Goal: Browse casually: Explore the website without a specific task or goal

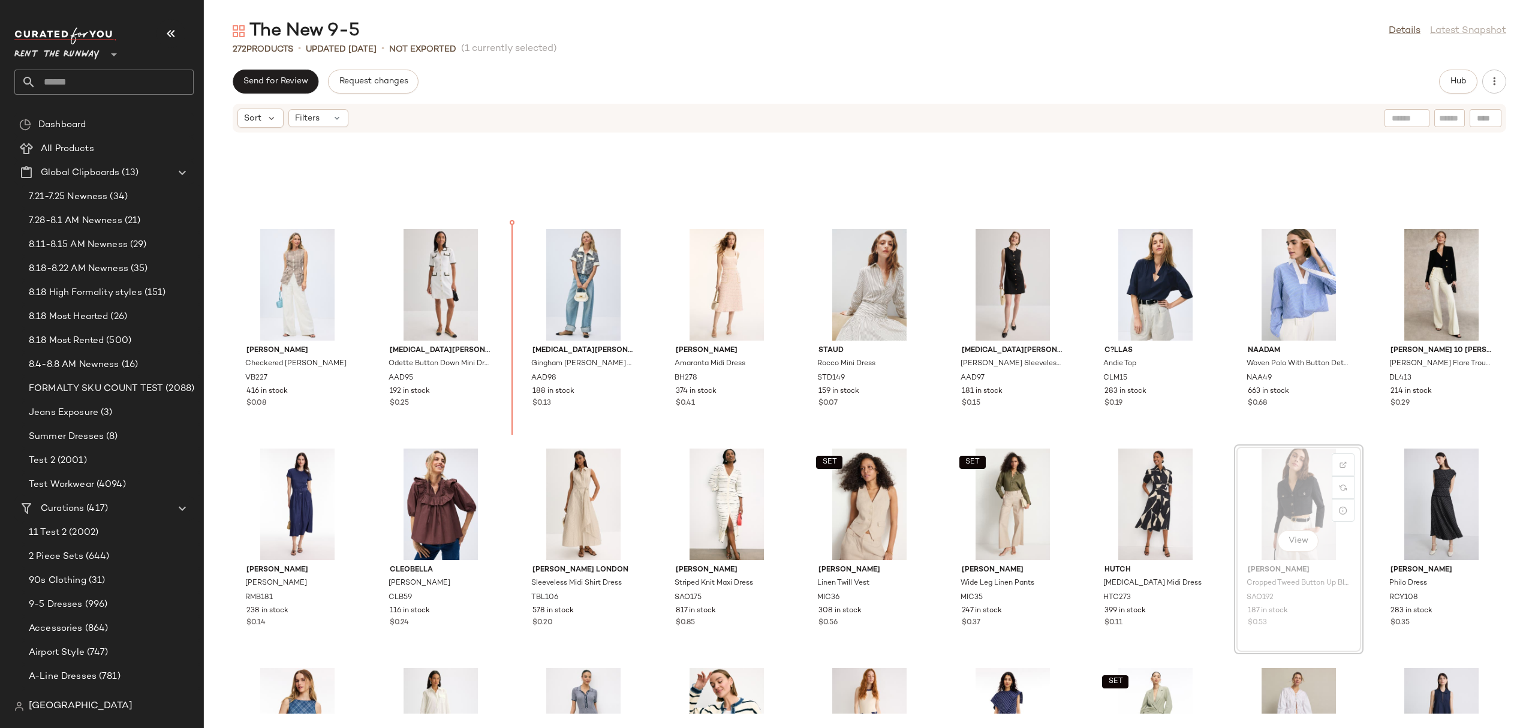
scroll to position [5846, 0]
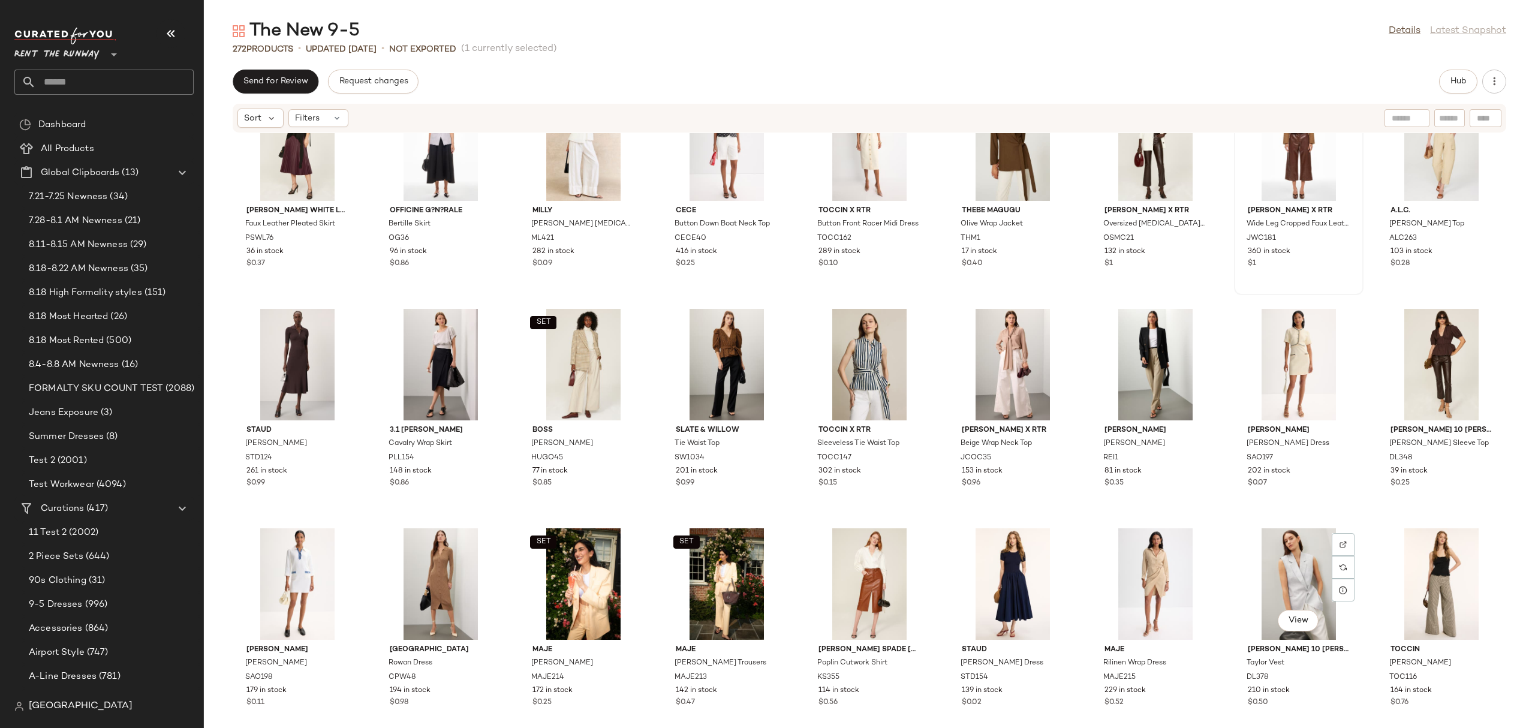
scroll to position [3803, 0]
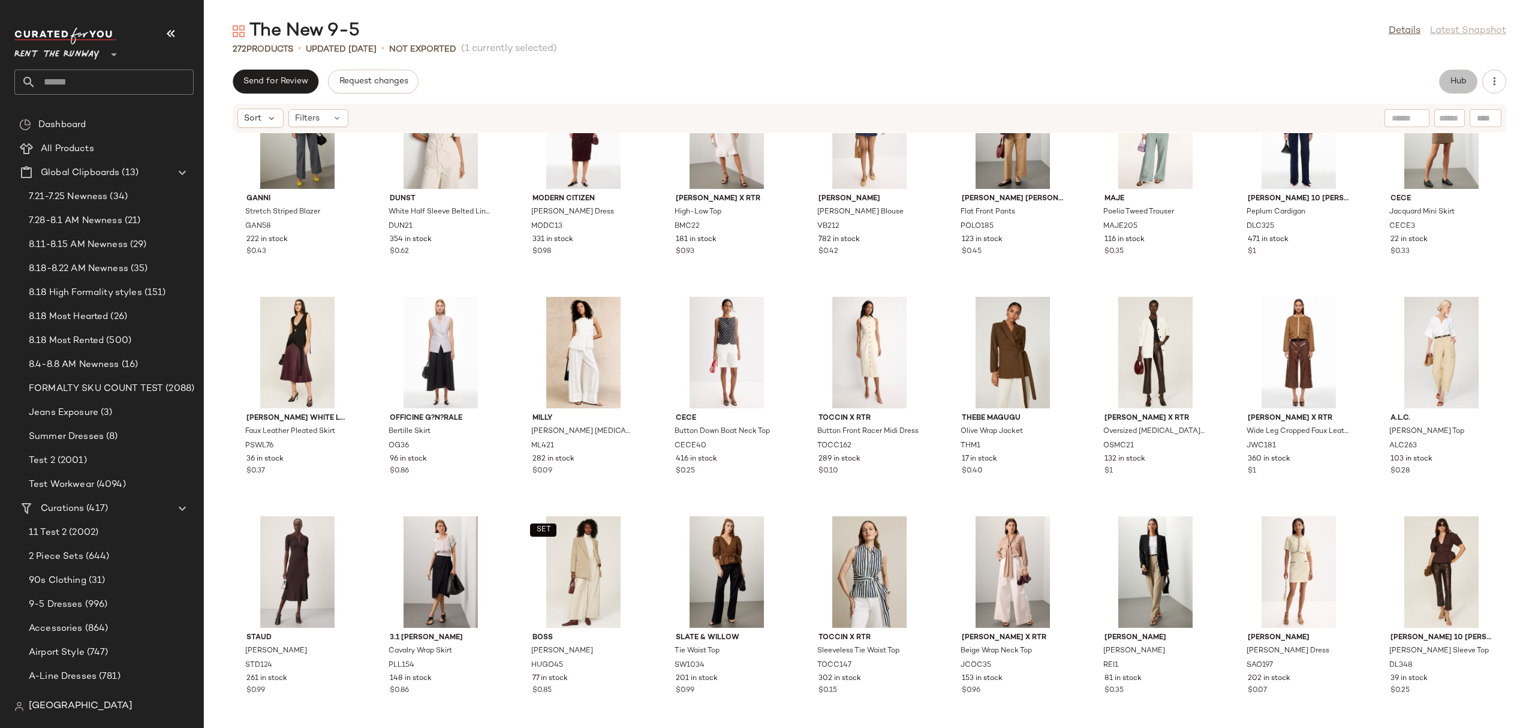
click at [1228, 85] on span "Hub" at bounding box center [1458, 82] width 17 height 10
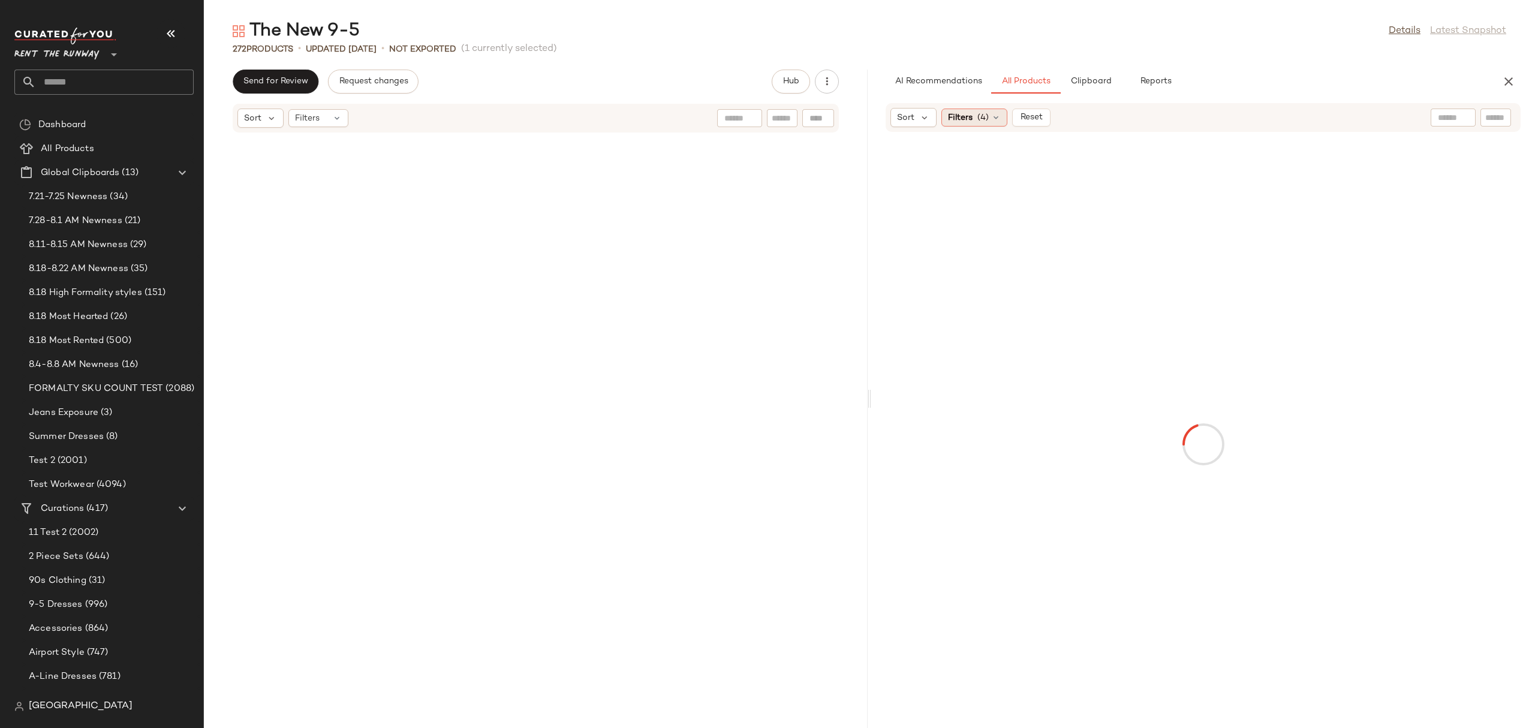
scroll to position [8121, 0]
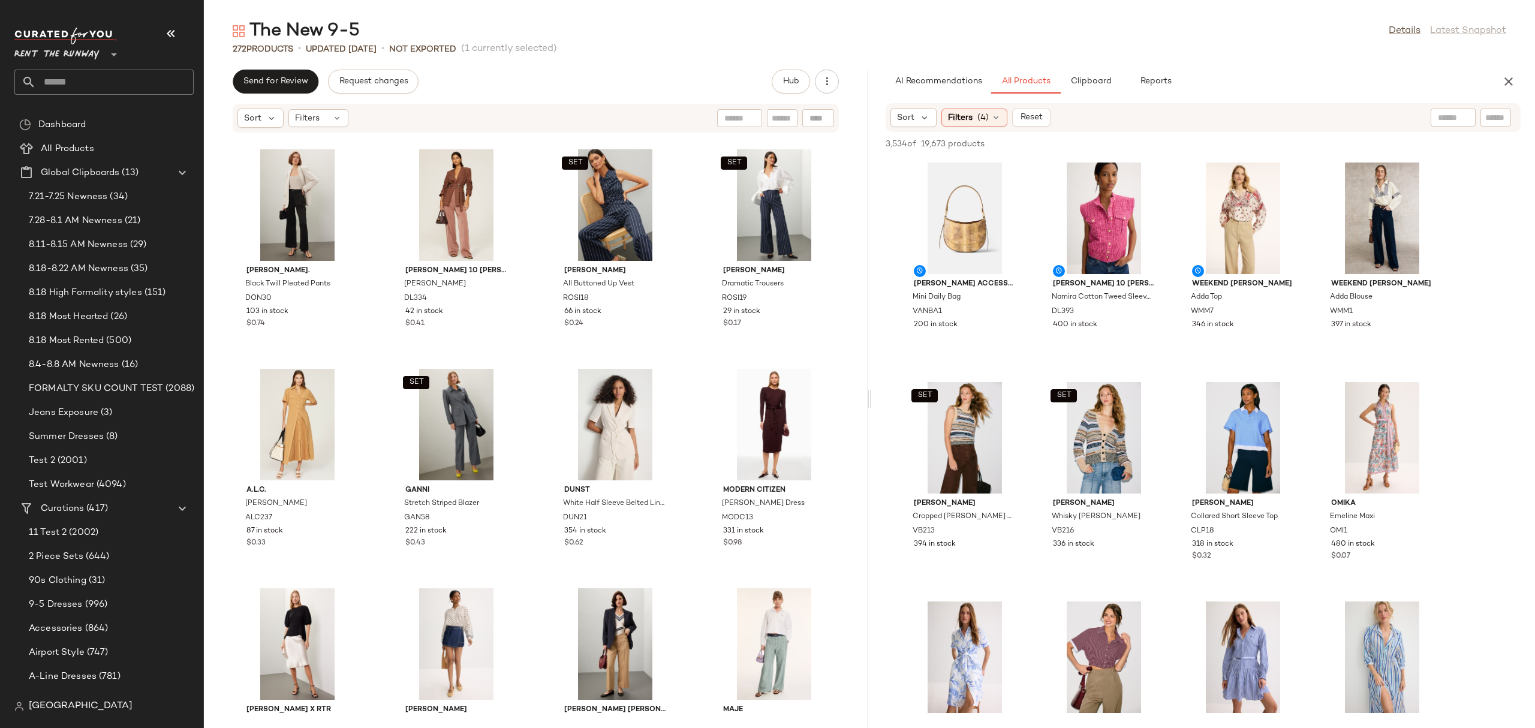
click at [1228, 111] on div at bounding box center [1453, 118] width 45 height 18
type input "**********"
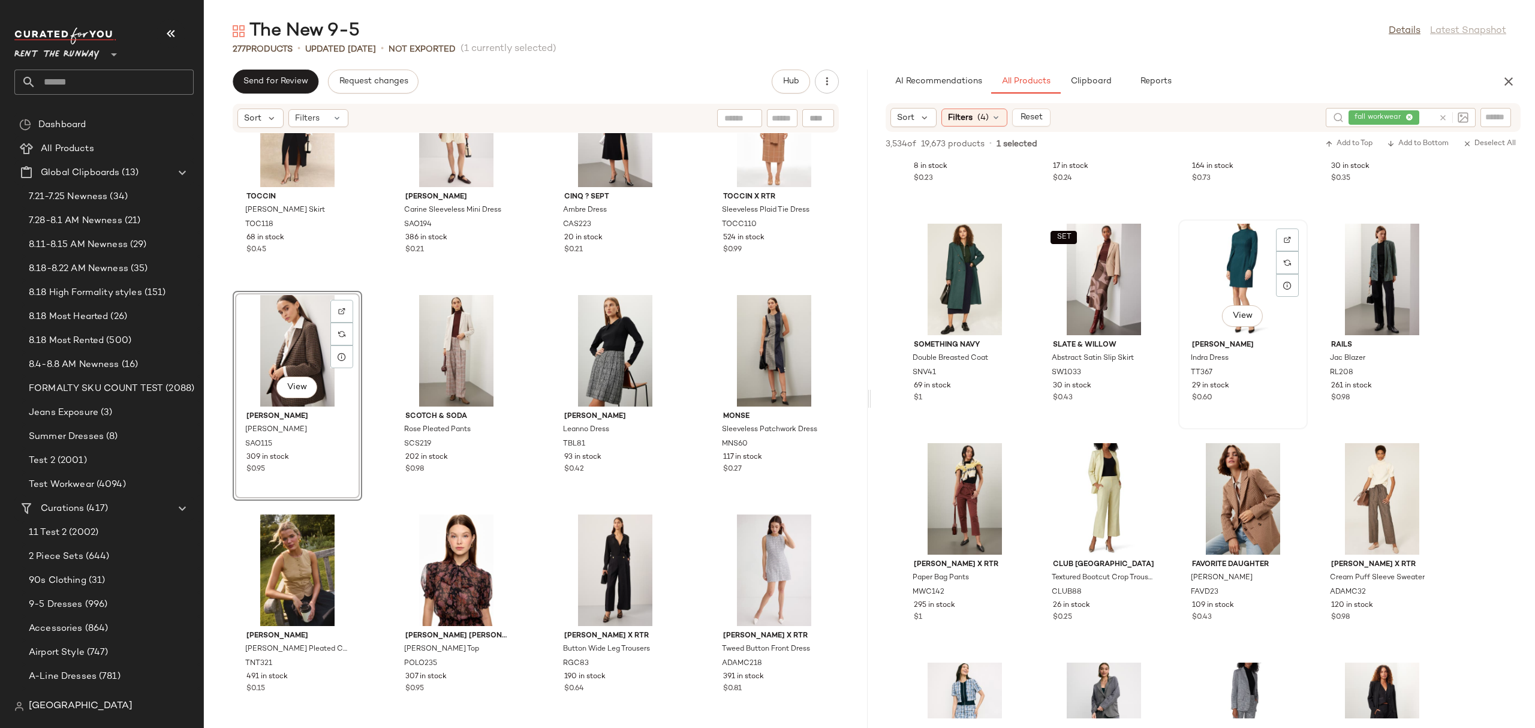
scroll to position [4771, 0]
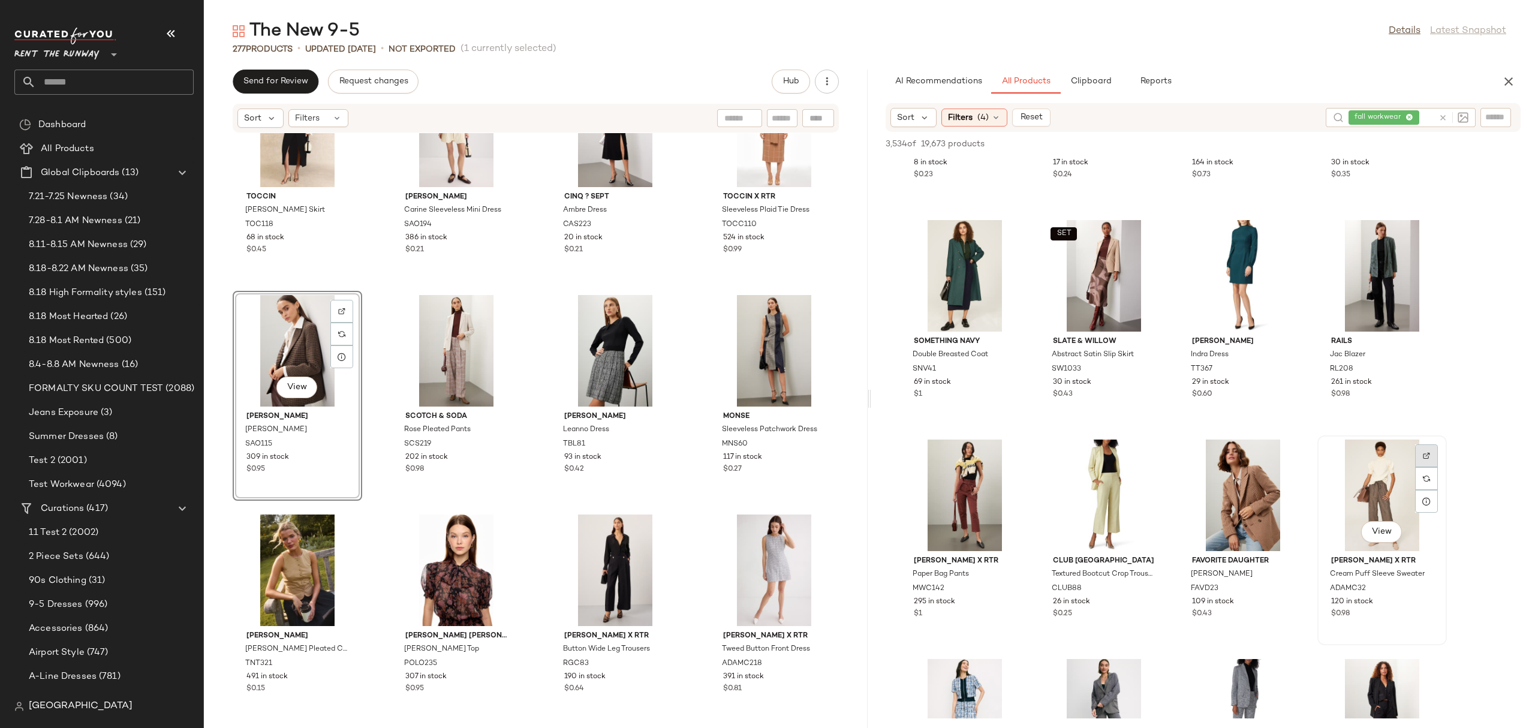
click at [1228, 467] on div at bounding box center [1426, 478] width 23 height 23
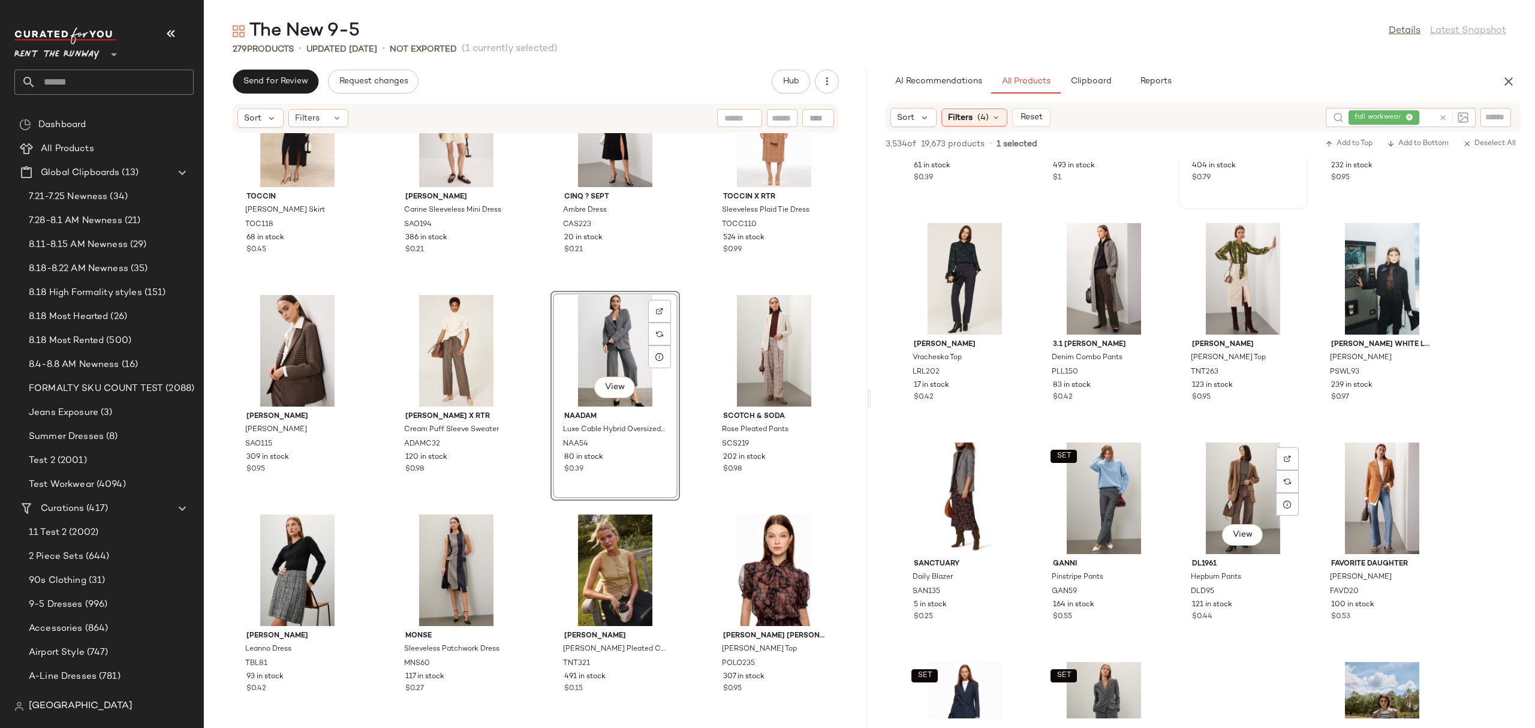
scroll to position [6798, 0]
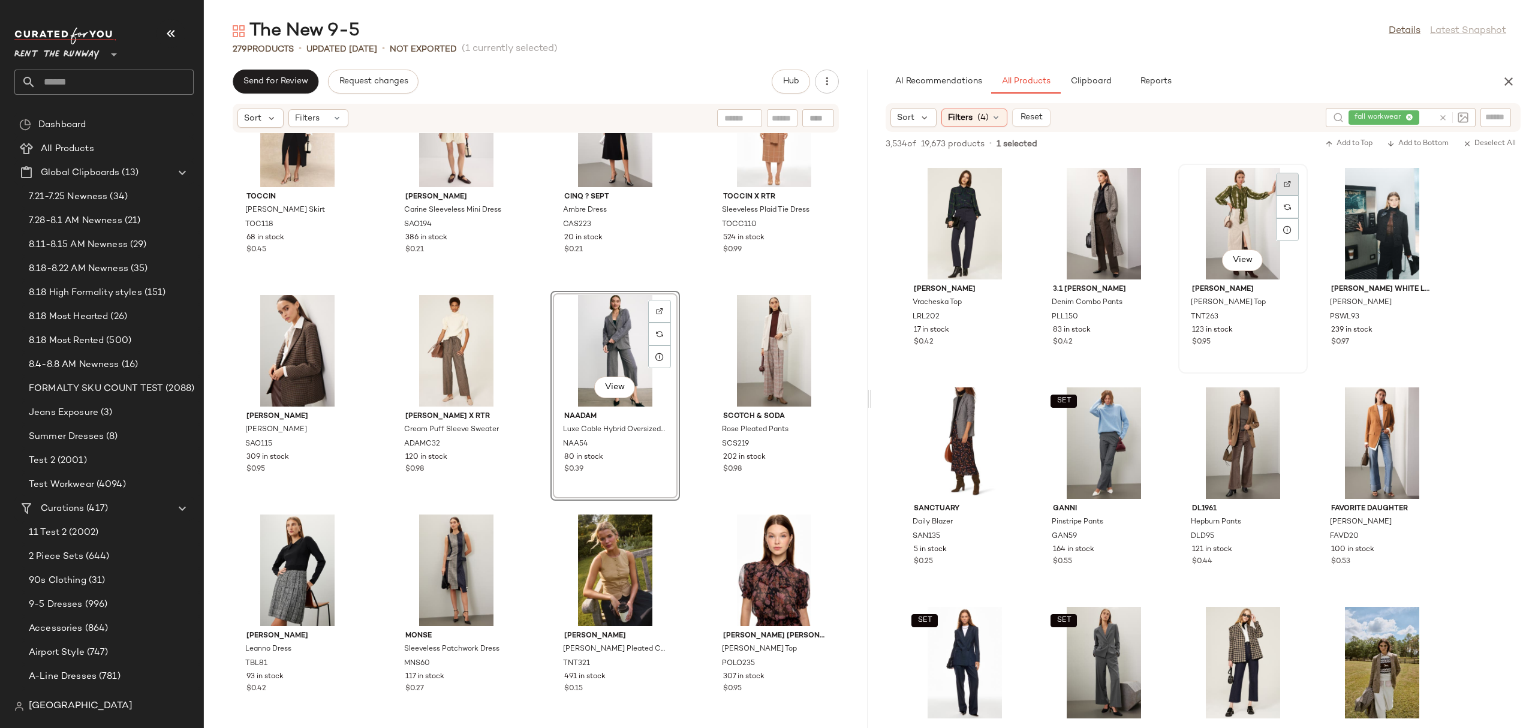
click at [1228, 182] on img at bounding box center [1287, 183] width 7 height 7
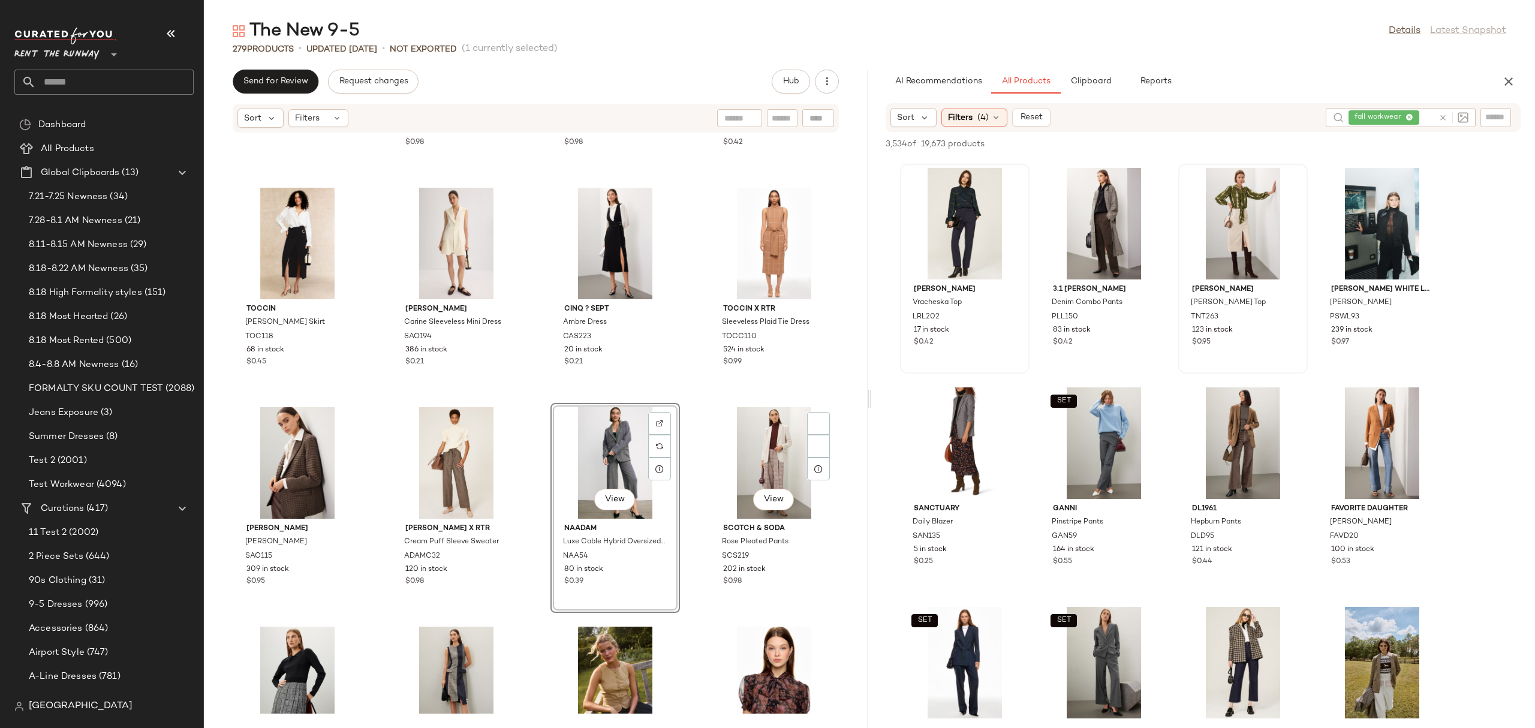
scroll to position [1504, 0]
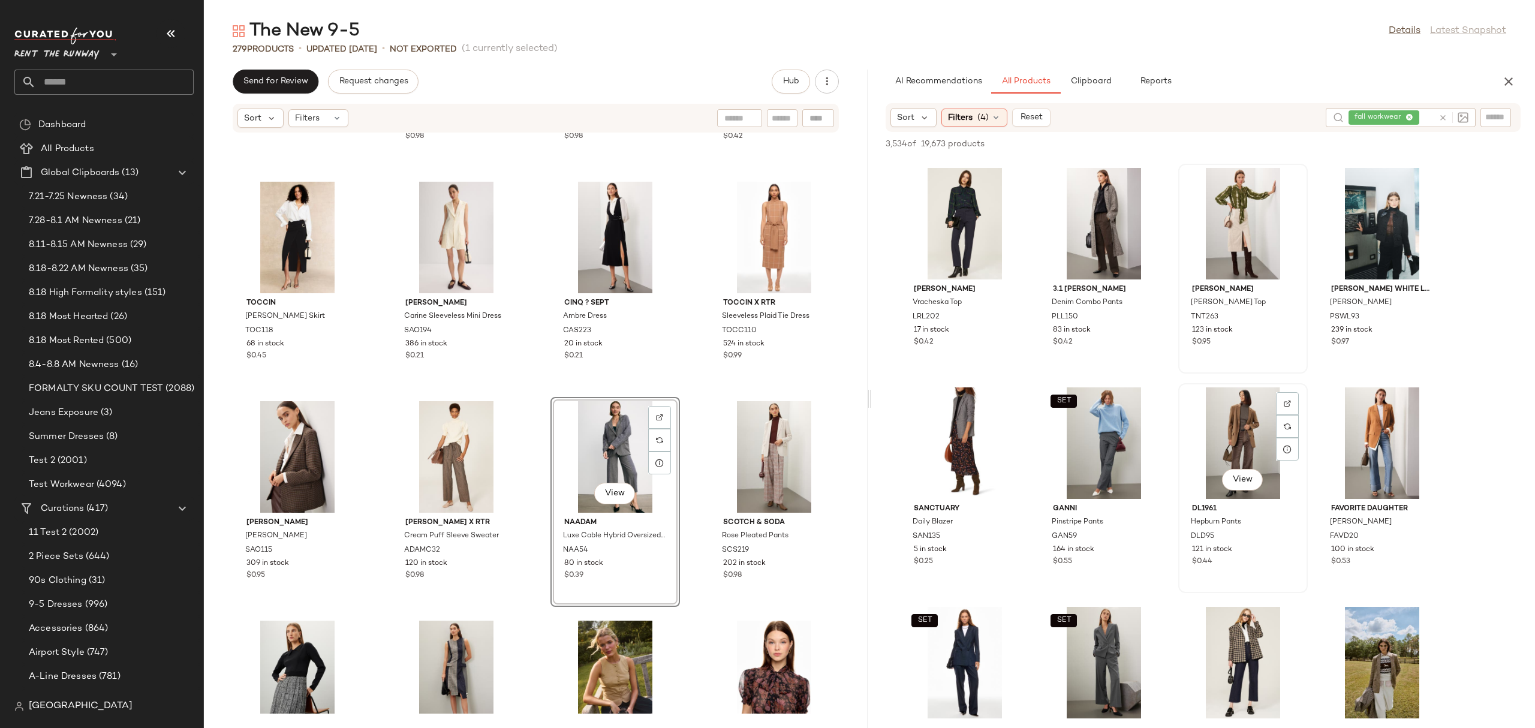
click at [1228, 431] on div "View" at bounding box center [1243, 443] width 121 height 112
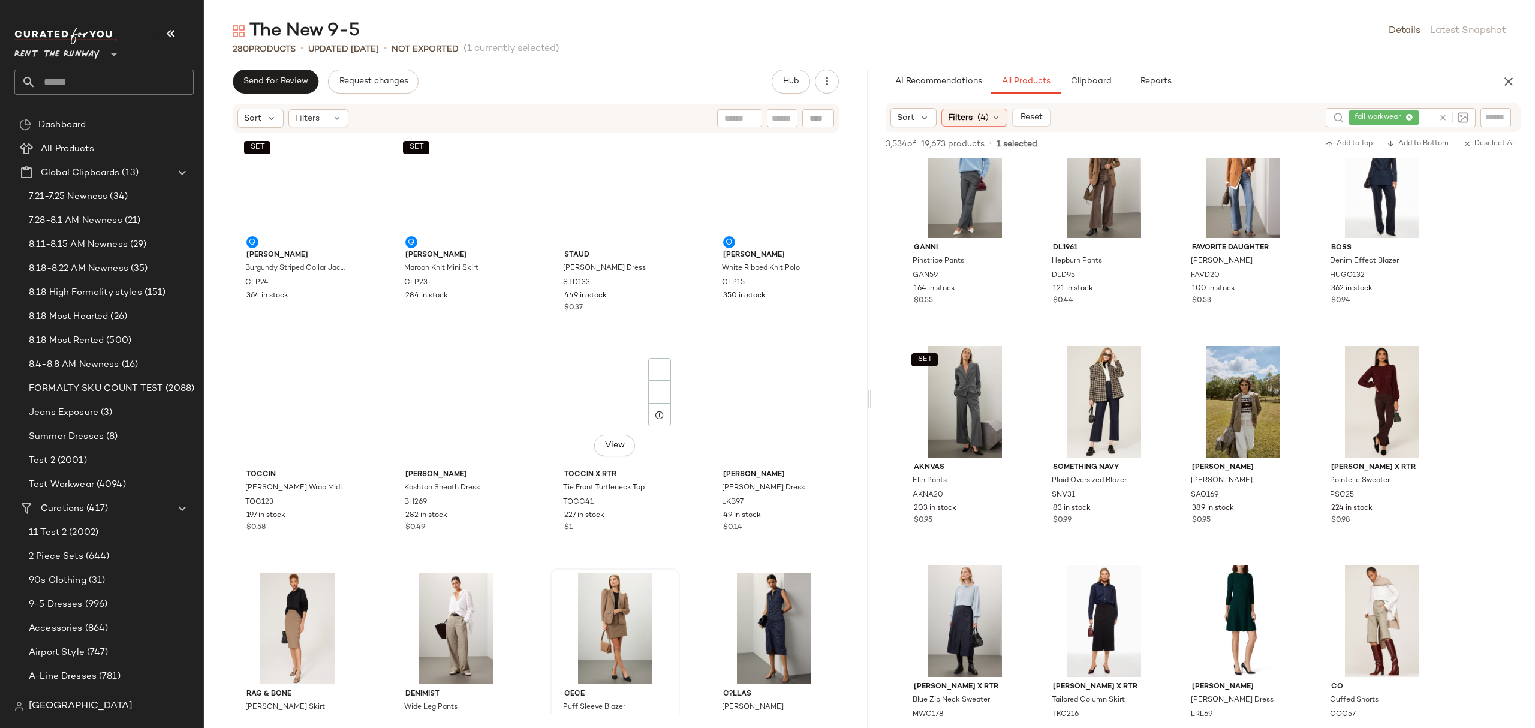
scroll to position [0, 0]
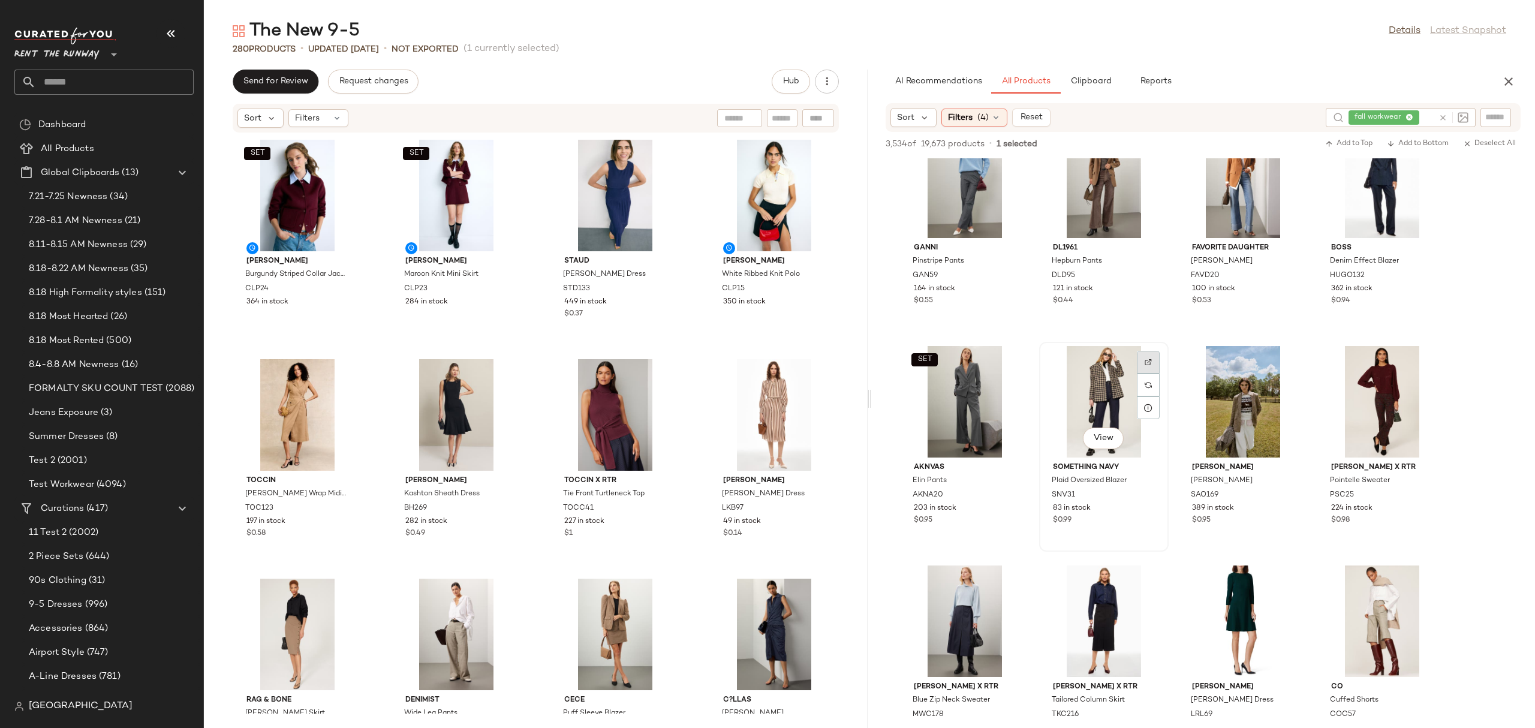
click at [1149, 374] on div at bounding box center [1148, 385] width 23 height 23
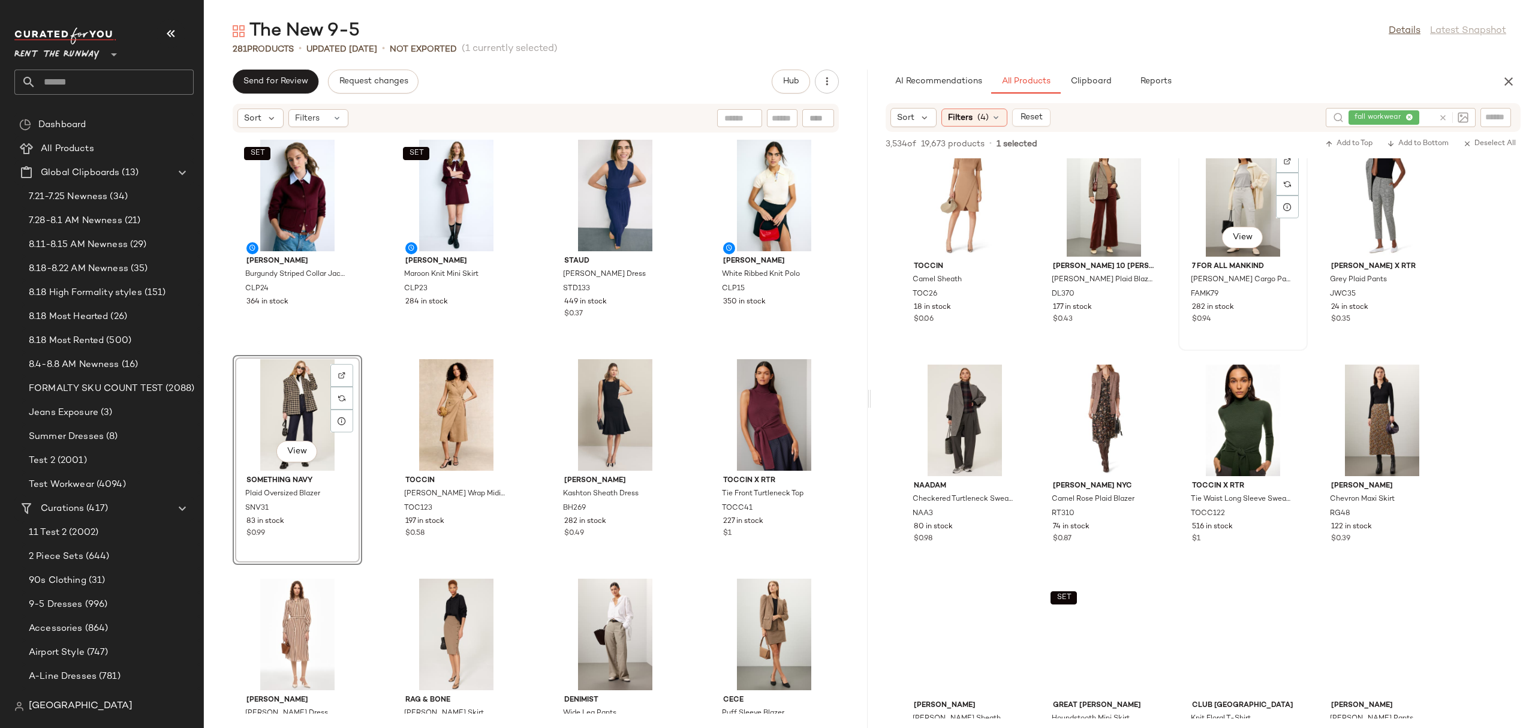
scroll to position [7921, 0]
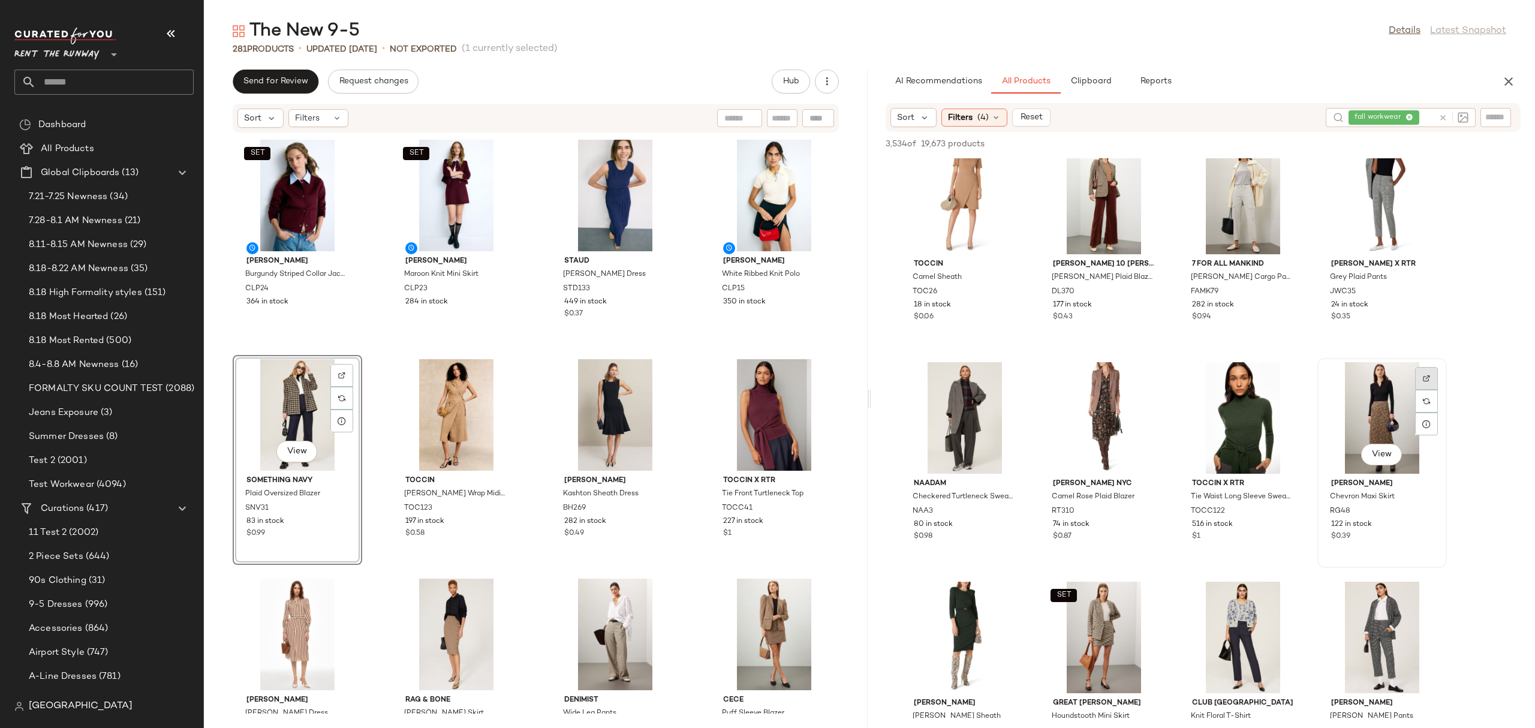
click at [1228, 390] on div at bounding box center [1426, 401] width 23 height 23
click at [1228, 428] on div "View" at bounding box center [1382, 418] width 121 height 112
click at [1228, 137] on button "Add to Bottom" at bounding box center [1417, 144] width 71 height 14
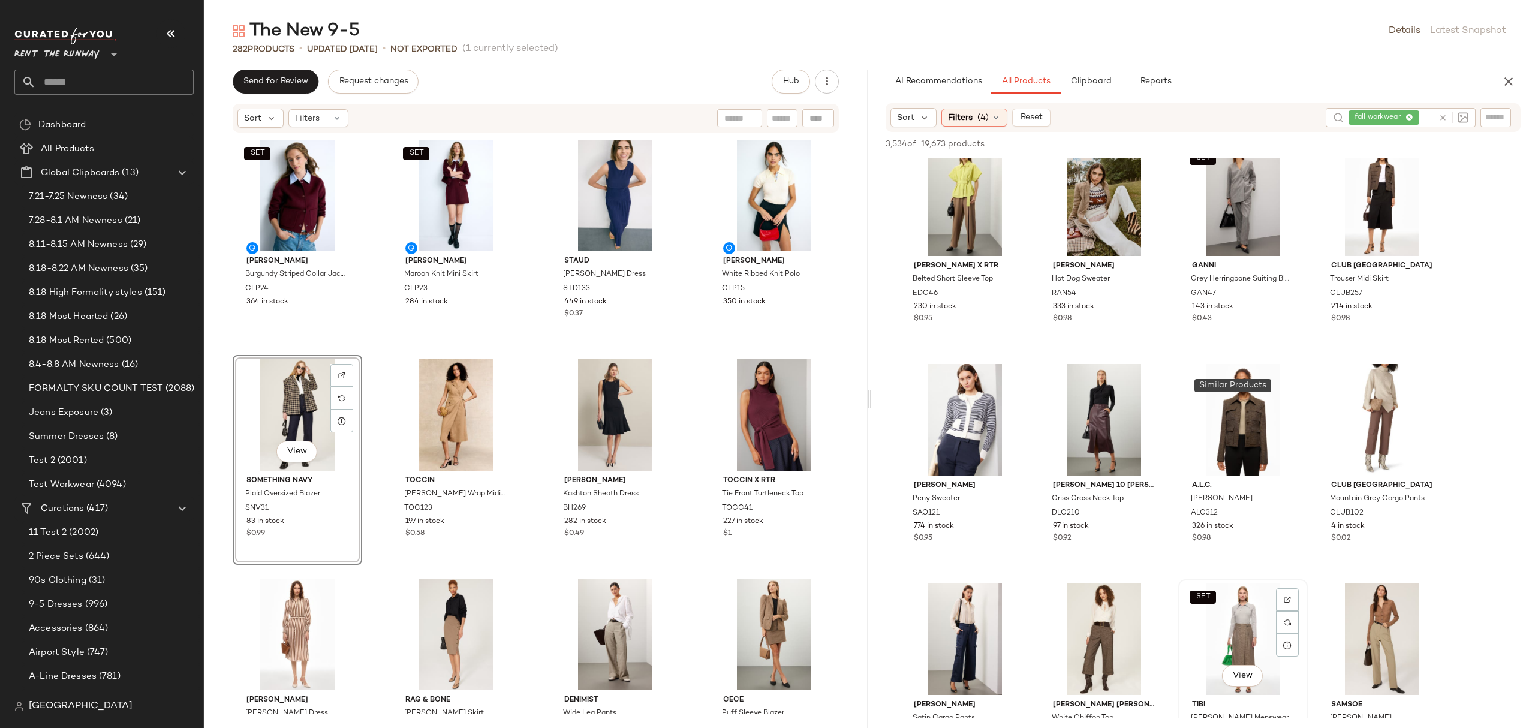
scroll to position [9704, 0]
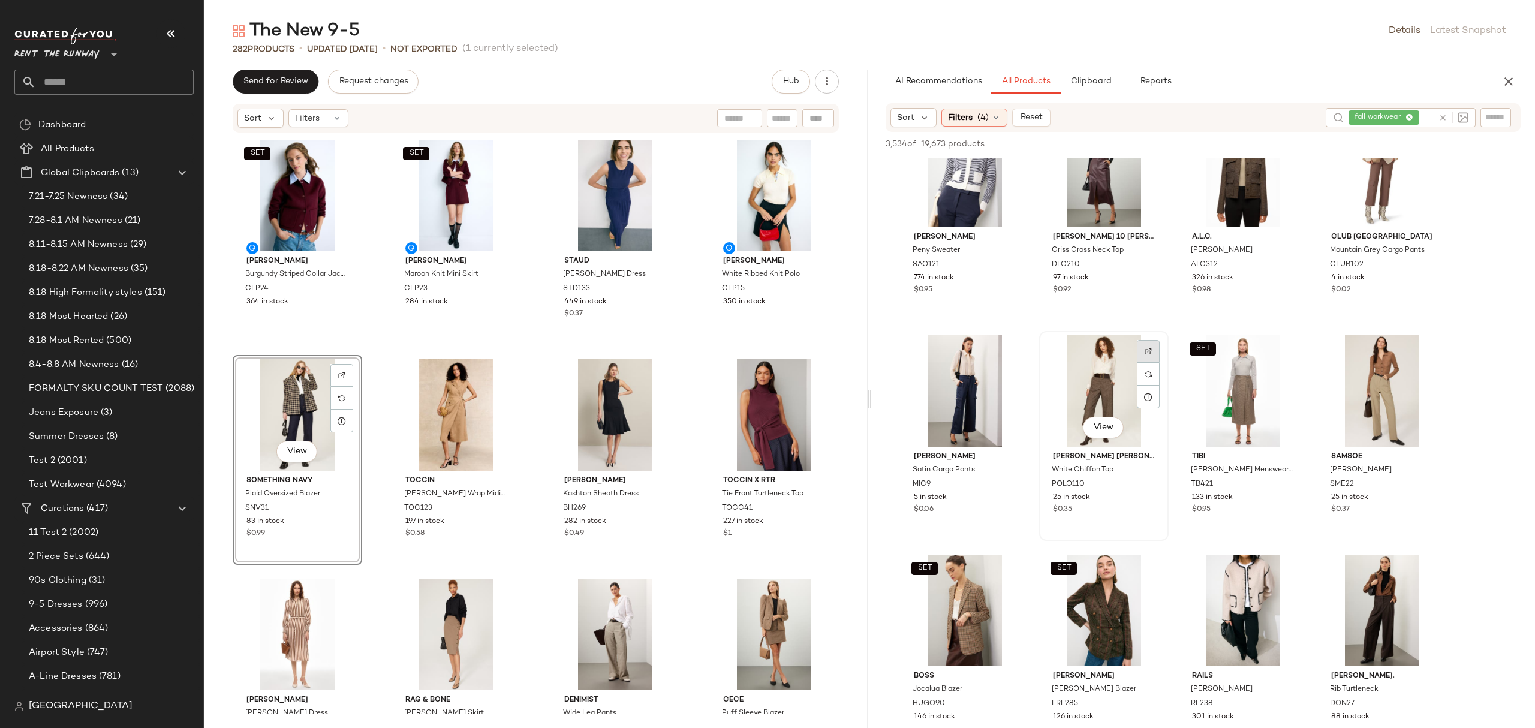
click at [1154, 363] on div at bounding box center [1148, 374] width 23 height 23
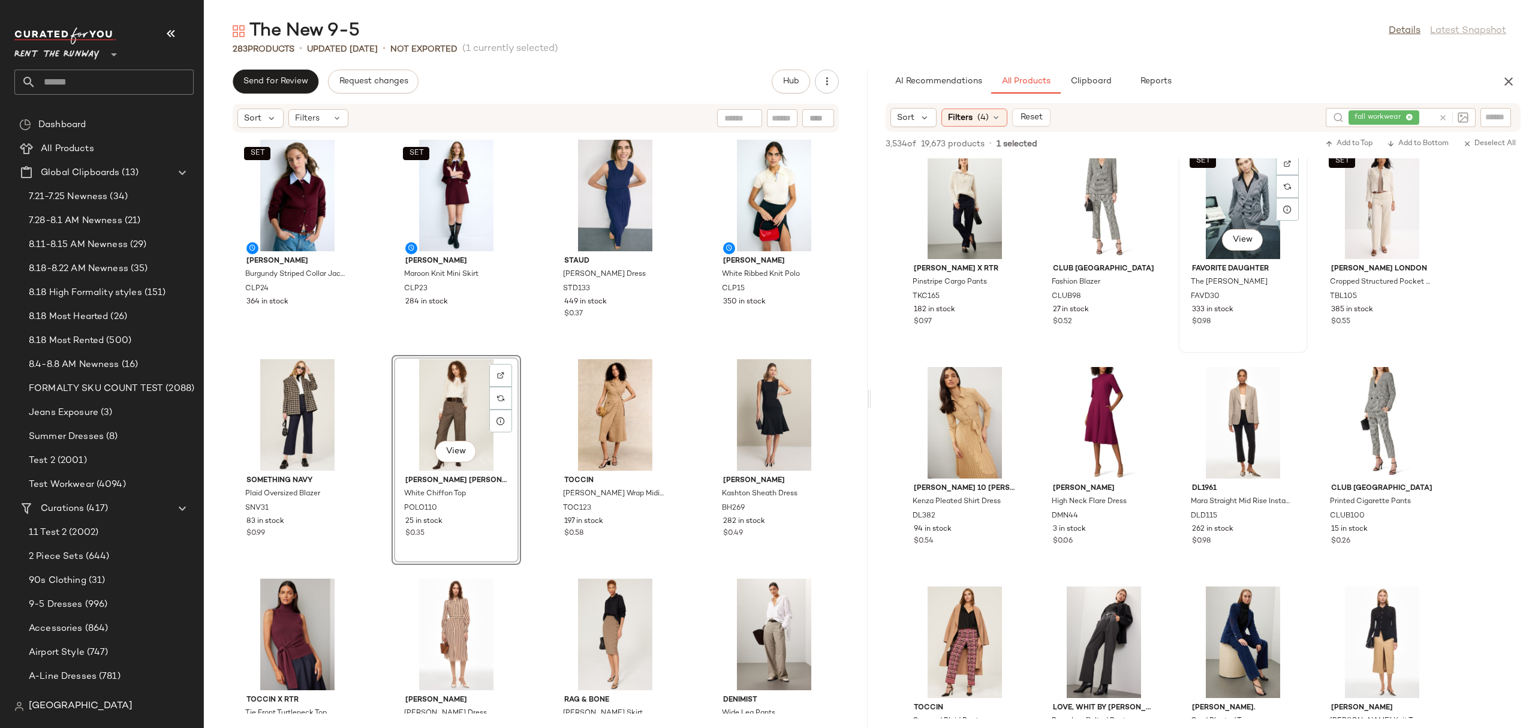
scroll to position [10965, 0]
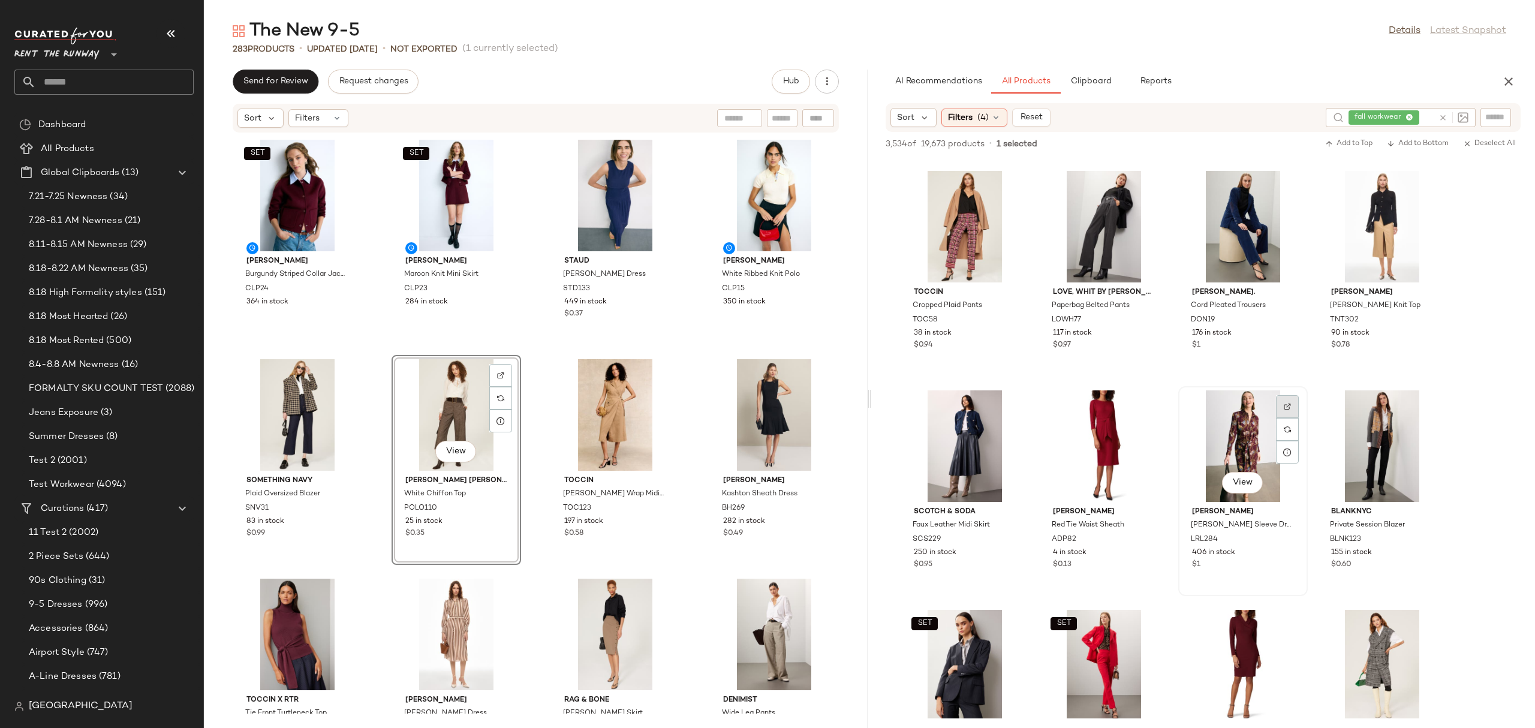
click at [1228, 418] on div at bounding box center [1287, 429] width 23 height 23
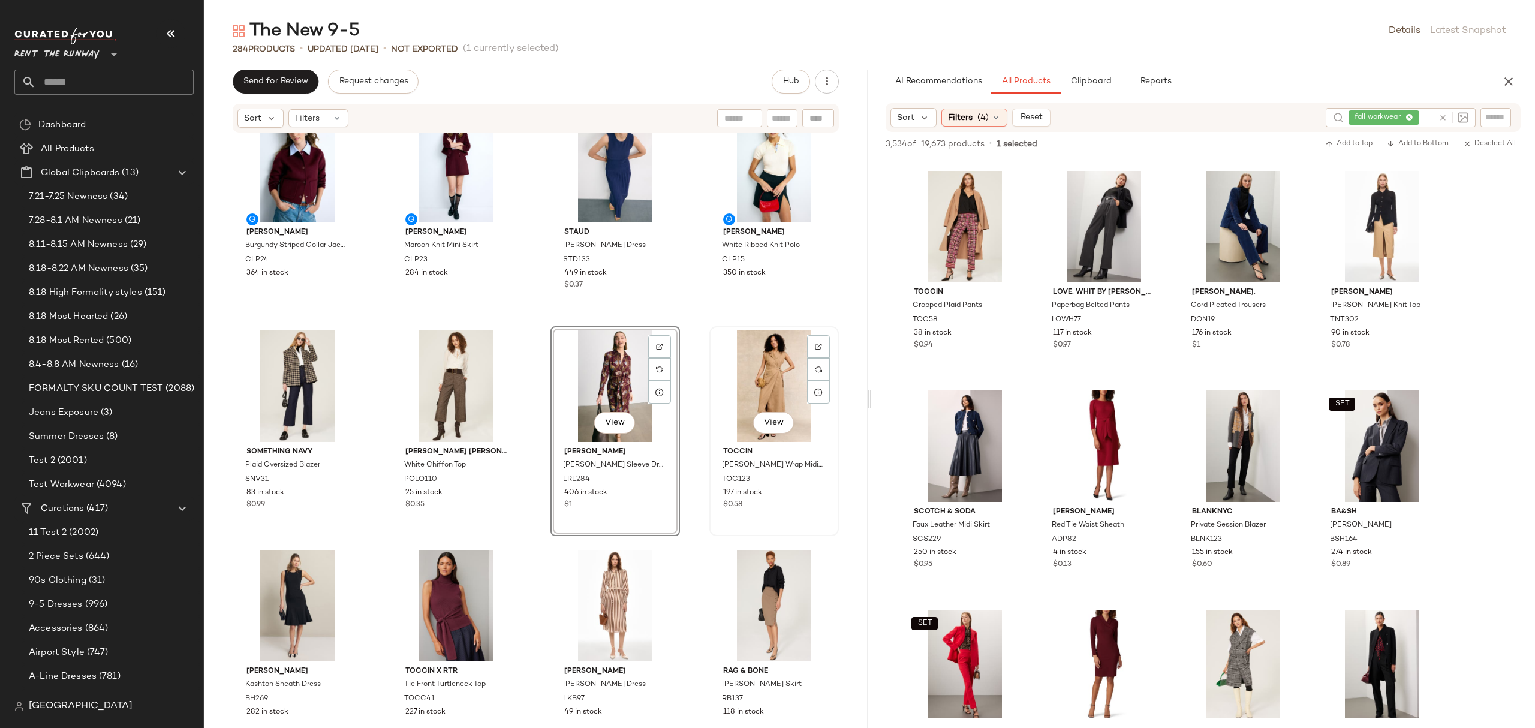
scroll to position [61, 0]
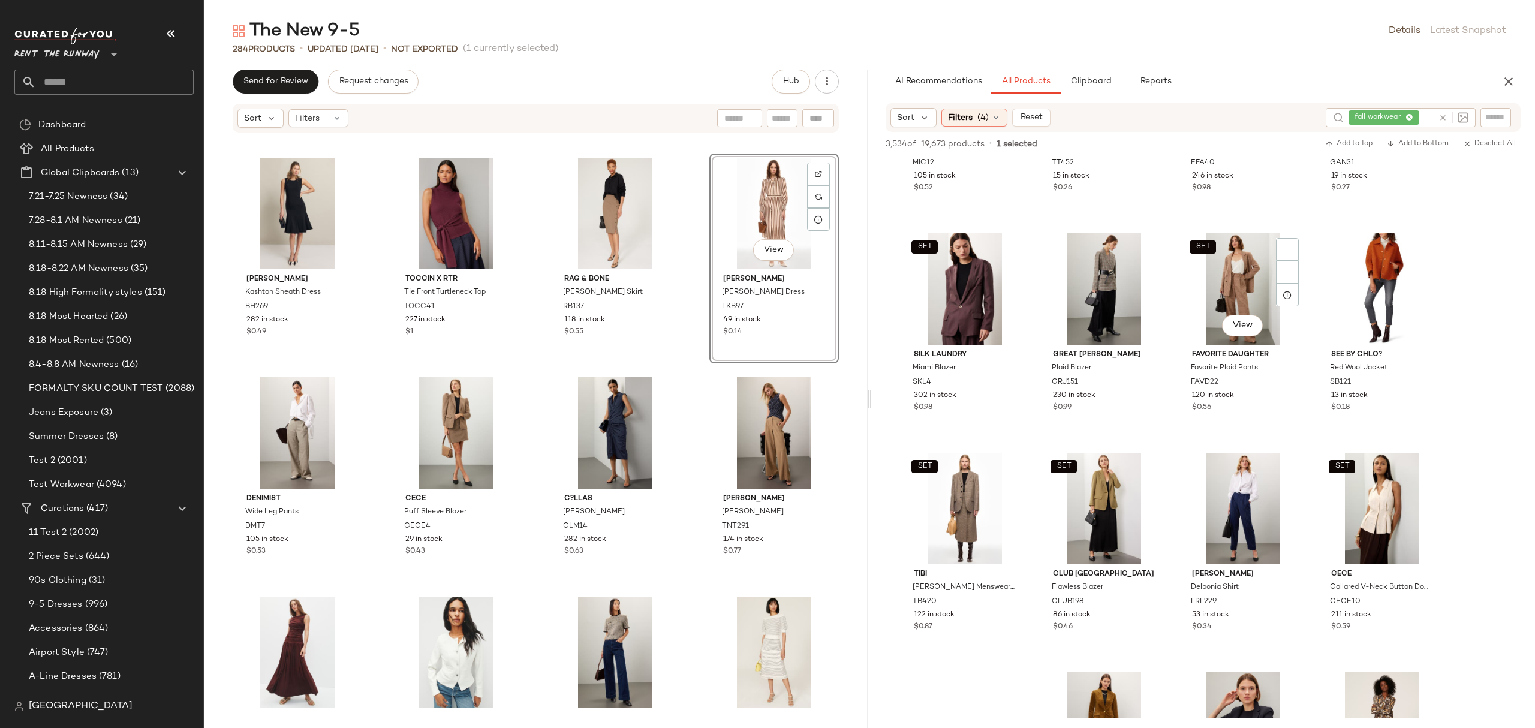
scroll to position [12490, 0]
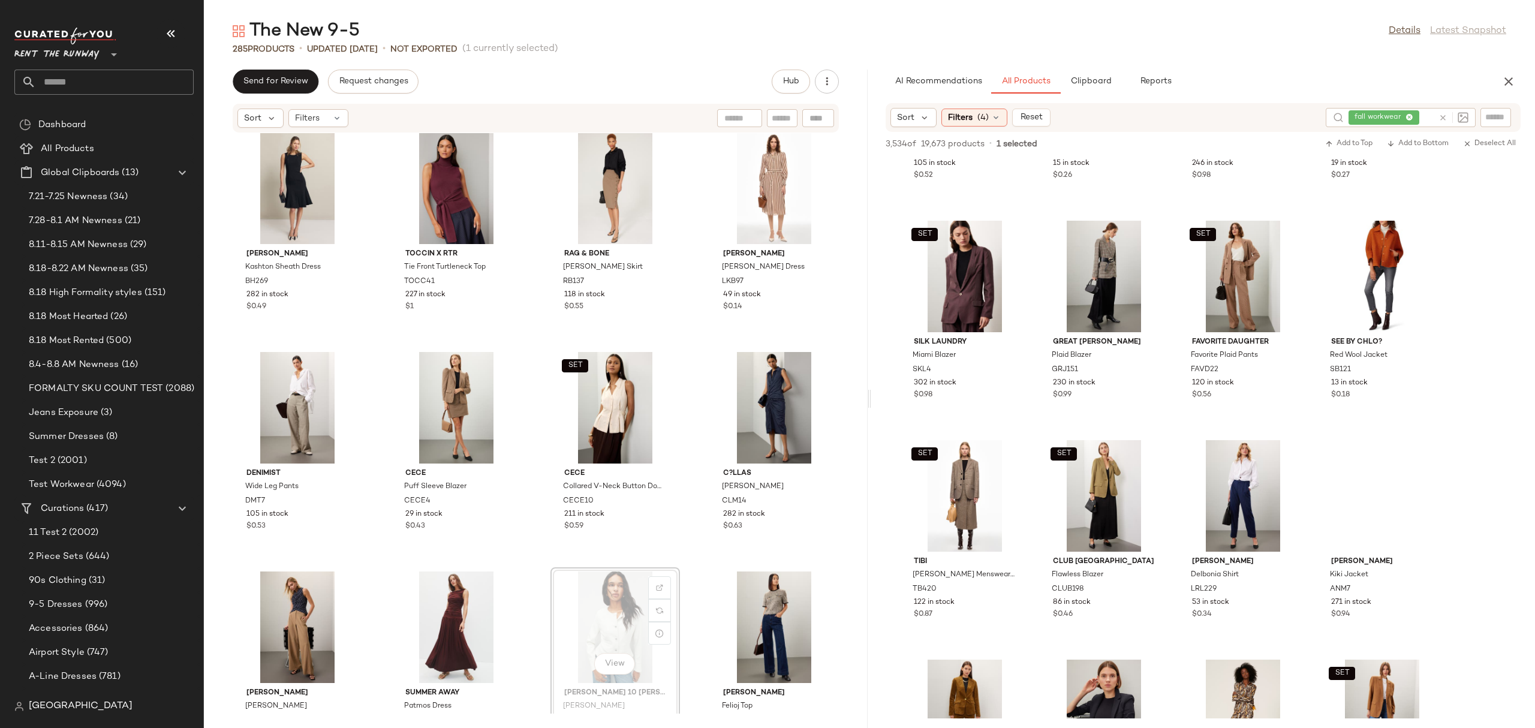
scroll to position [459, 0]
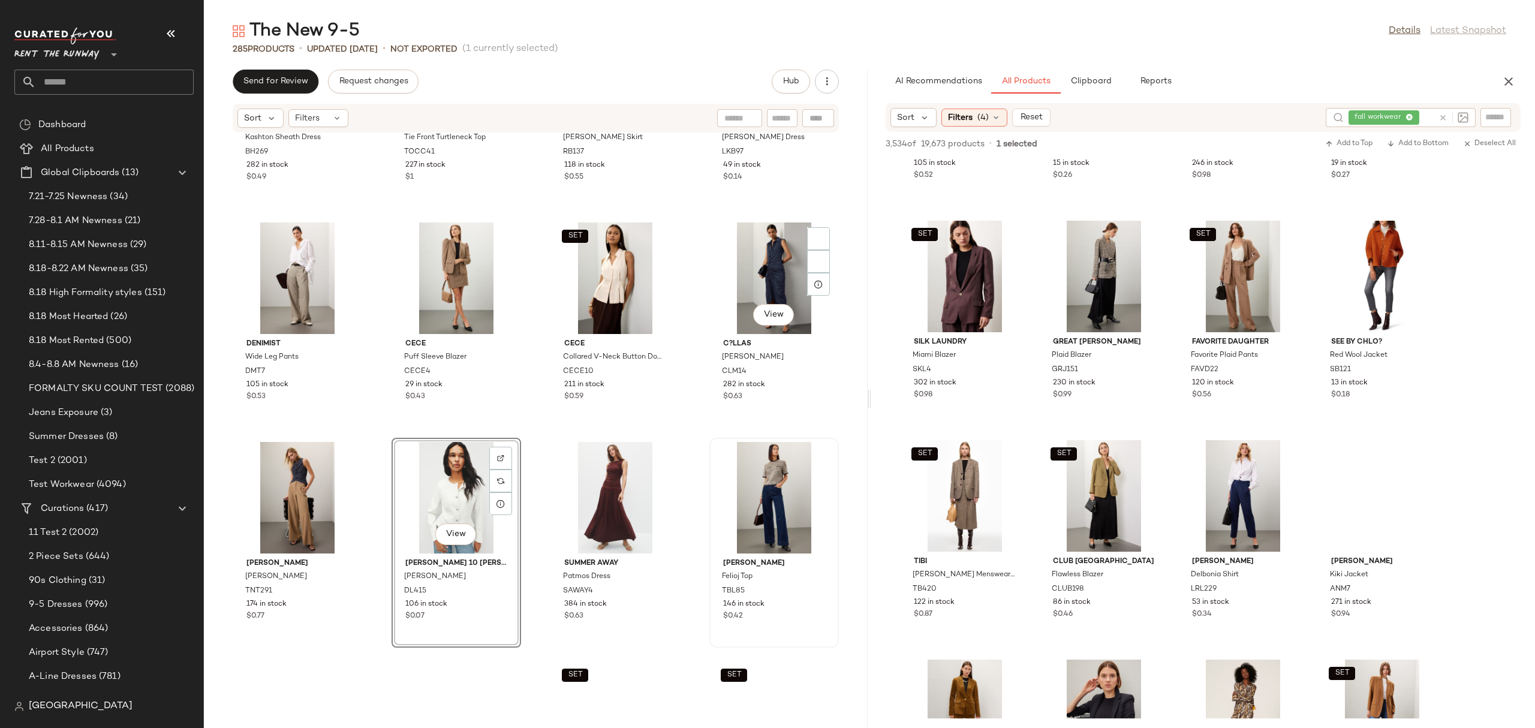
scroll to position [603, 0]
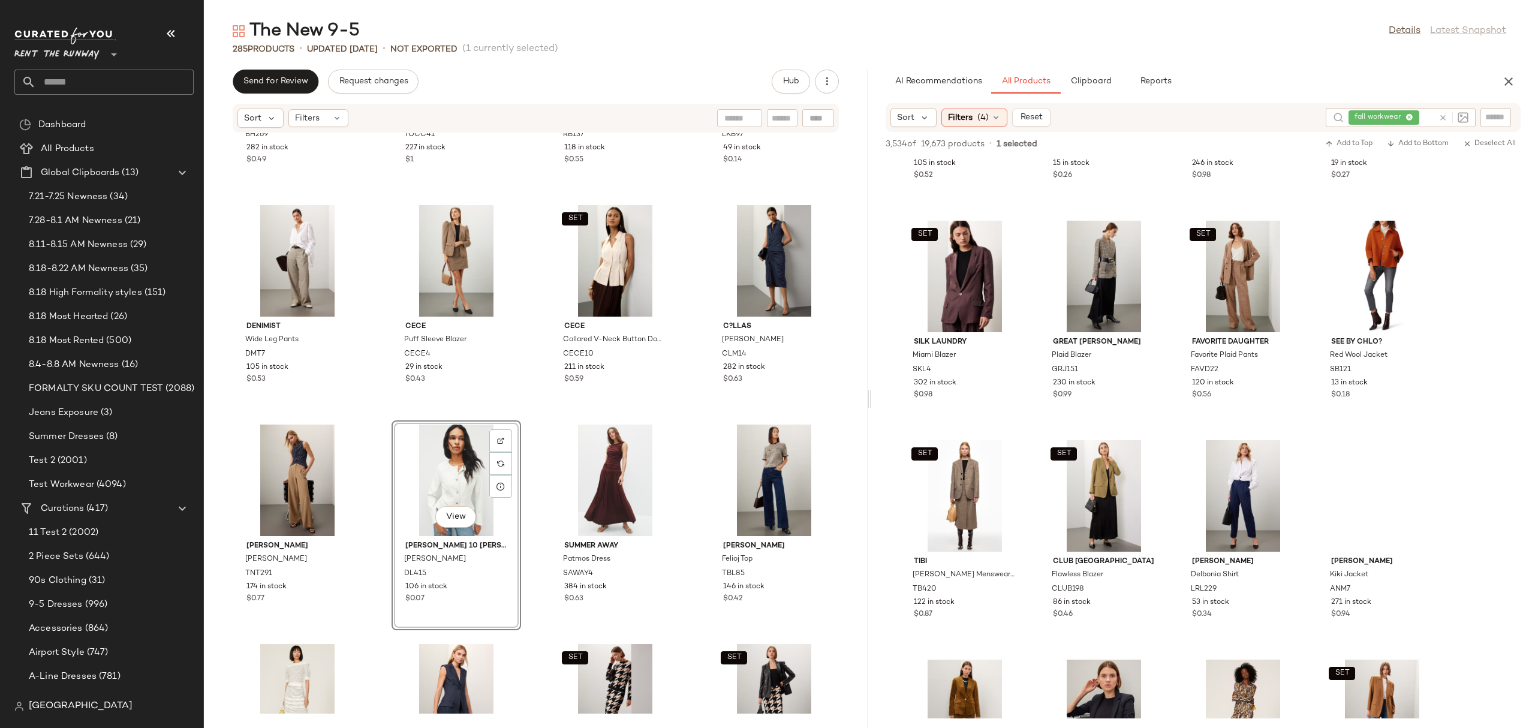
click at [697, 390] on div "[PERSON_NAME] Kashton Sheath Dress BH269 282 in stock $0.49 TOCCIN X RTR Tie Fr…" at bounding box center [536, 423] width 664 height 580
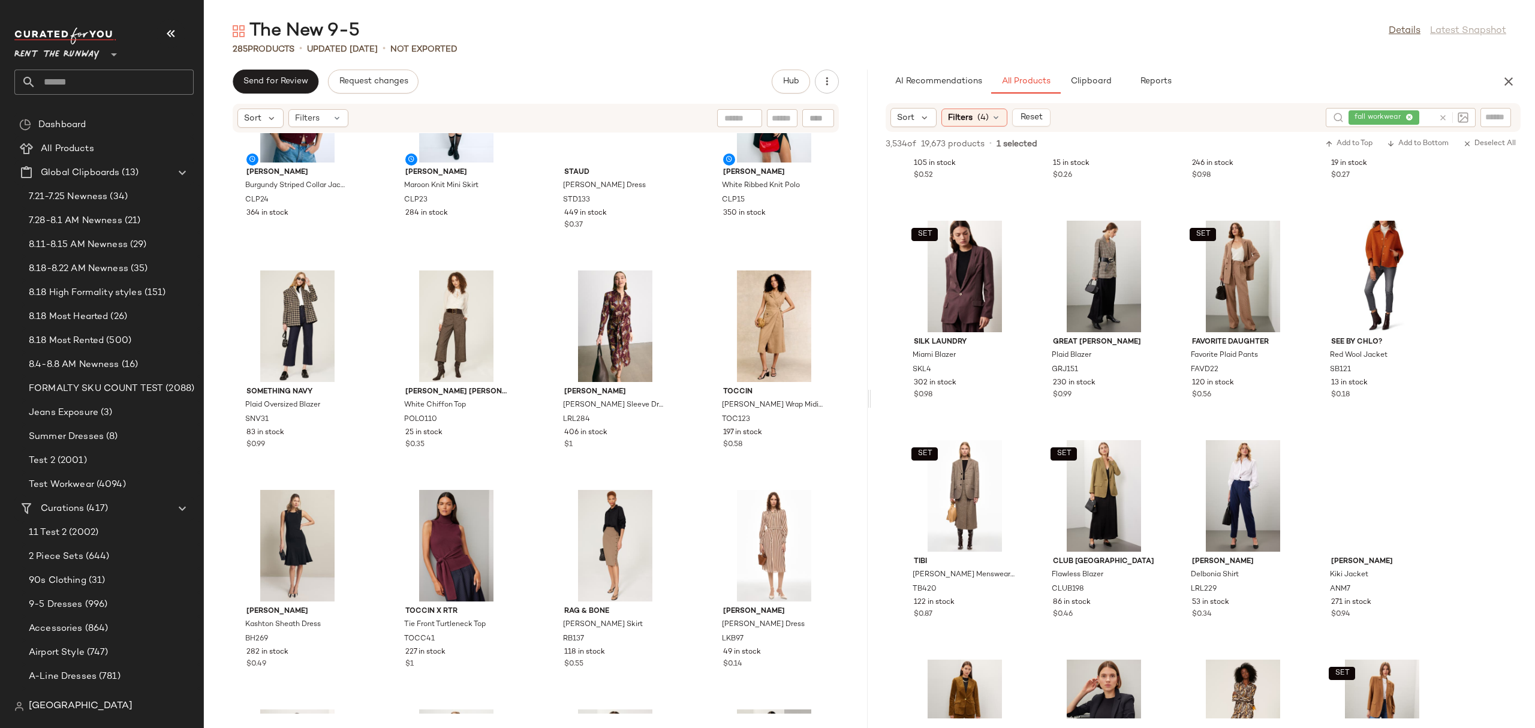
scroll to position [0, 0]
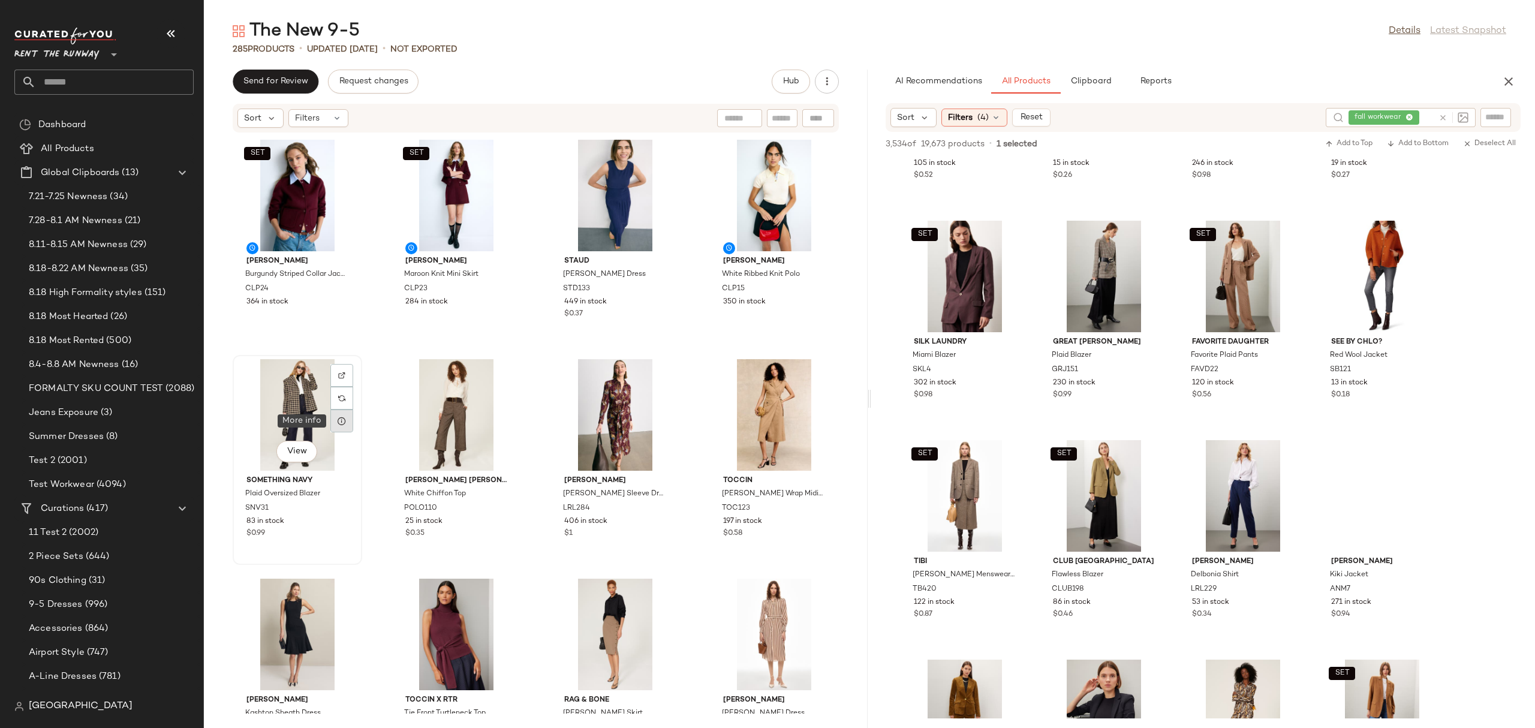
click at [345, 416] on icon at bounding box center [342, 421] width 10 height 10
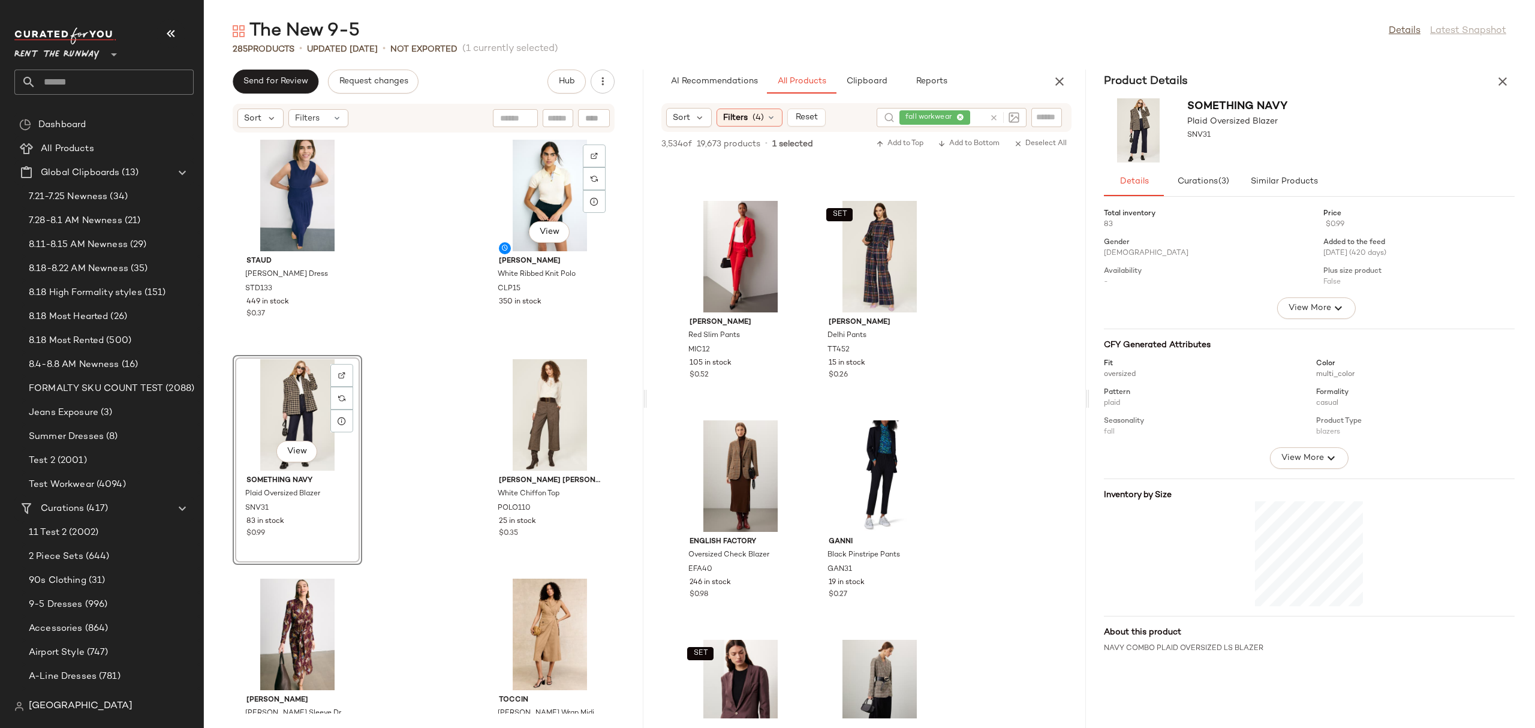
scroll to position [19821, 0]
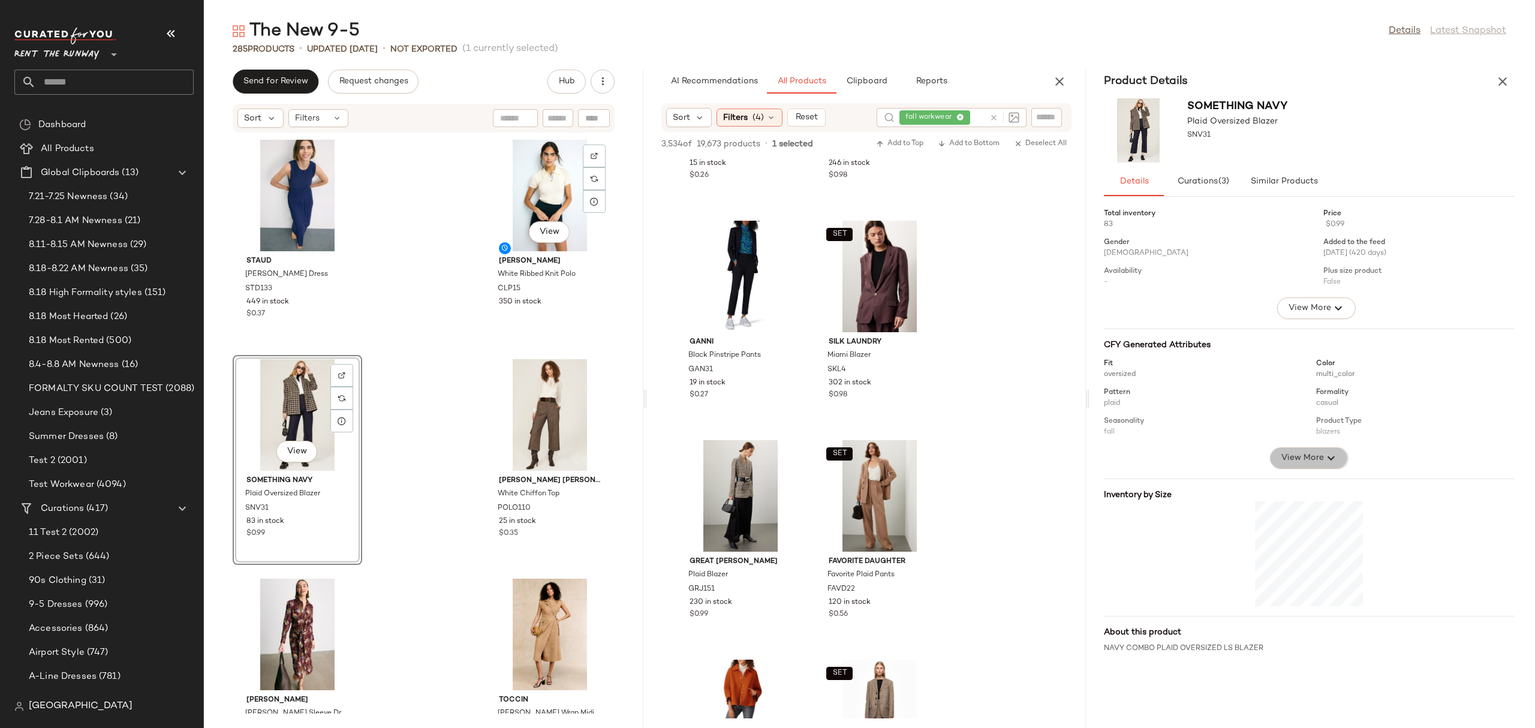
click at [1228, 460] on icon "button" at bounding box center [1331, 458] width 14 height 14
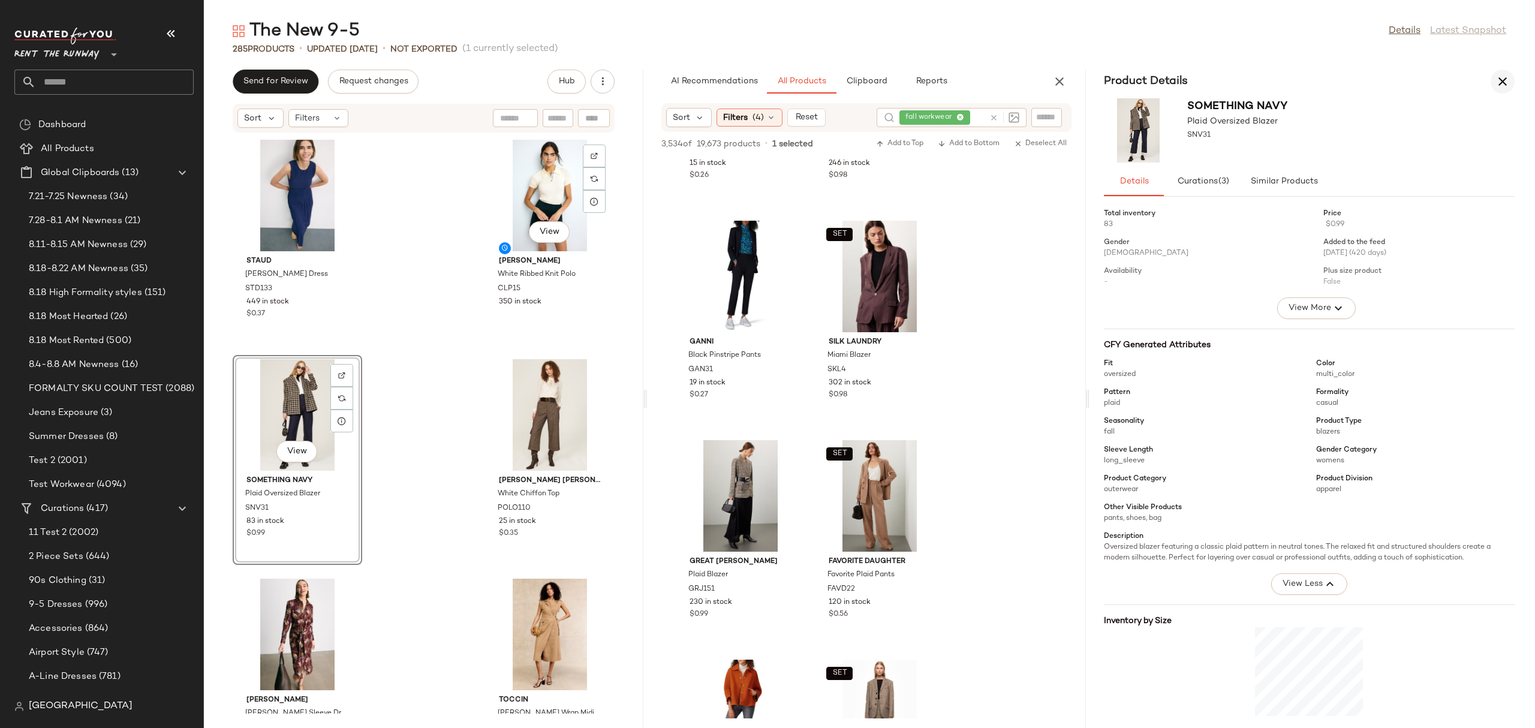
click at [1228, 80] on icon "button" at bounding box center [1503, 81] width 14 height 14
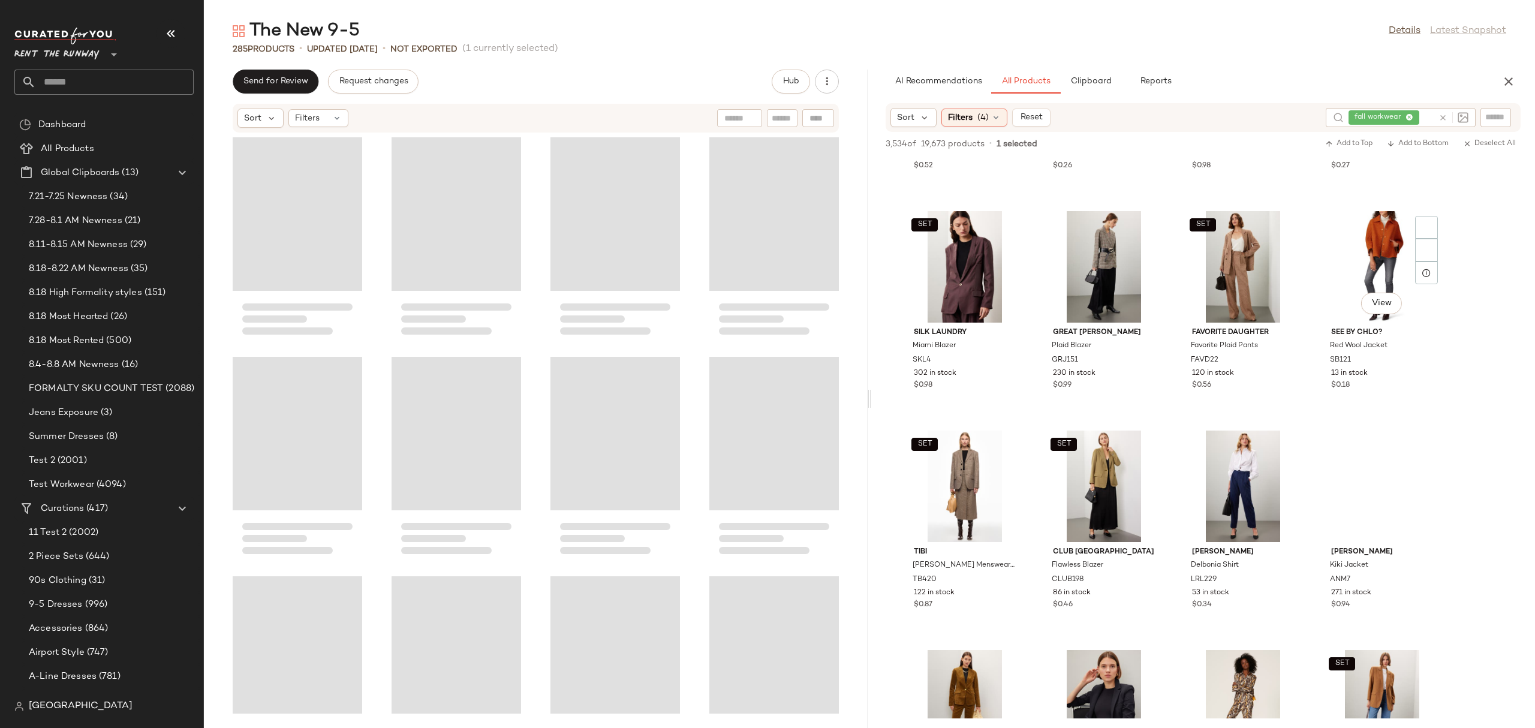
scroll to position [12490, 0]
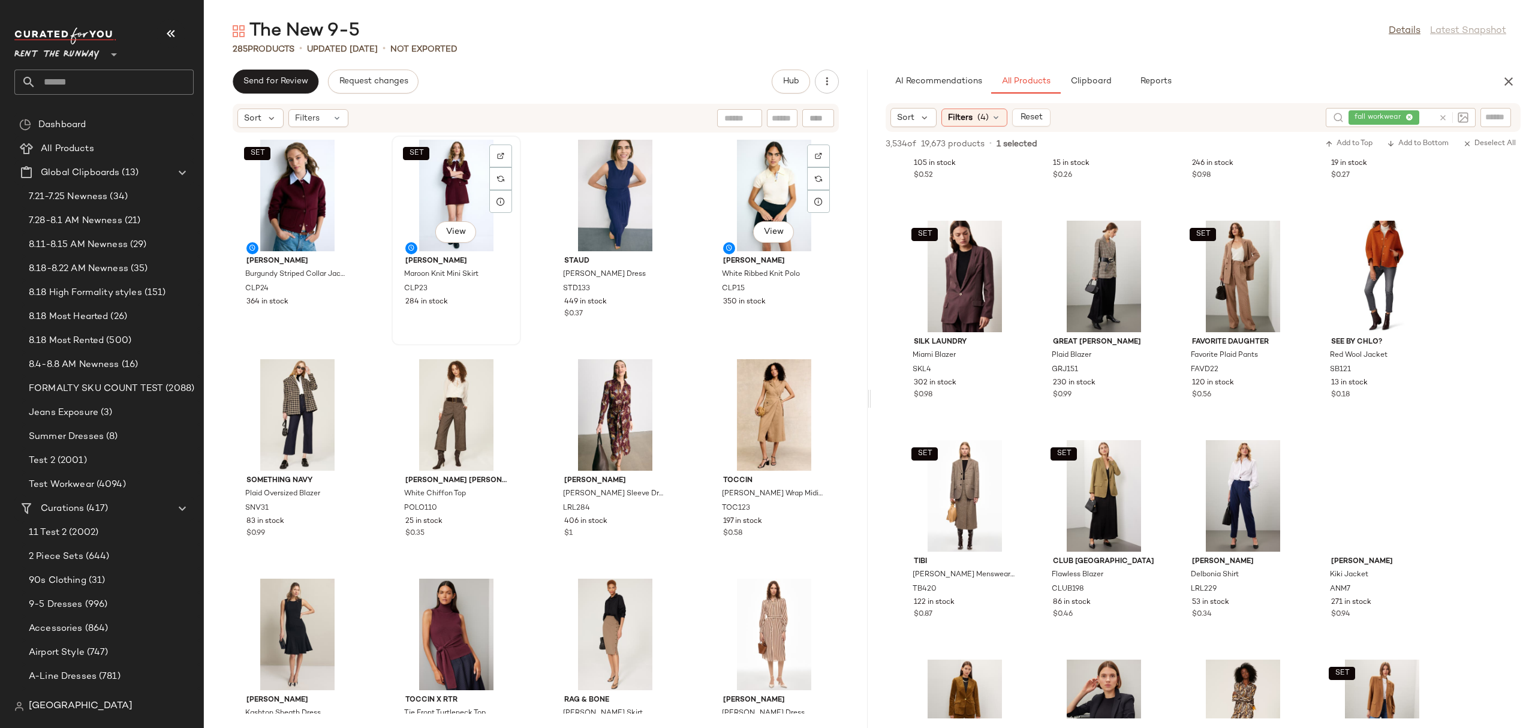
click at [516, 342] on div "SET View [PERSON_NAME] Knit Mini Skirt CLP23 284 in stock" at bounding box center [456, 240] width 127 height 207
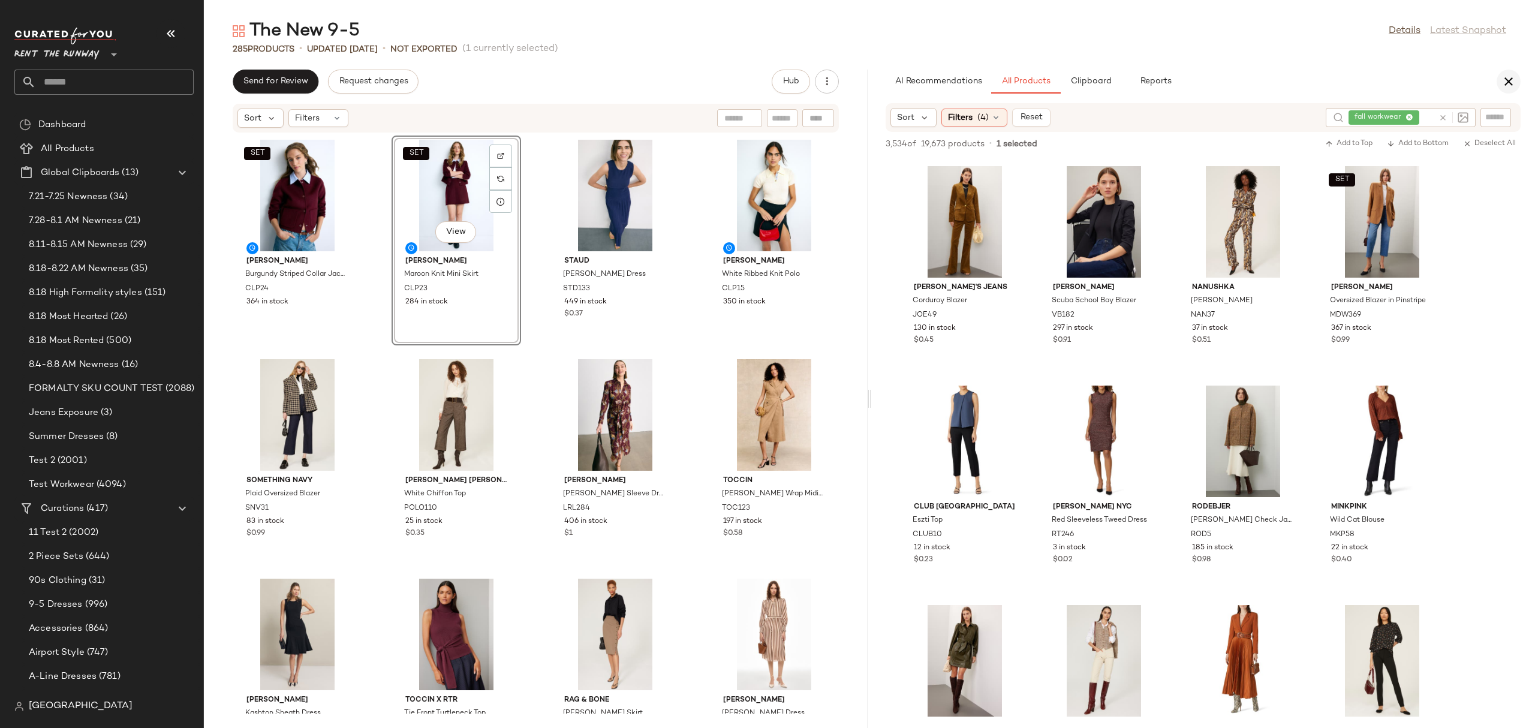
click at [1228, 72] on button "button" at bounding box center [1509, 82] width 24 height 24
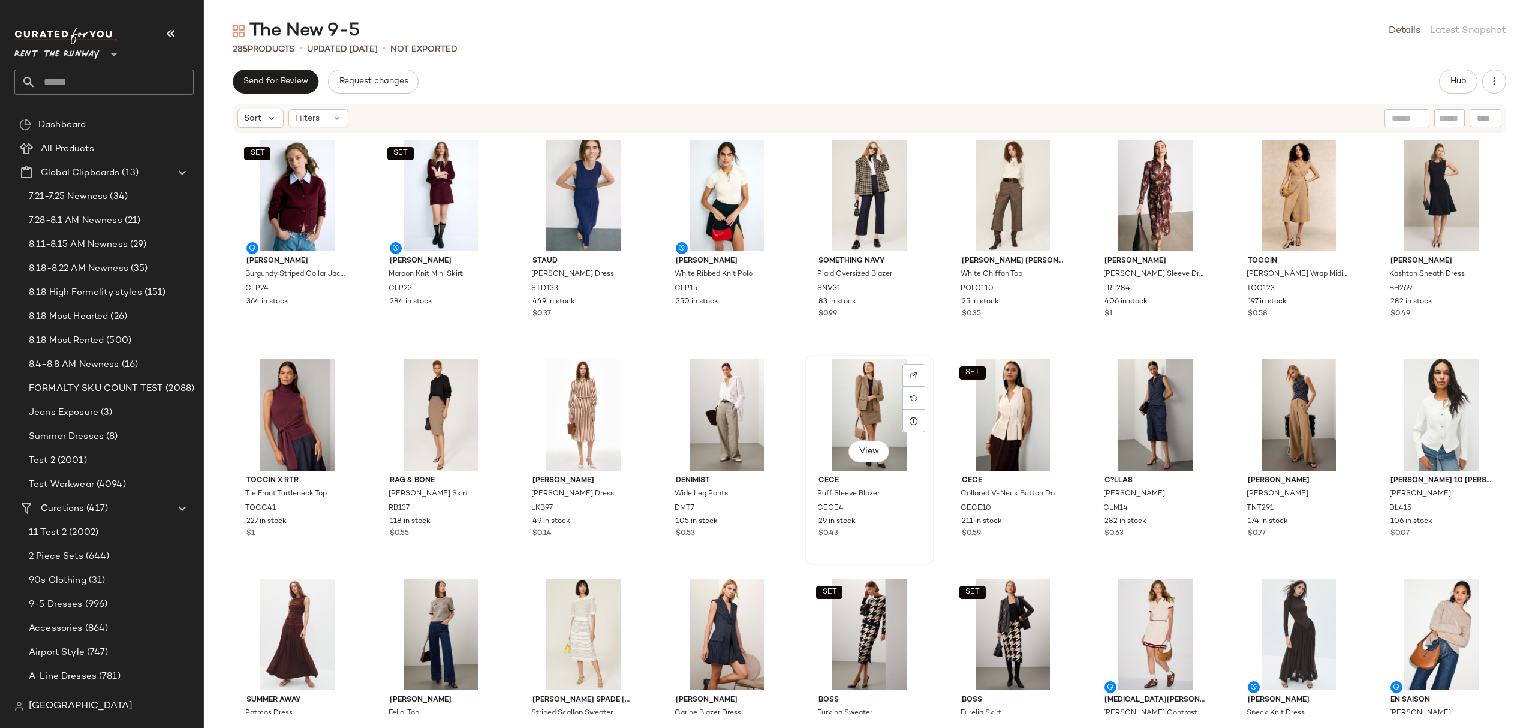
click at [827, 390] on div "View" at bounding box center [869, 415] width 121 height 112
click at [1228, 82] on span "Hub" at bounding box center [1458, 82] width 17 height 10
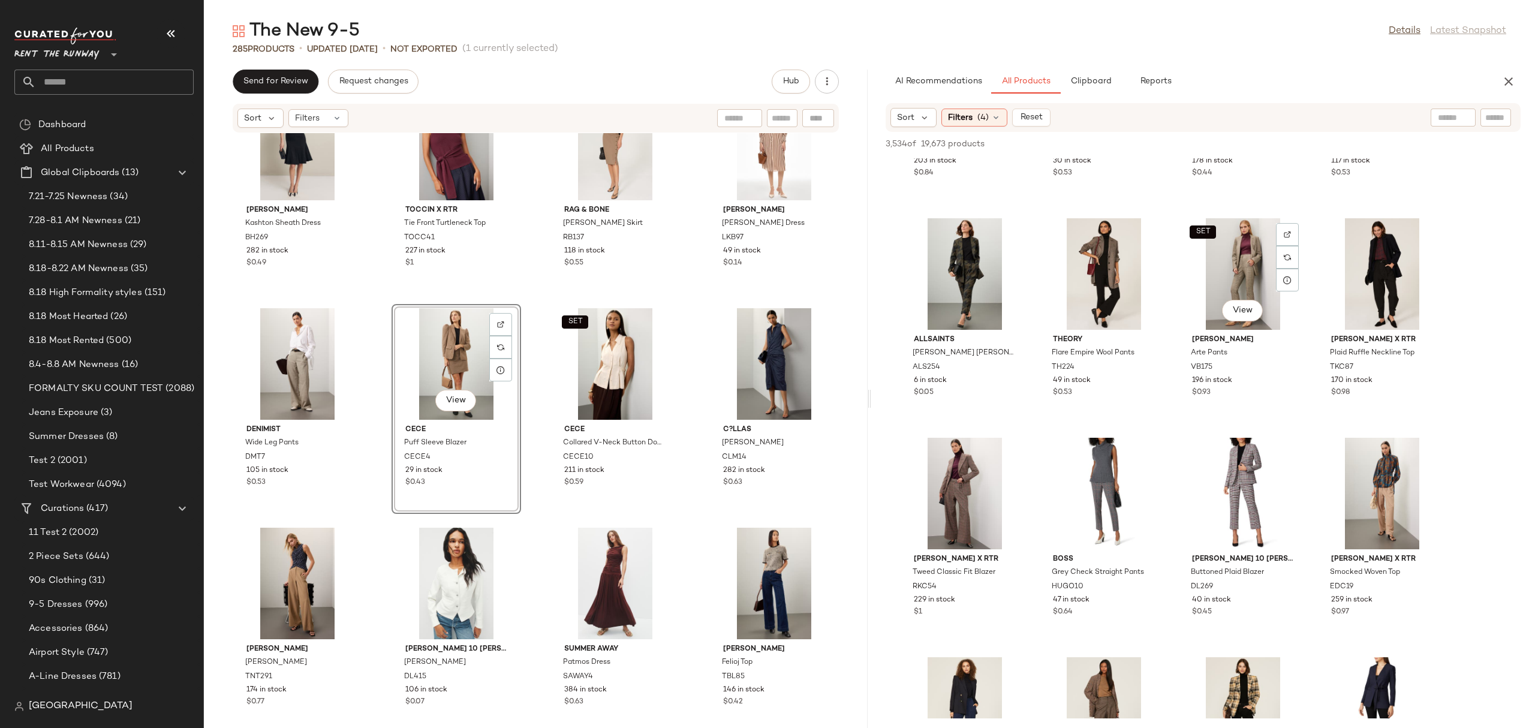
scroll to position [1508, 0]
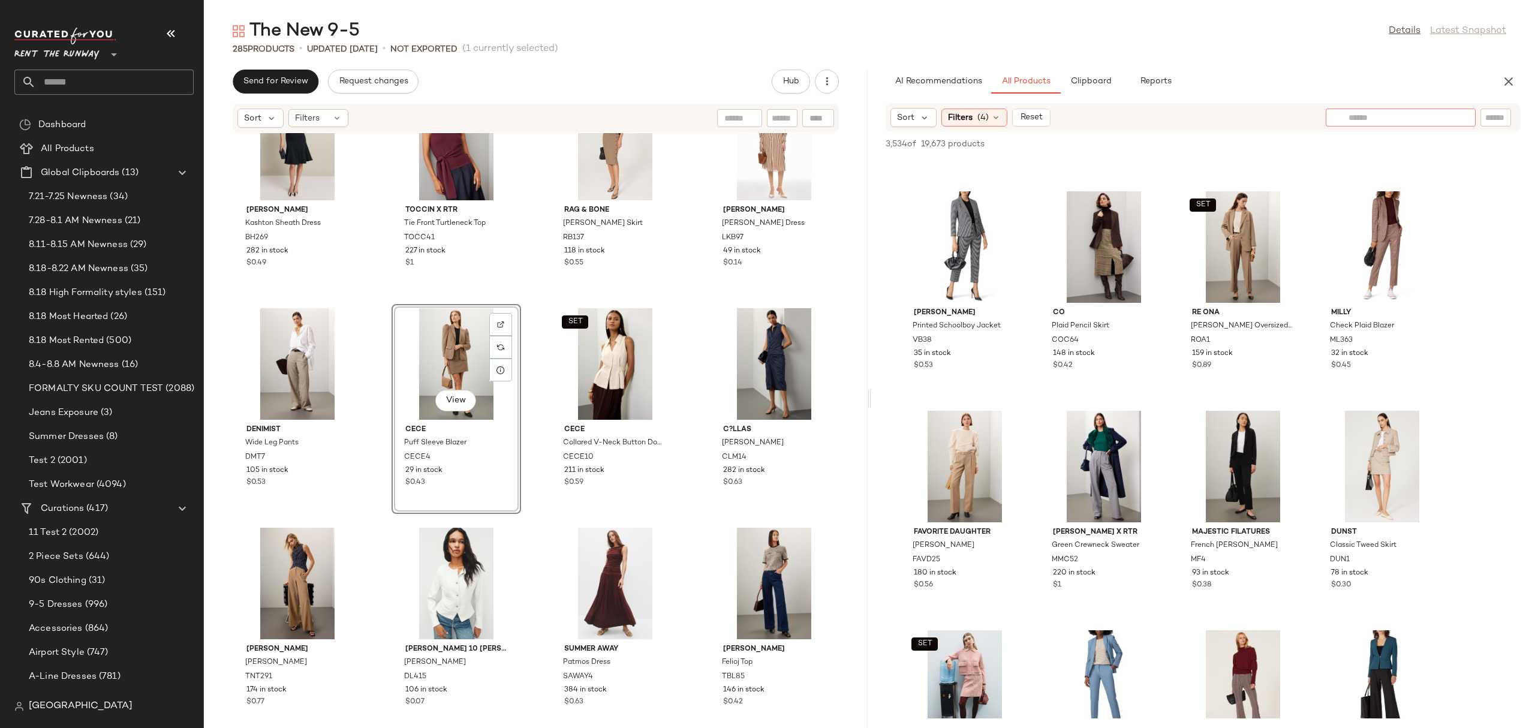
click at [1228, 115] on div at bounding box center [1401, 118] width 150 height 18
type input "***"
type input "**********"
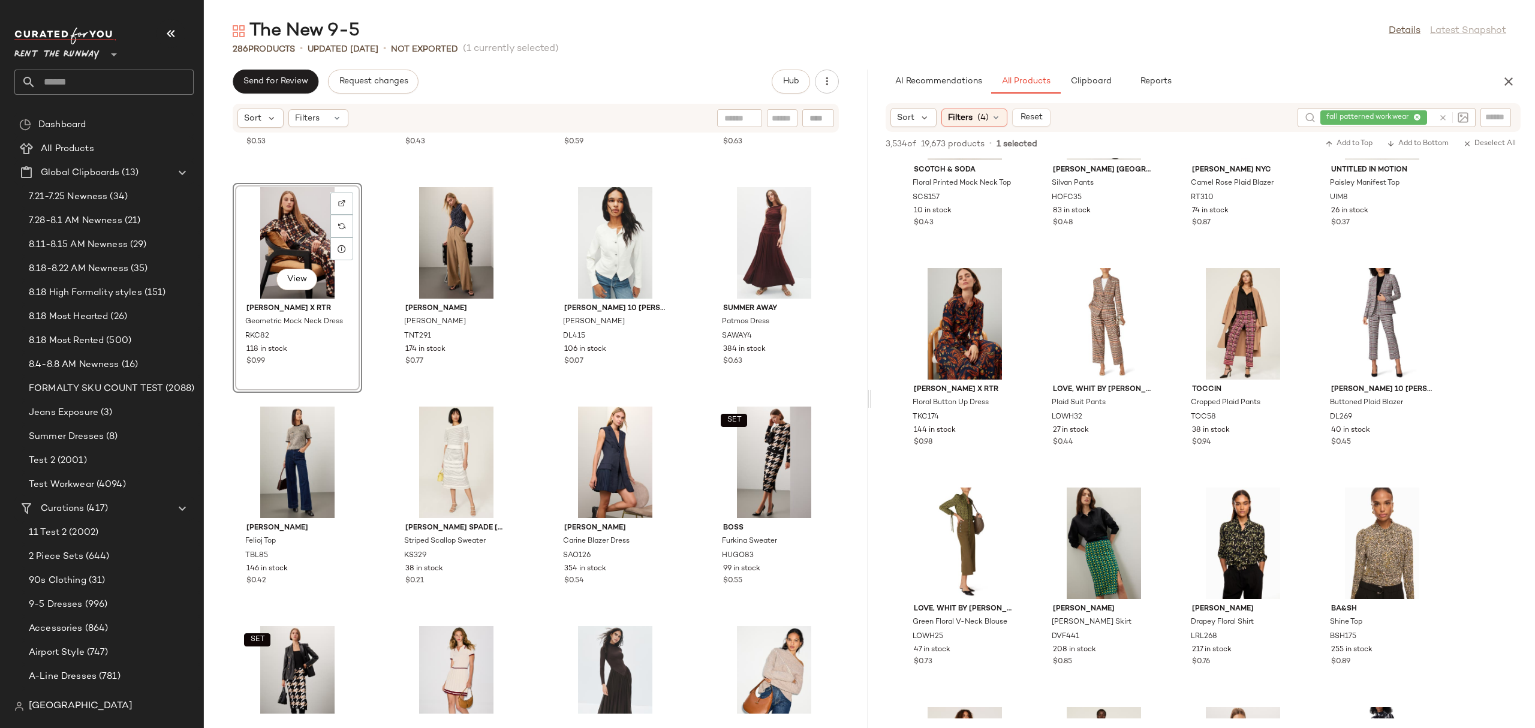
scroll to position [571, 0]
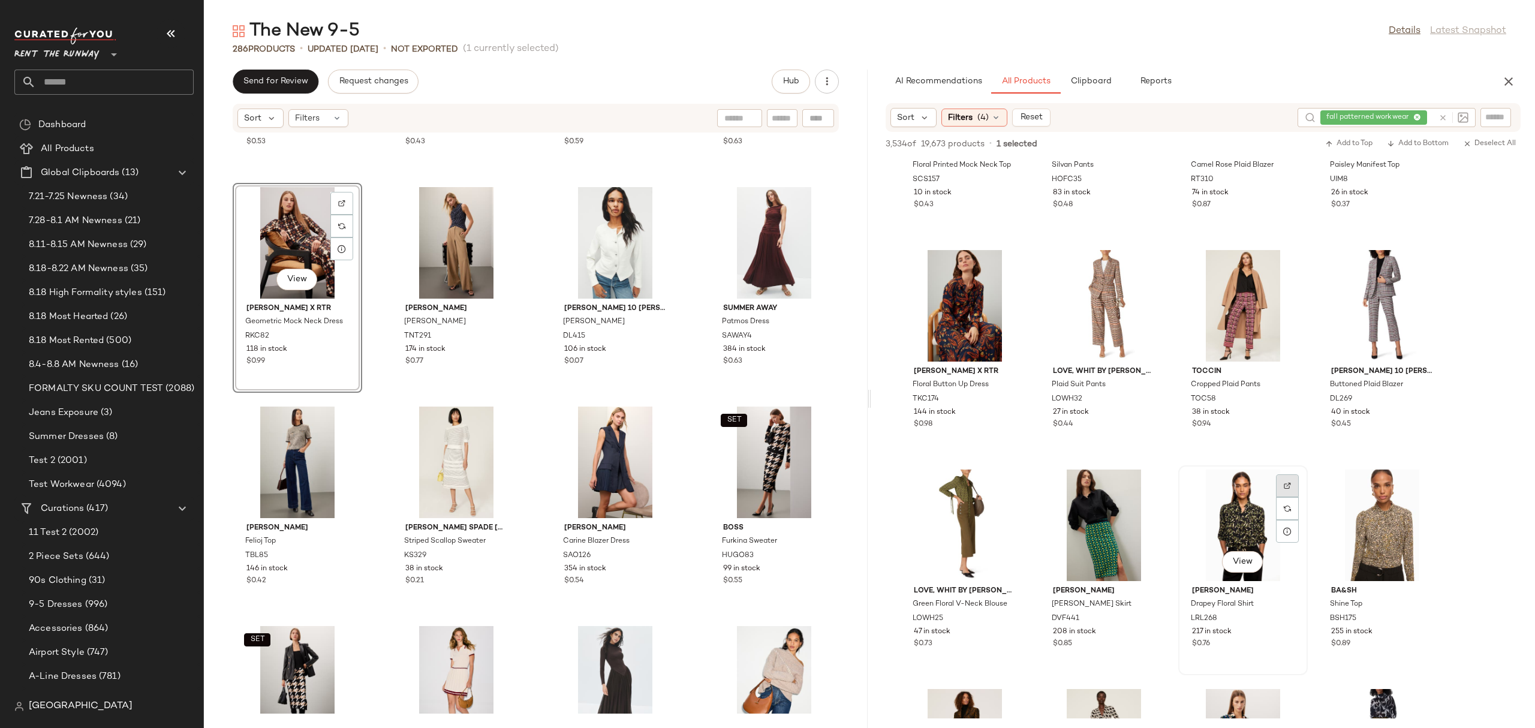
click at [1228, 486] on img at bounding box center [1287, 485] width 7 height 7
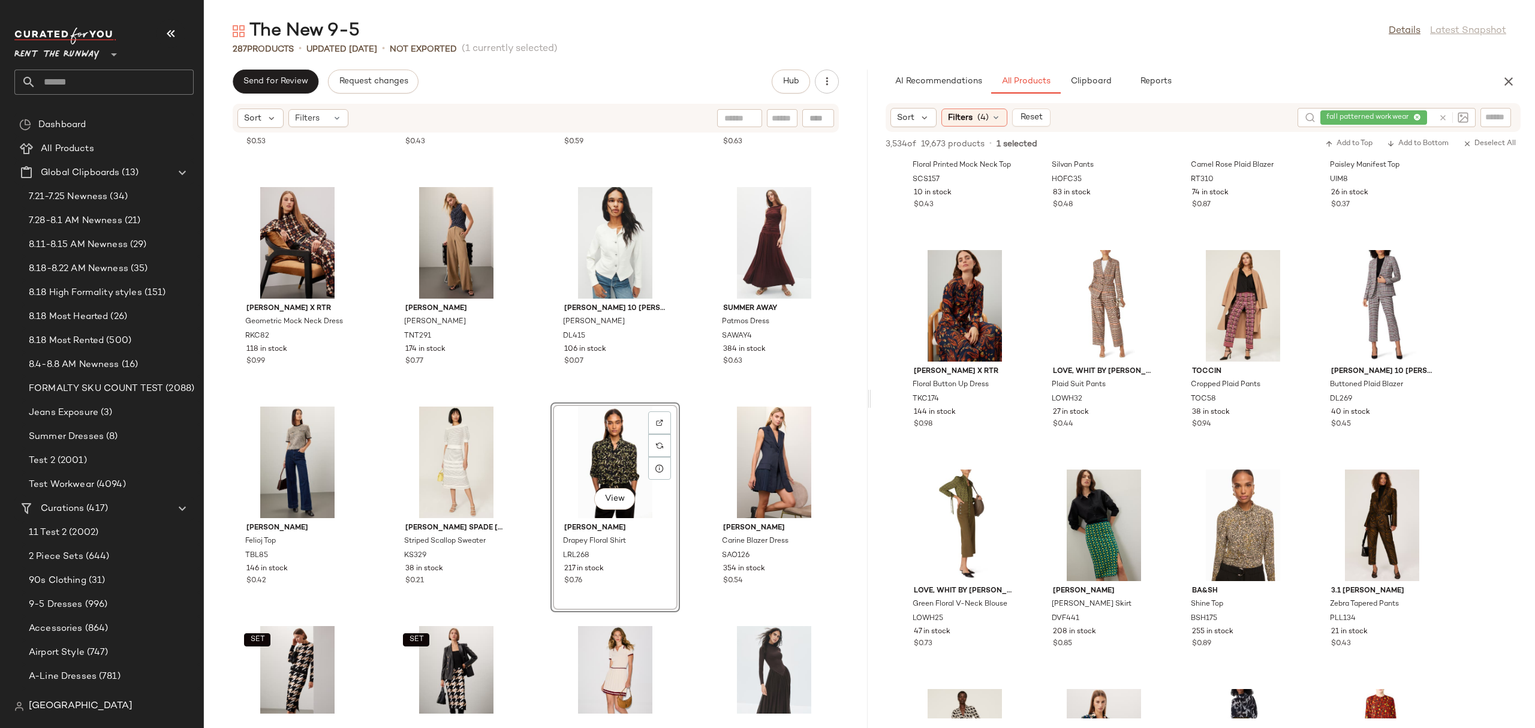
click at [693, 347] on div "Denimist Wide Leg Pants DMT7 105 in stock $0.53 CeCe Puff Sleeve Blazer CECE4 2…" at bounding box center [536, 423] width 664 height 580
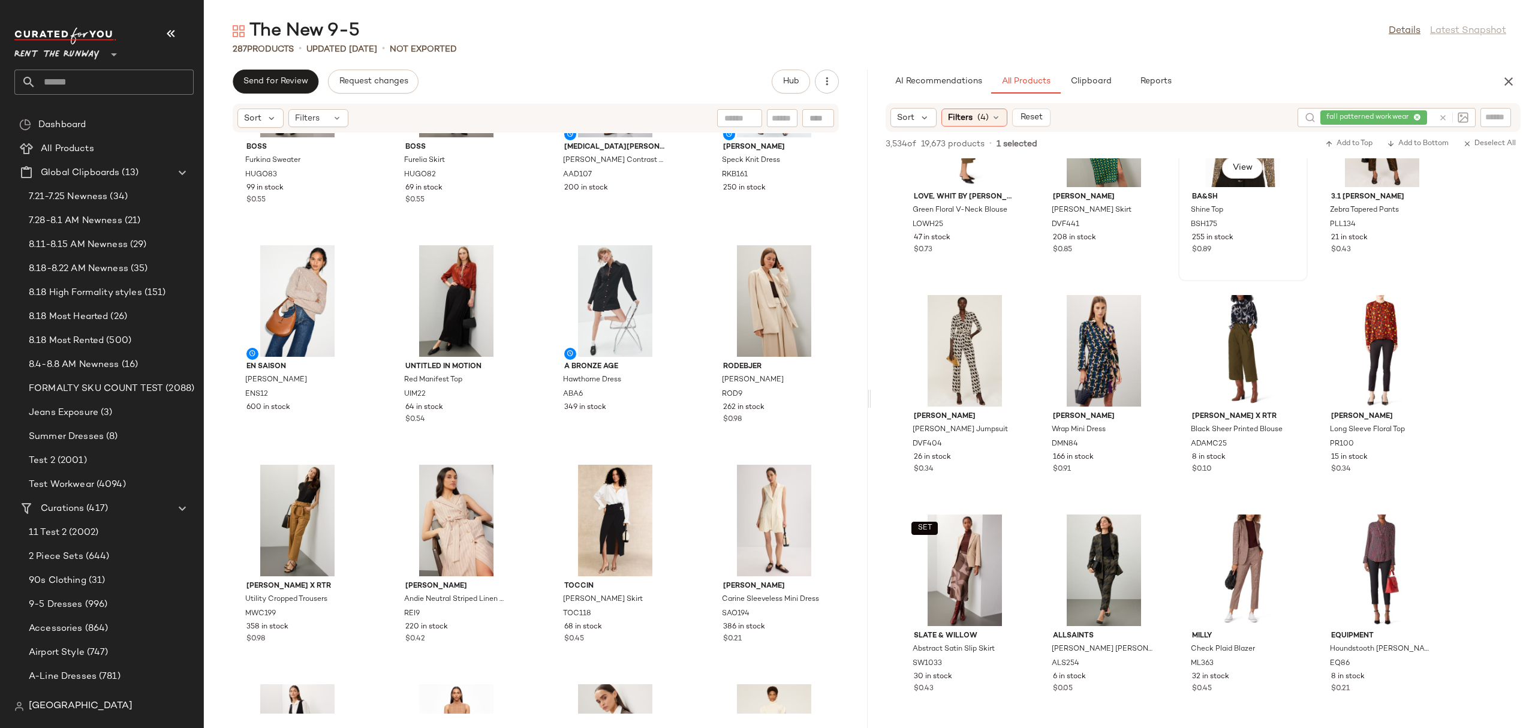
scroll to position [965, 0]
click at [1150, 322] on div at bounding box center [1148, 333] width 23 height 23
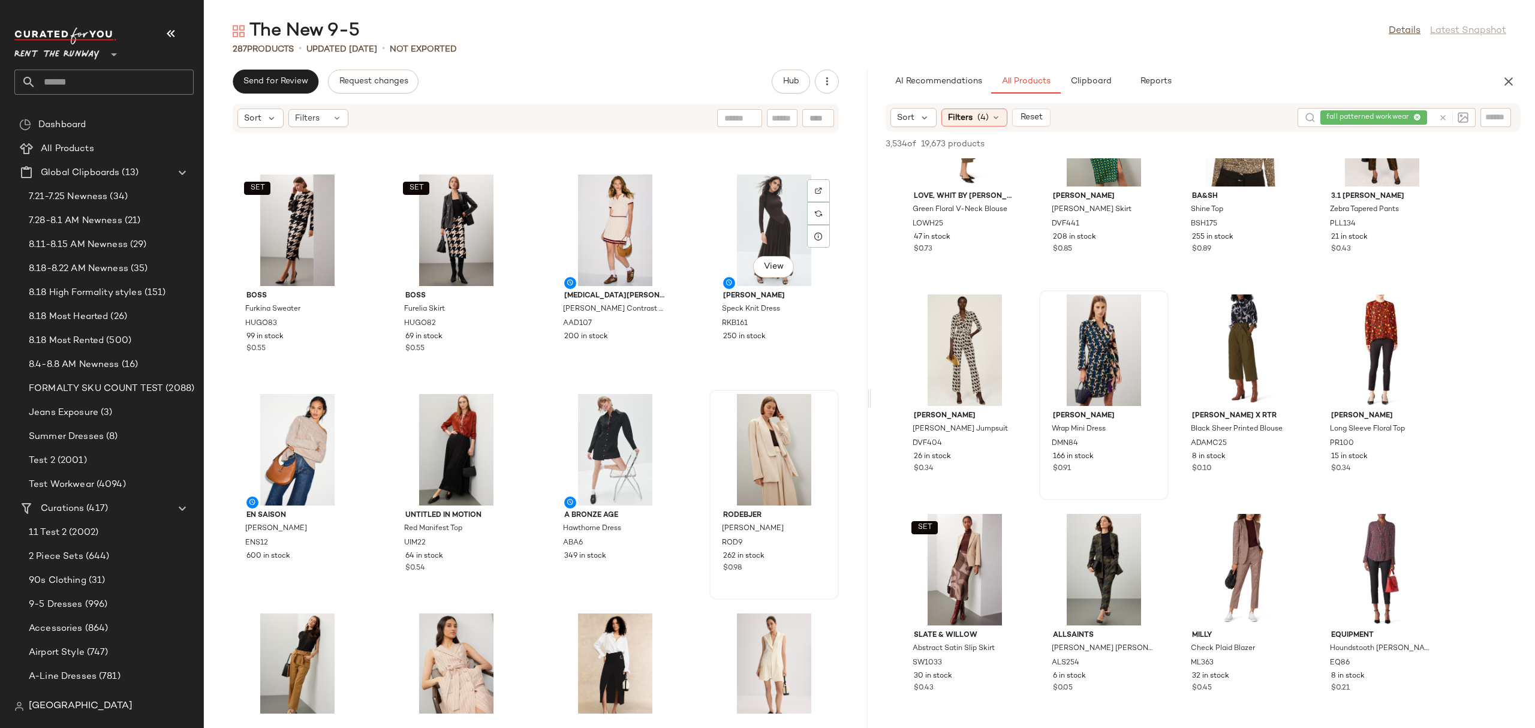
scroll to position [1207, 0]
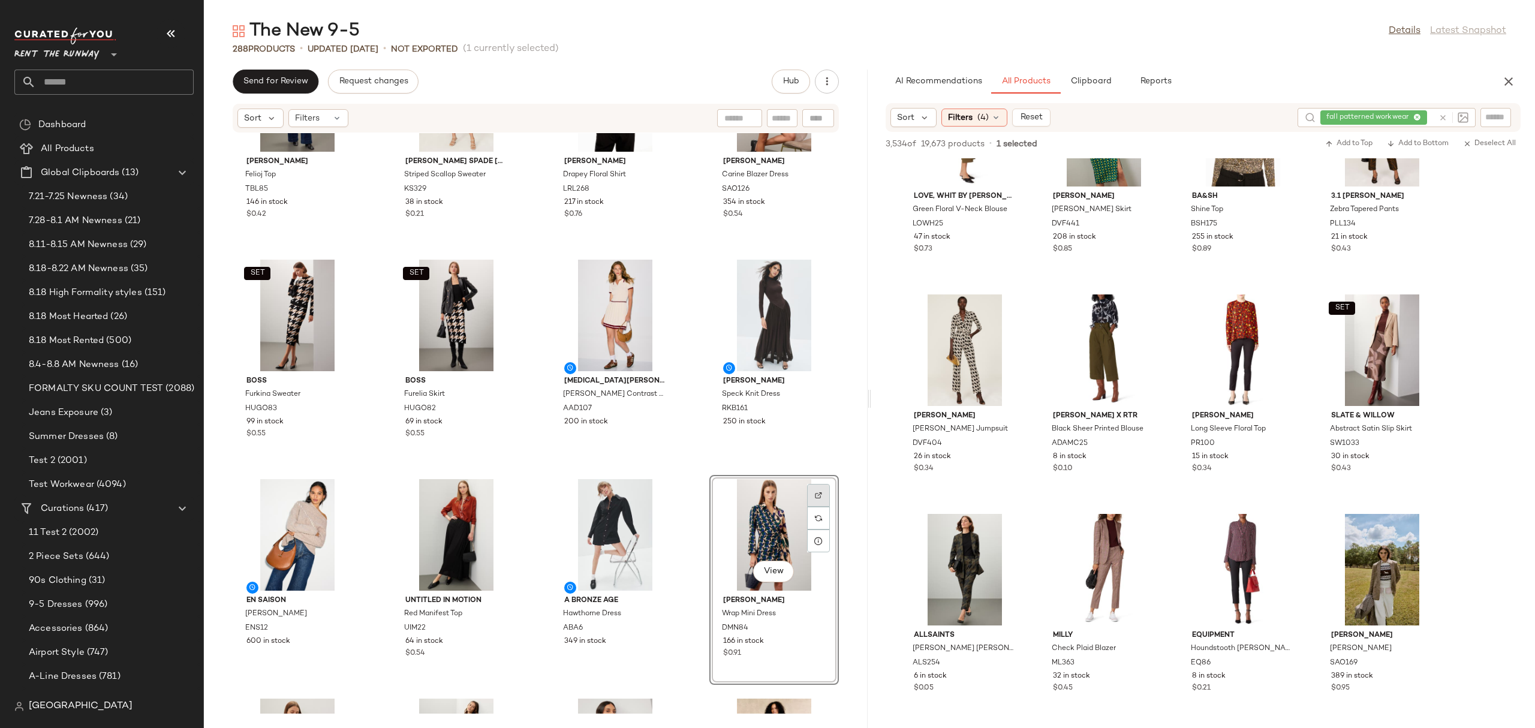
click at [813, 507] on div at bounding box center [818, 518] width 23 height 23
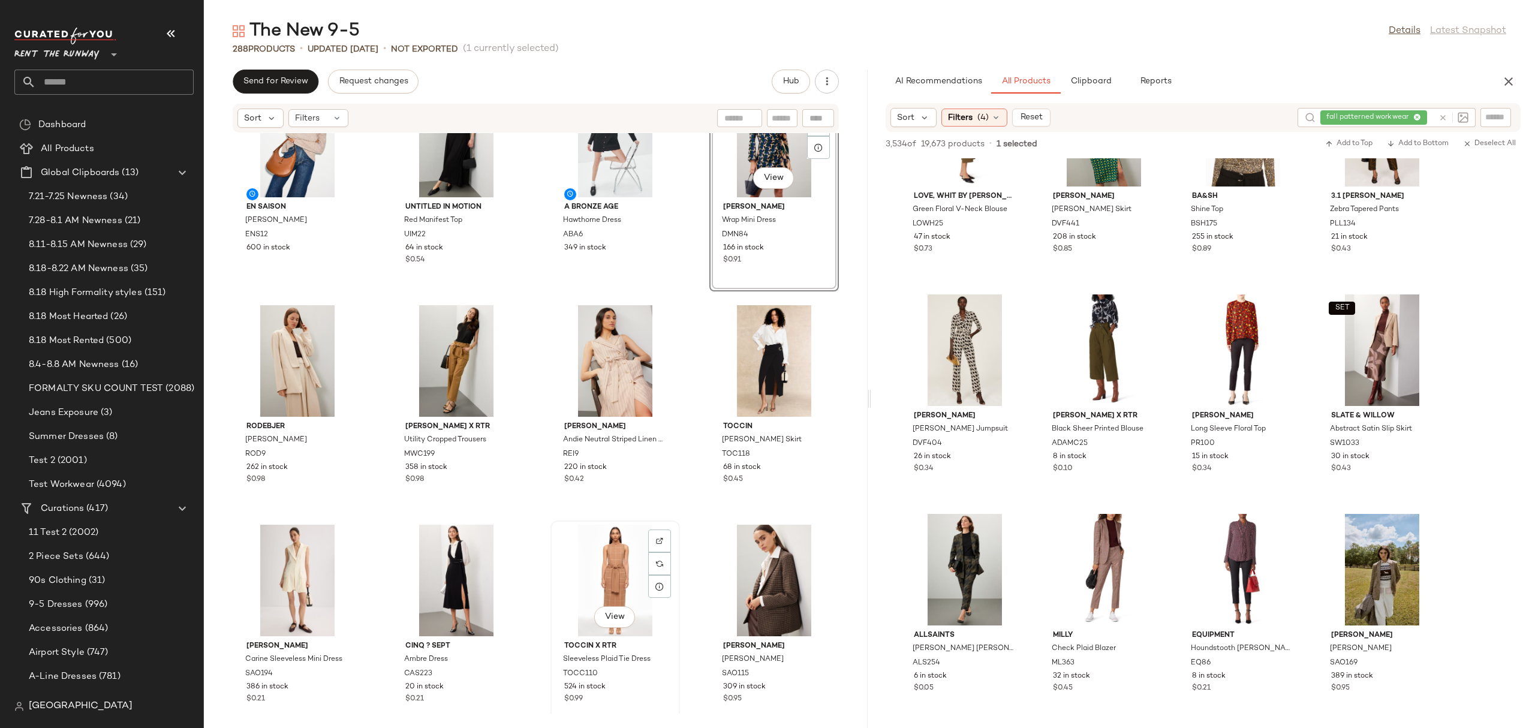
scroll to position [1646, 0]
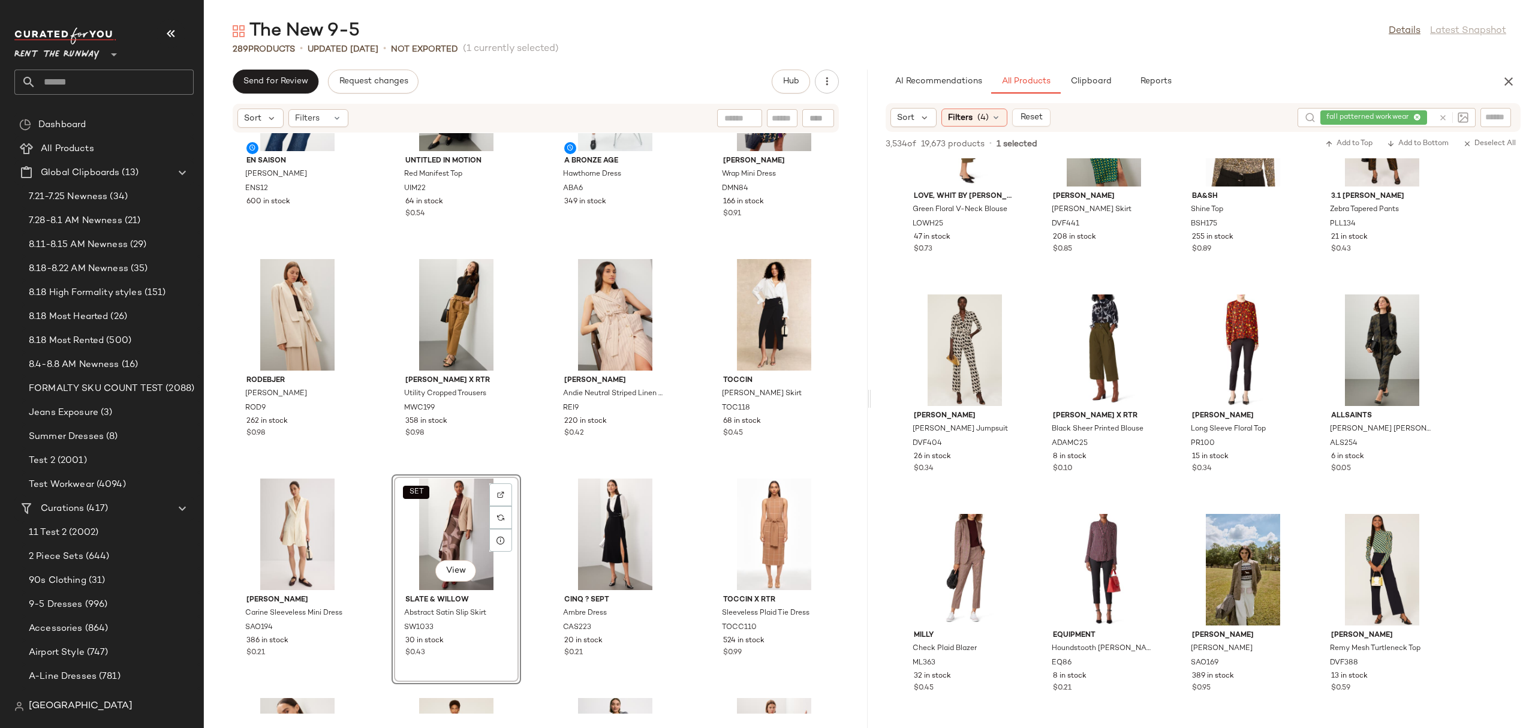
click at [526, 362] on div "En Saison [PERSON_NAME] Sweater ENS12 600 in stock Untitled in Motion Red Manif…" at bounding box center [536, 423] width 664 height 580
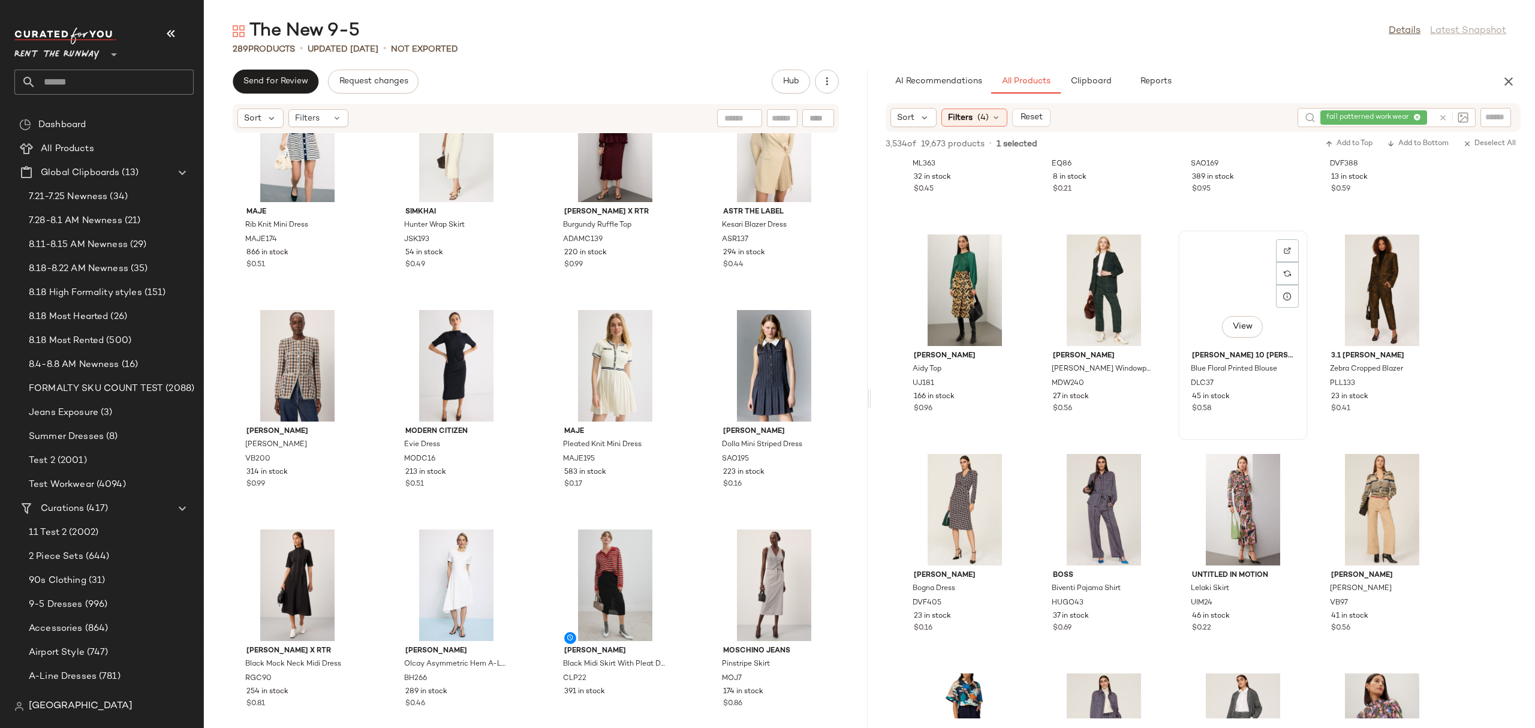
scroll to position [1485, 0]
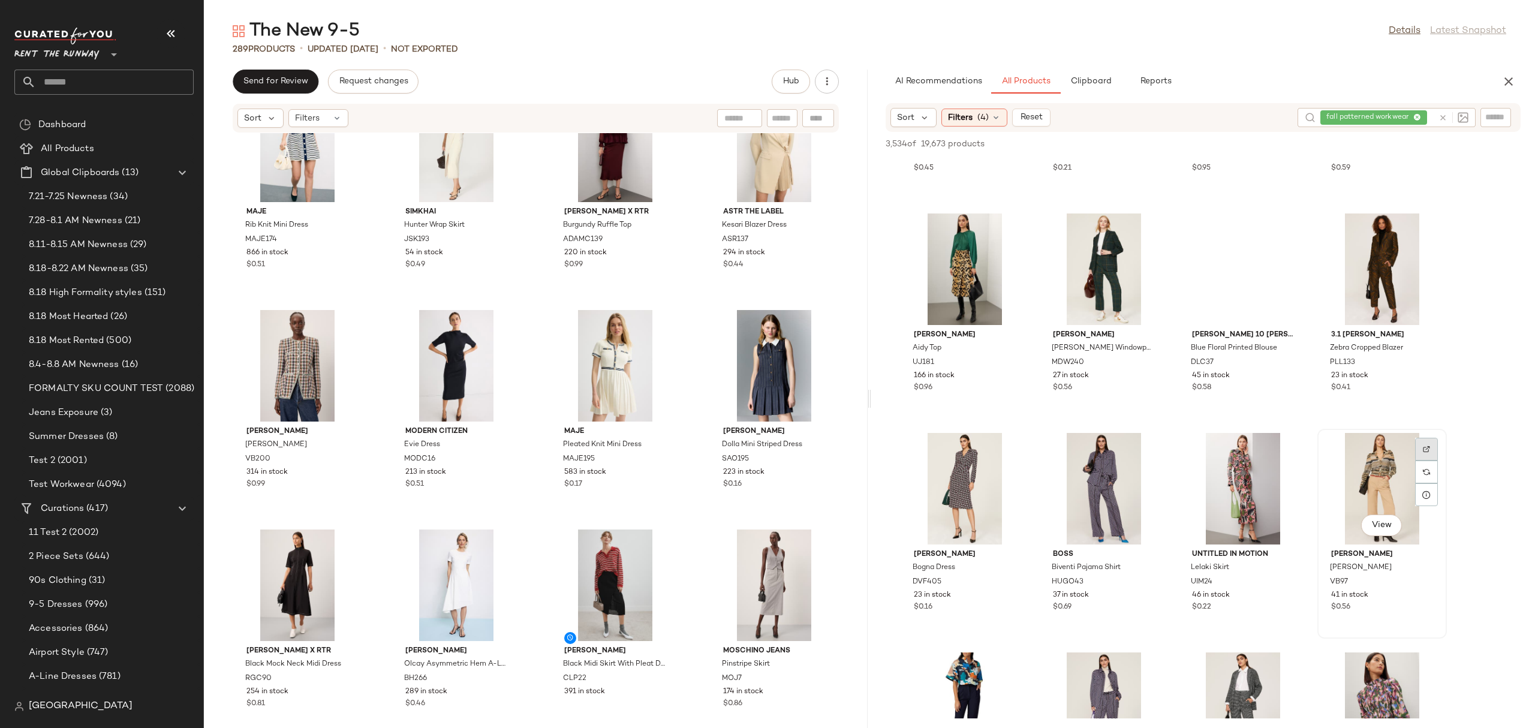
click at [1228, 461] on div at bounding box center [1426, 472] width 23 height 23
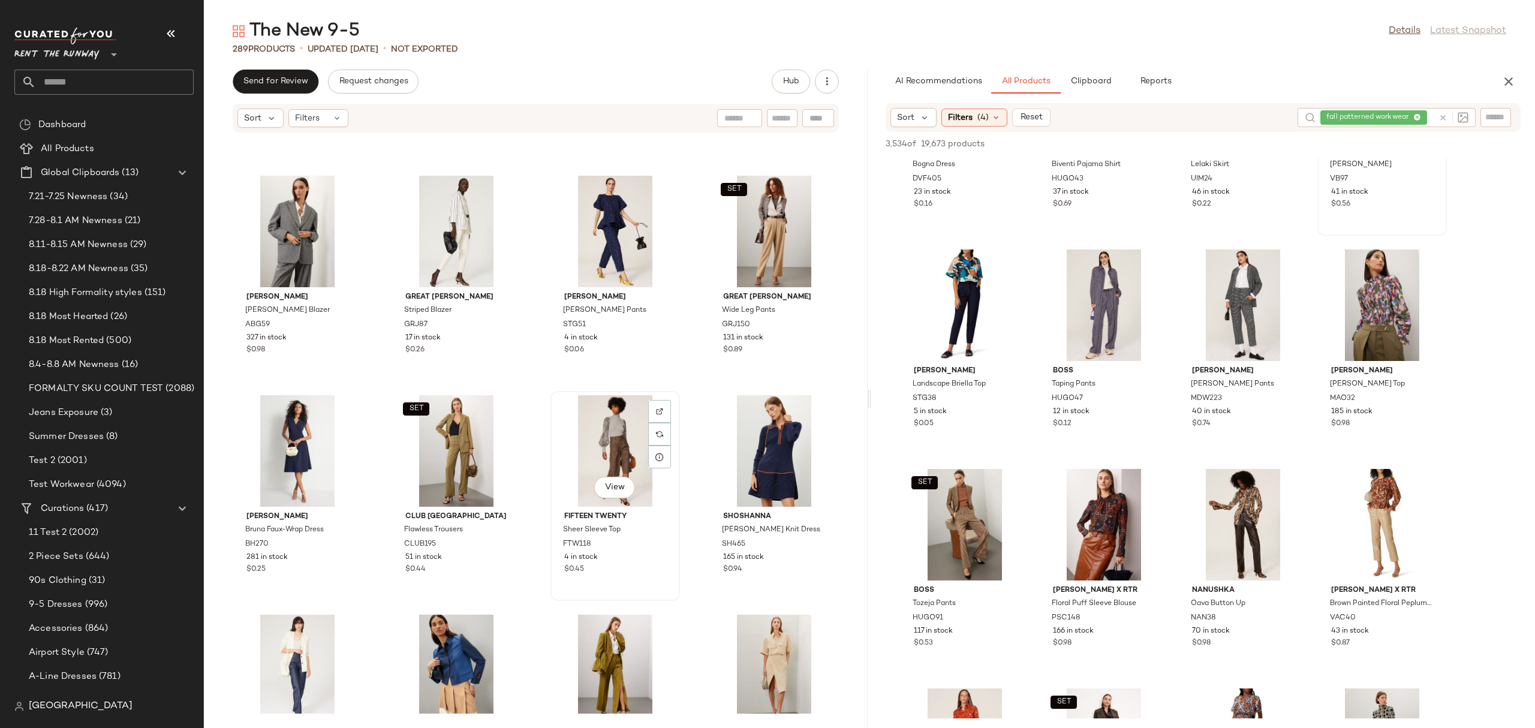
scroll to position [6789, 0]
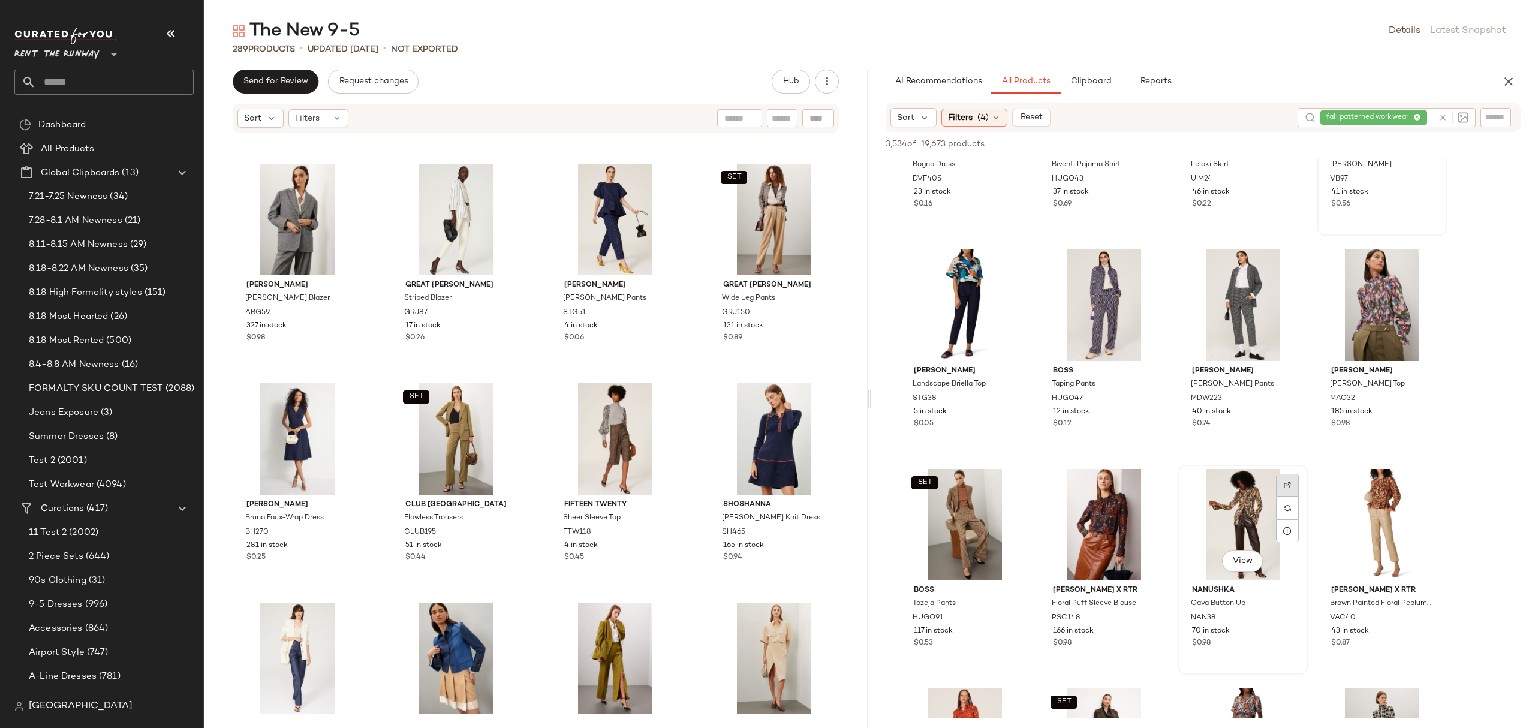
click at [1228, 482] on img at bounding box center [1287, 485] width 7 height 7
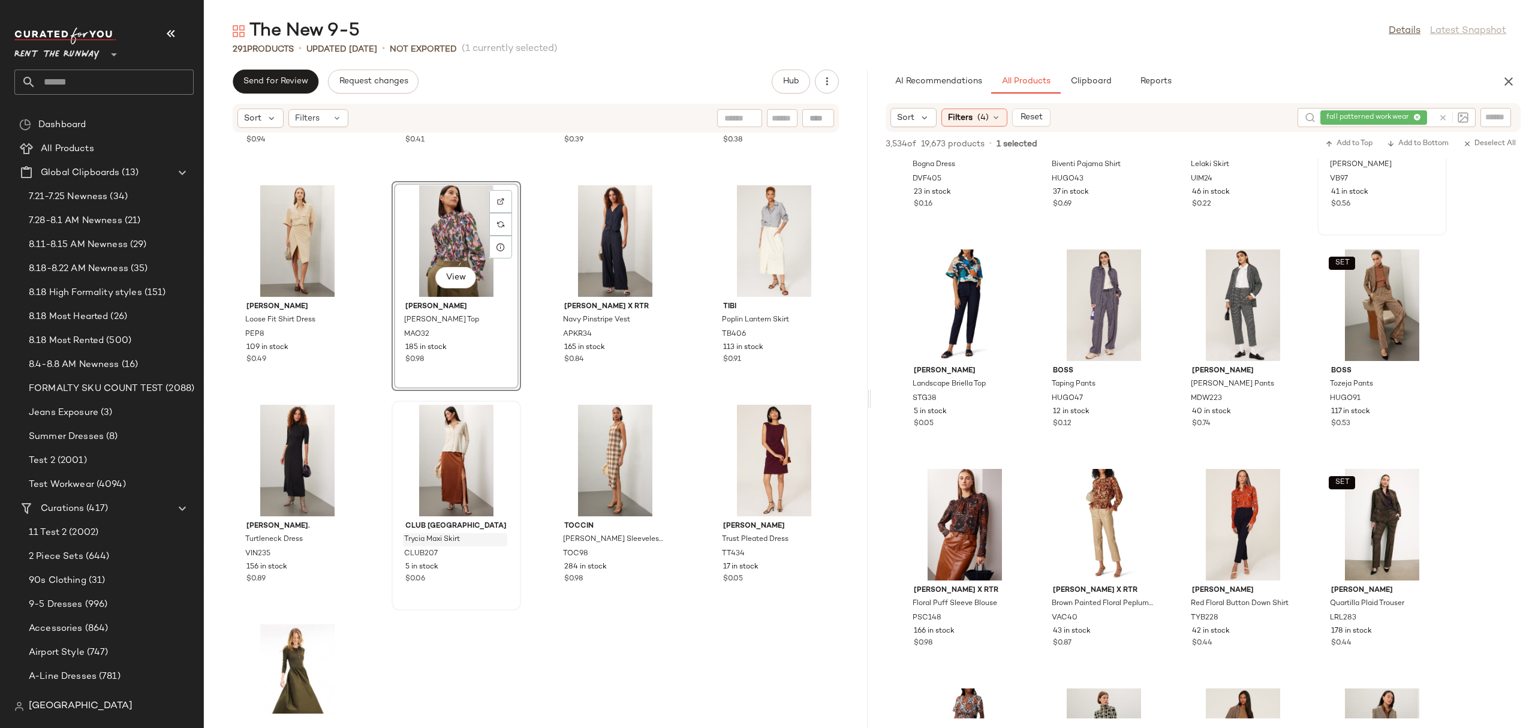
scroll to position [7449, 0]
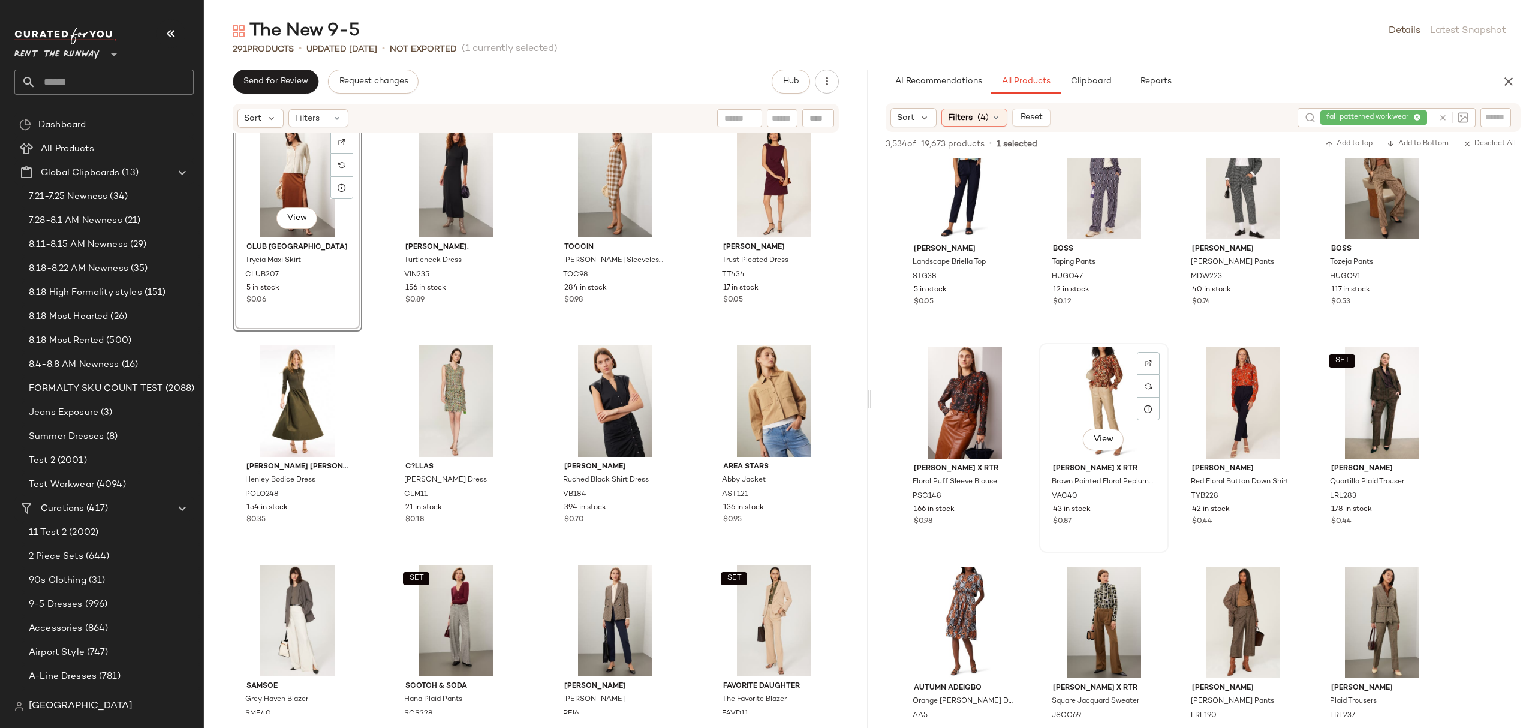
scroll to position [2024, 0]
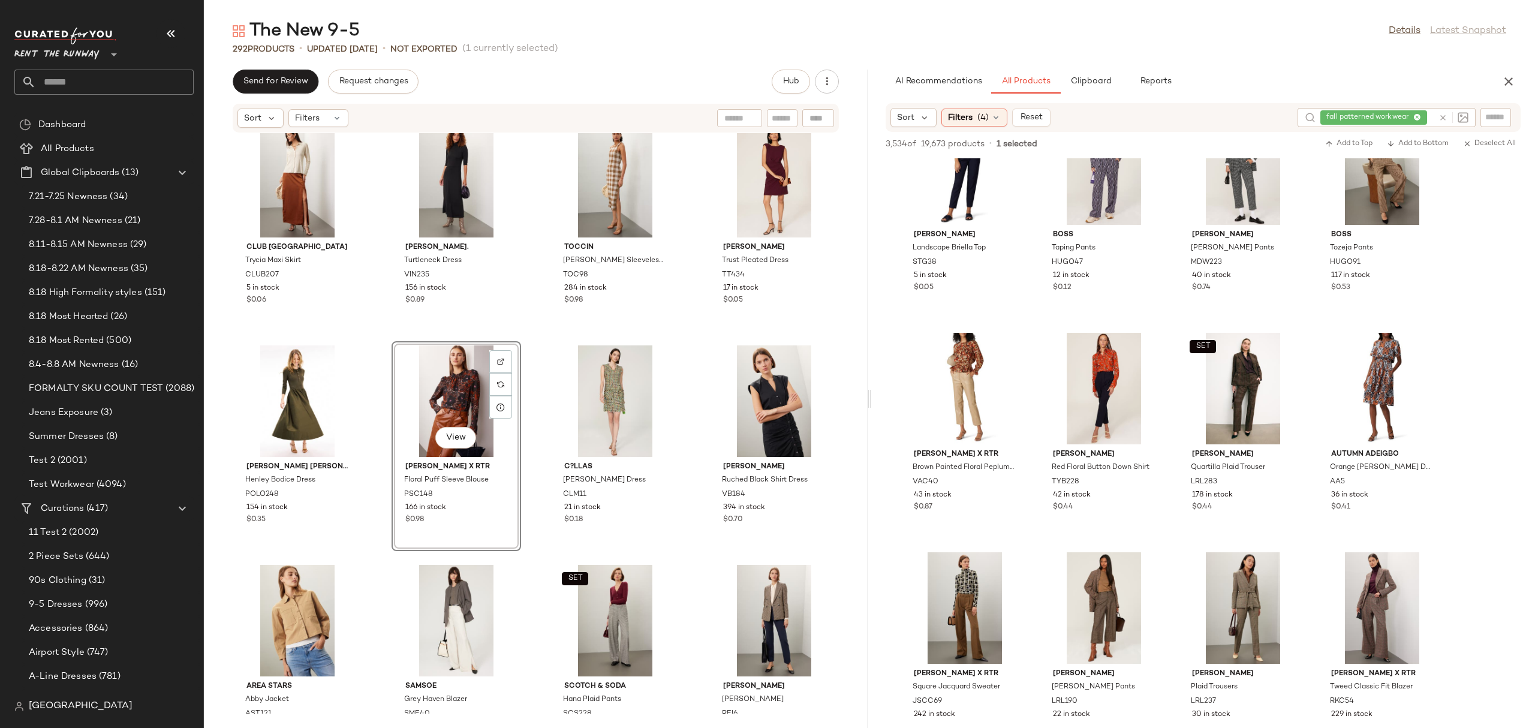
click at [530, 339] on div "[PERSON_NAME] Loose Fit Shirt Dress PEP8 109 in stock $0.49 [PERSON_NAME] Top M…" at bounding box center [536, 423] width 664 height 580
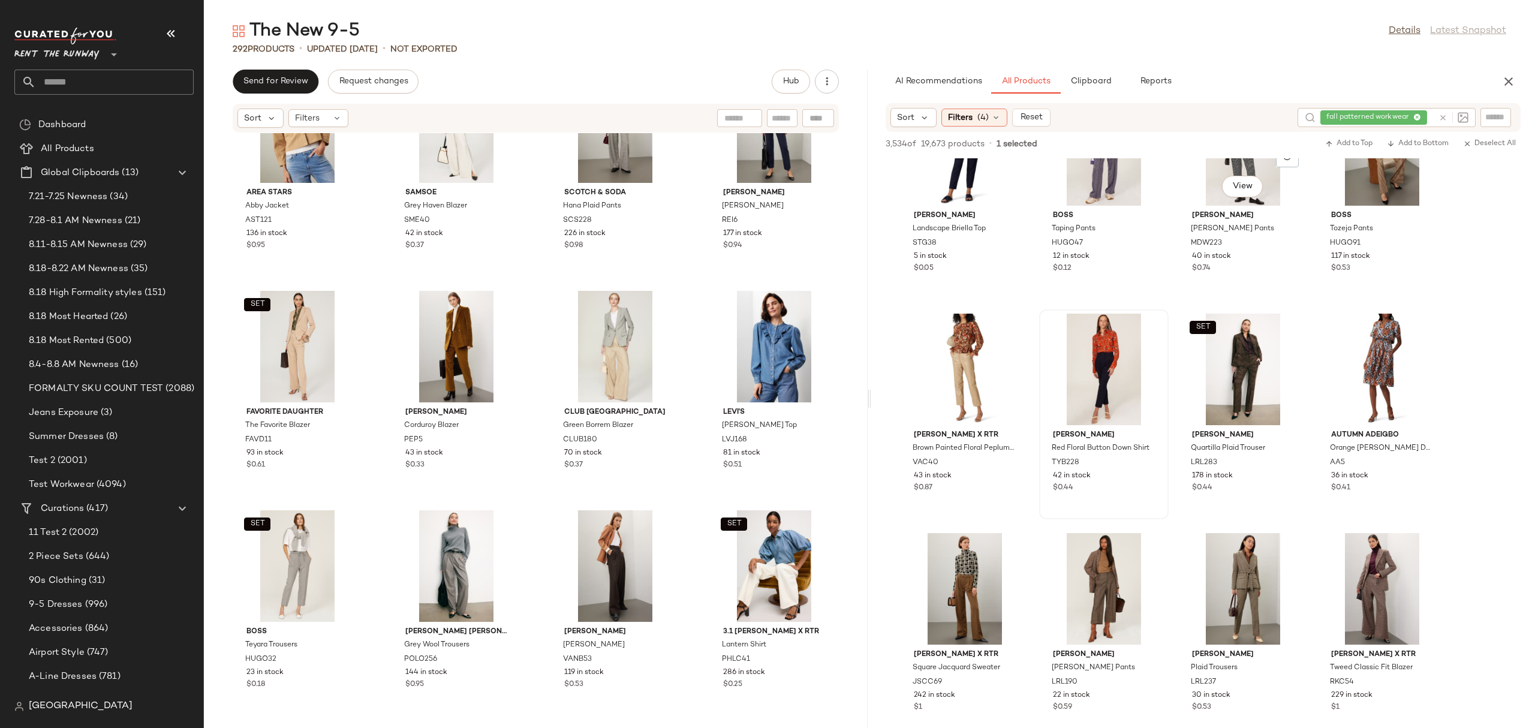
scroll to position [2044, 0]
click at [1004, 555] on div at bounding box center [1009, 571] width 23 height 23
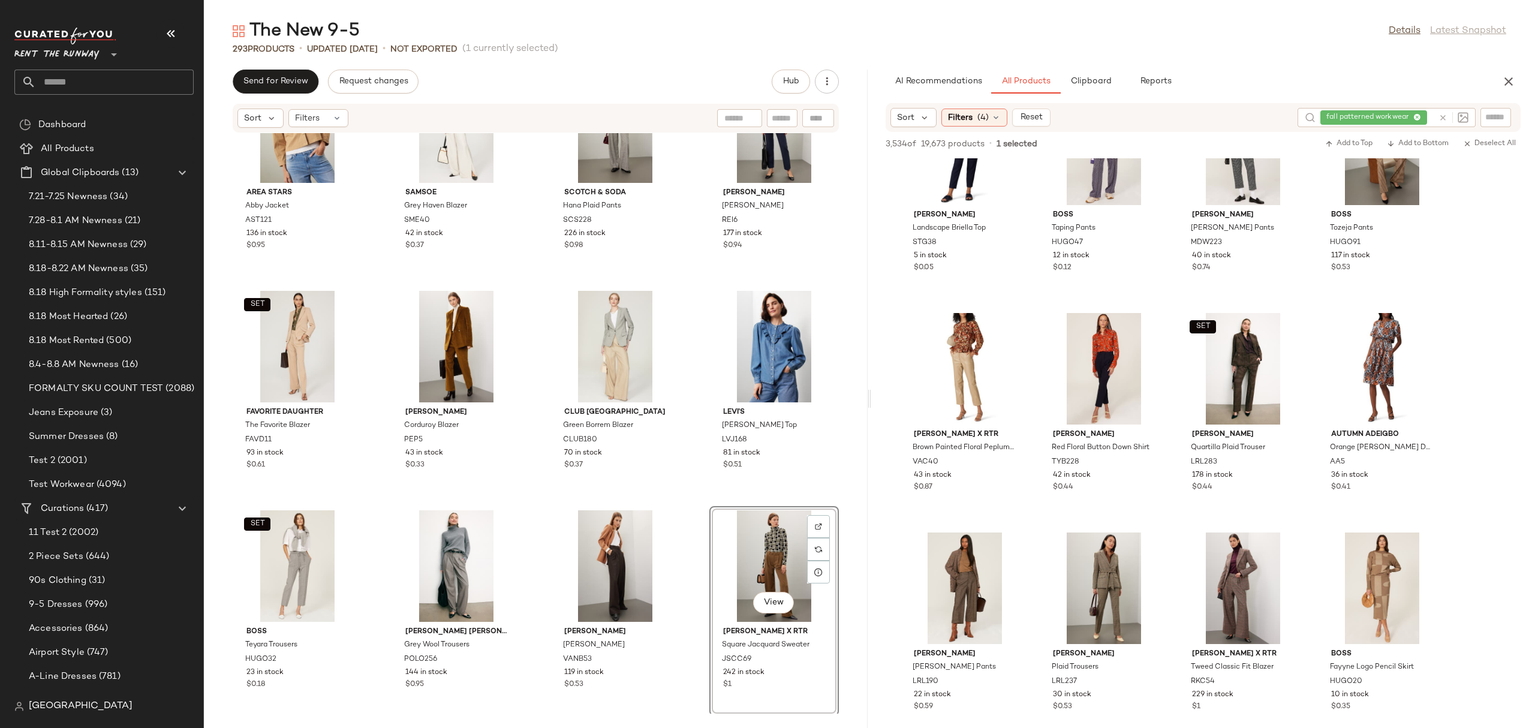
click at [684, 473] on div "[PERSON_NAME] [PERSON_NAME] Bodice Dress POLO248 154 in stock $0.35 [PERSON_NAM…" at bounding box center [536, 423] width 664 height 580
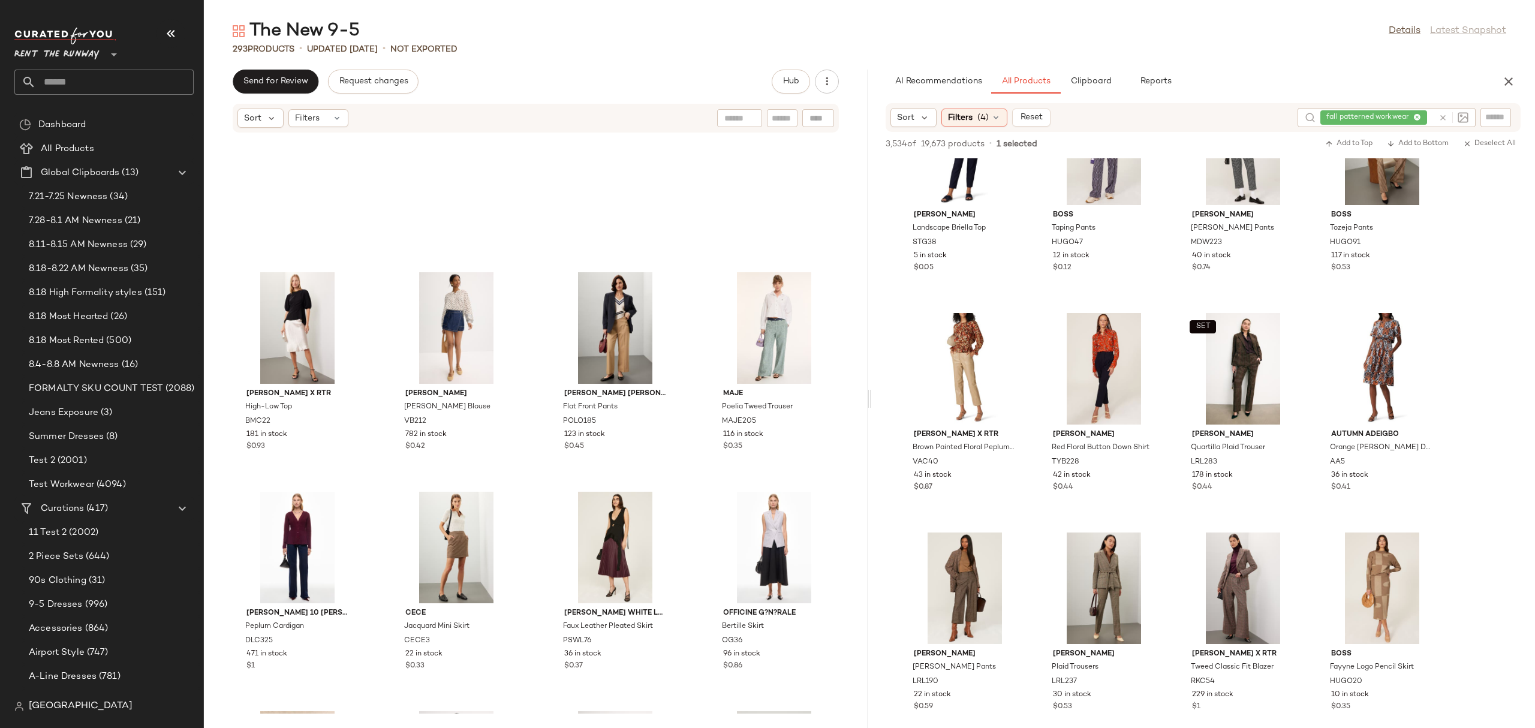
scroll to position [9591, 0]
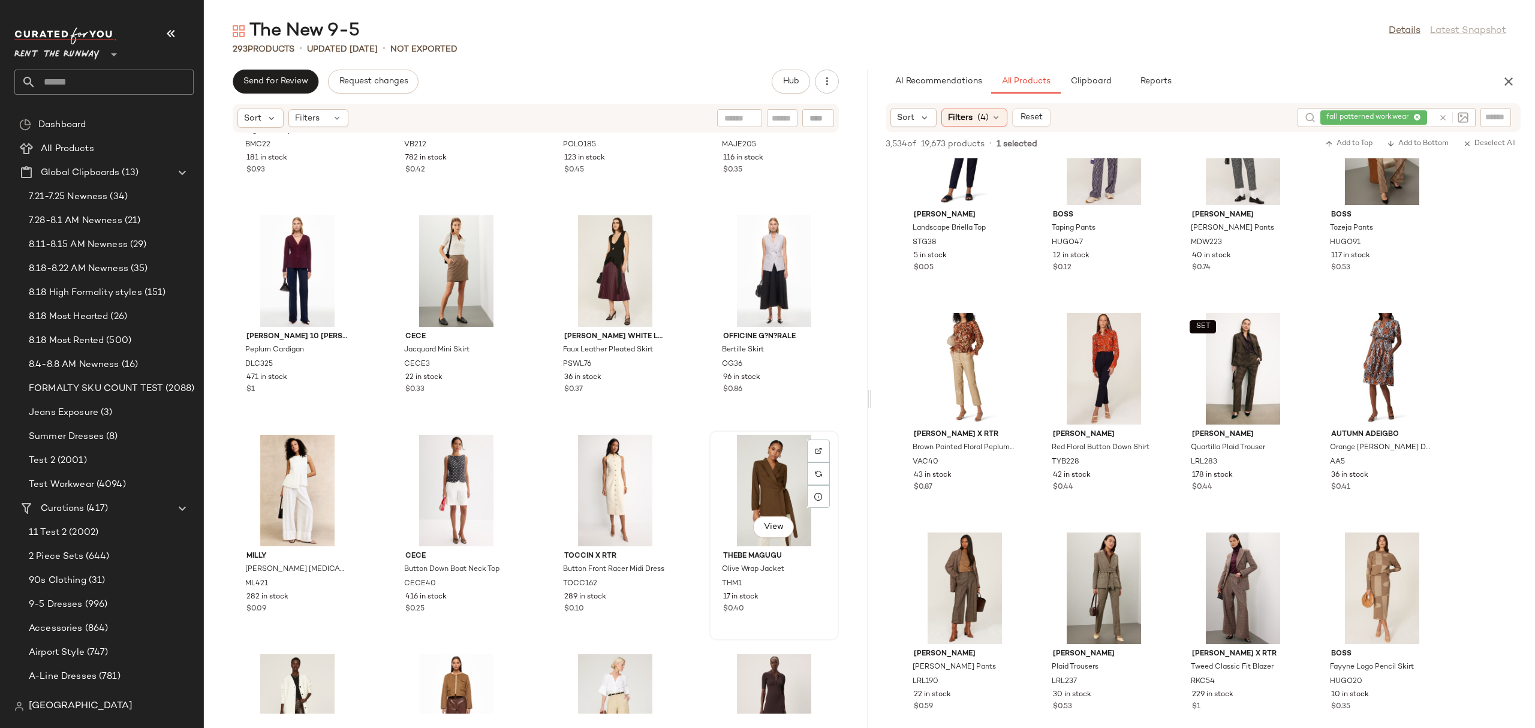
click at [755, 479] on div "View" at bounding box center [774, 491] width 121 height 112
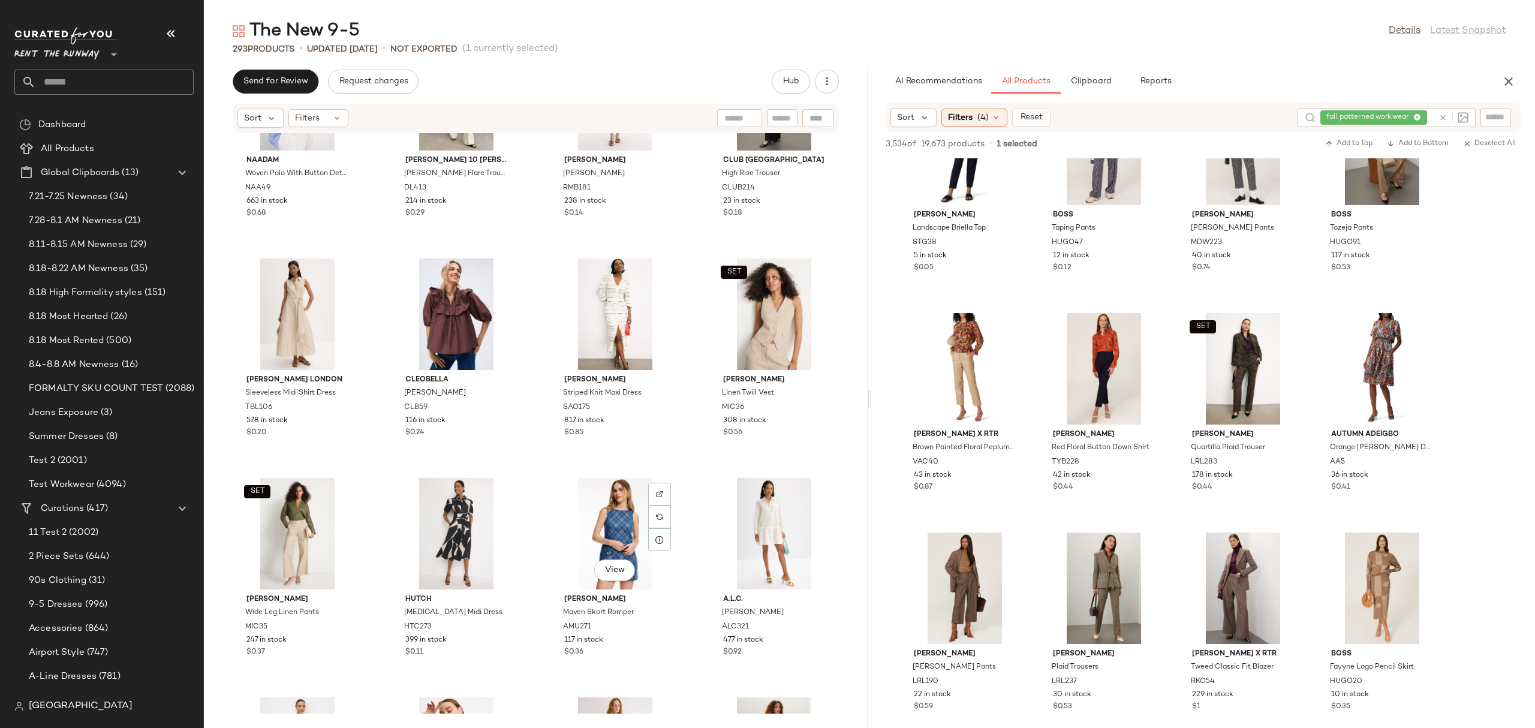
scroll to position [15662, 0]
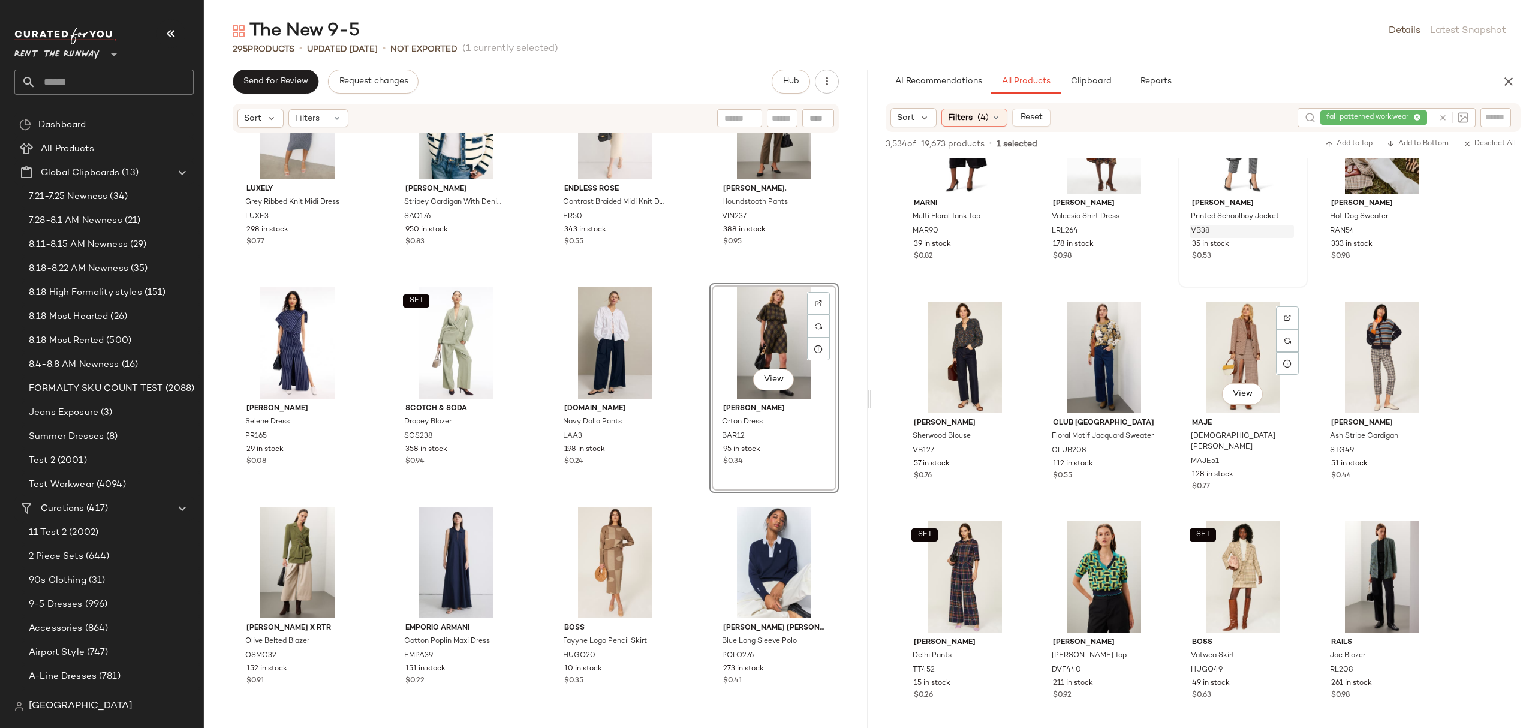
scroll to position [4776, 0]
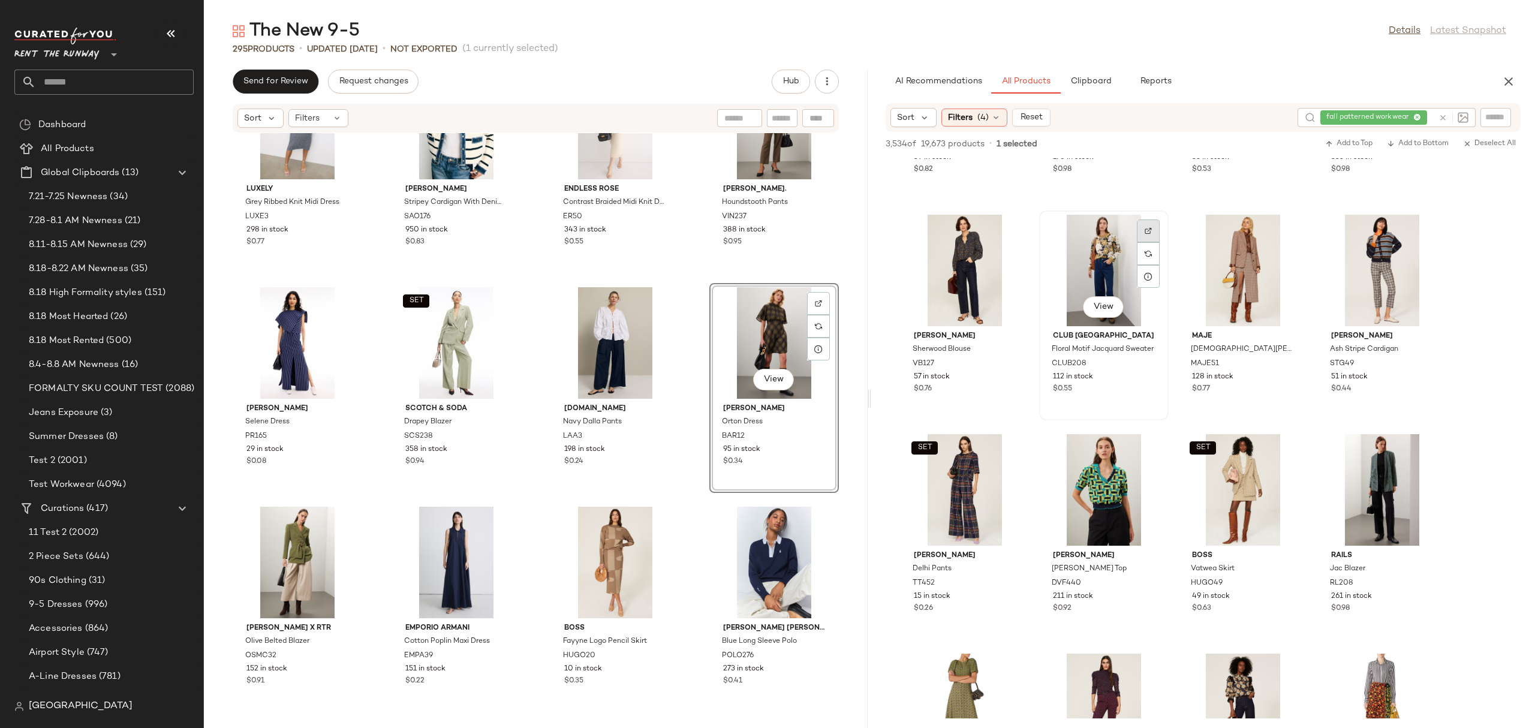
click at [1147, 229] on img at bounding box center [1148, 230] width 7 height 7
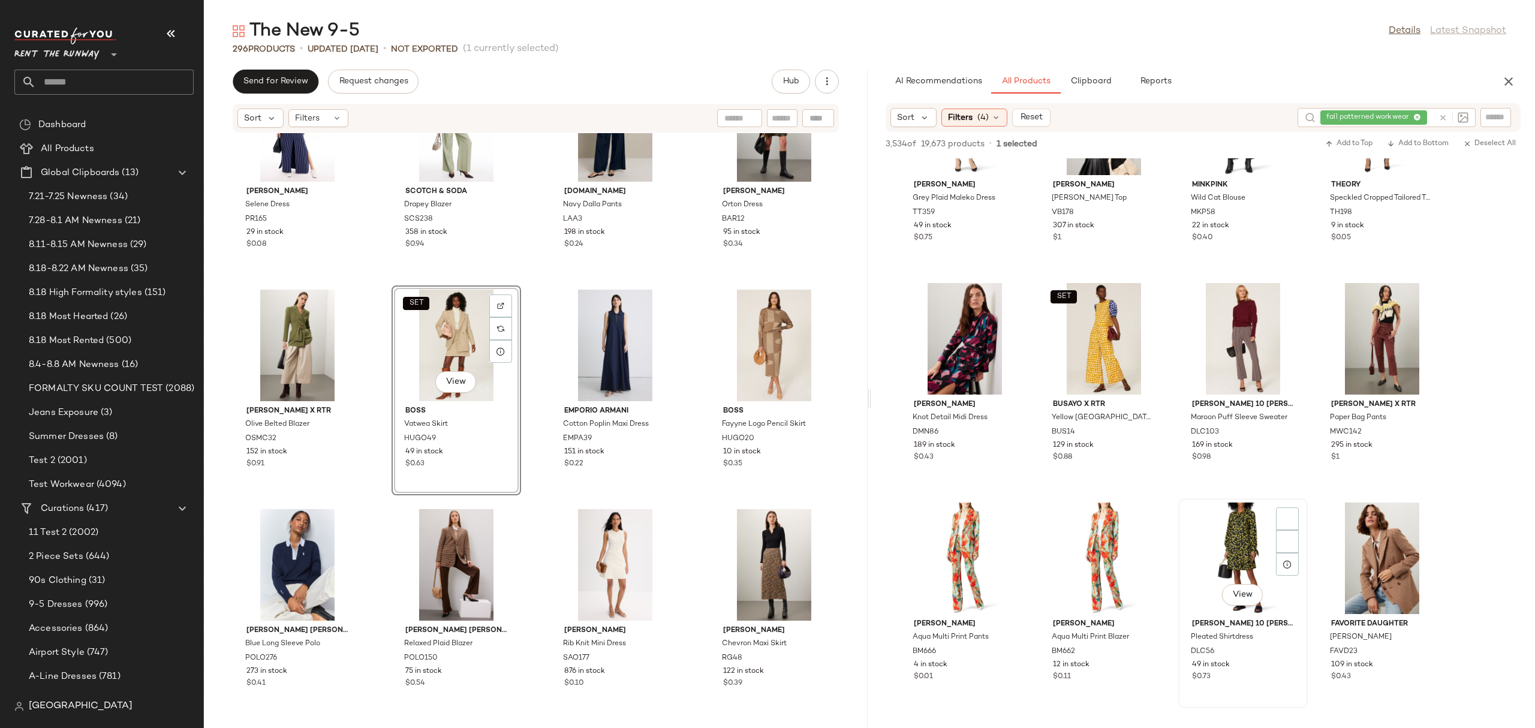
scroll to position [5901, 0]
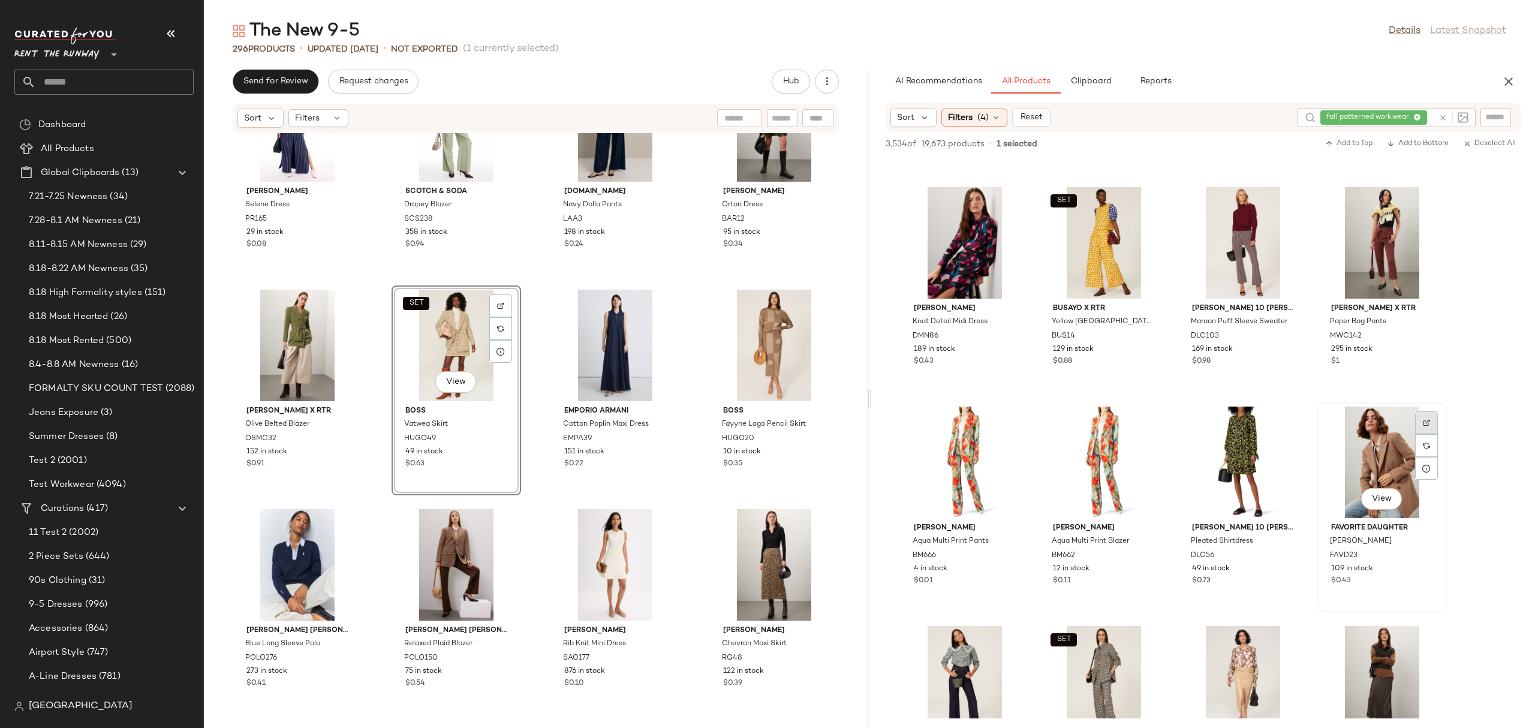
click at [1228, 434] on div at bounding box center [1426, 445] width 23 height 23
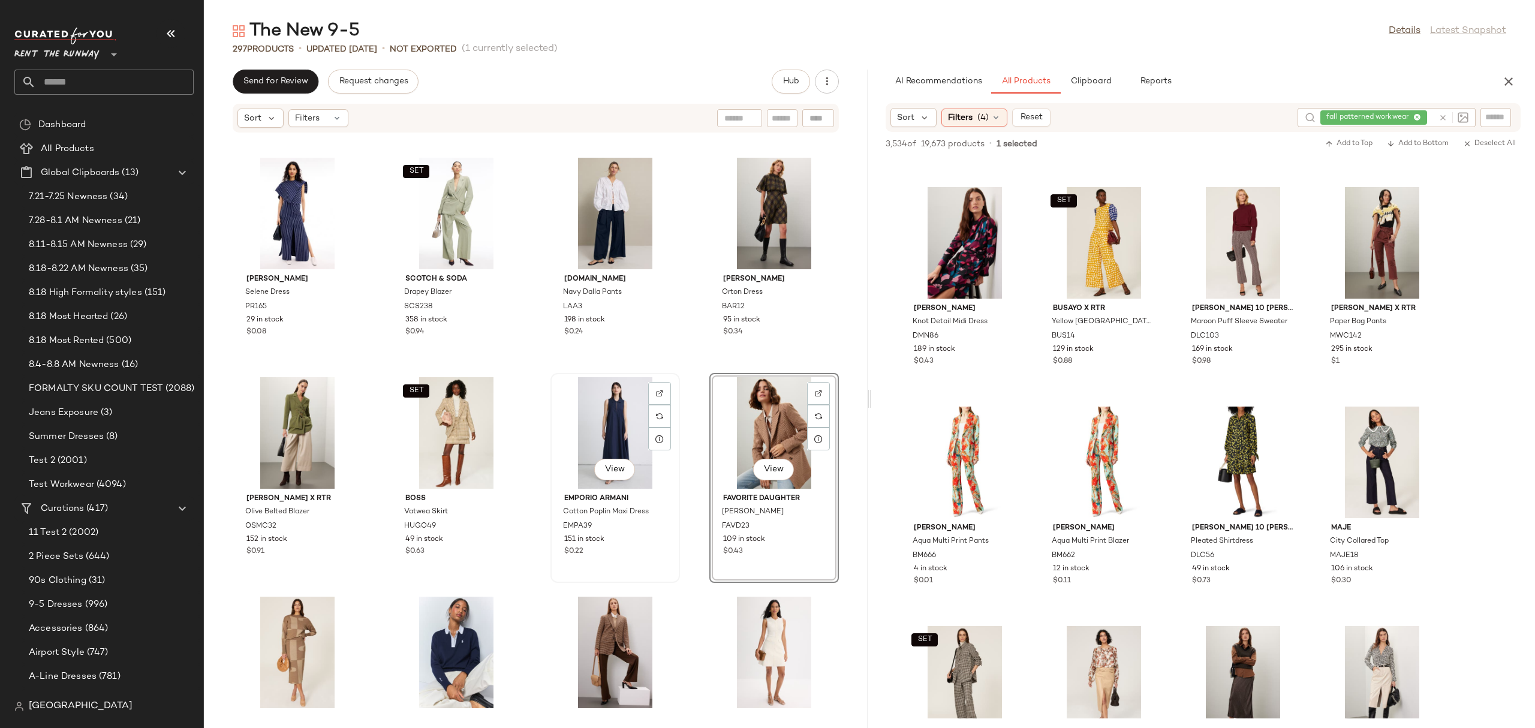
scroll to position [15431, 0]
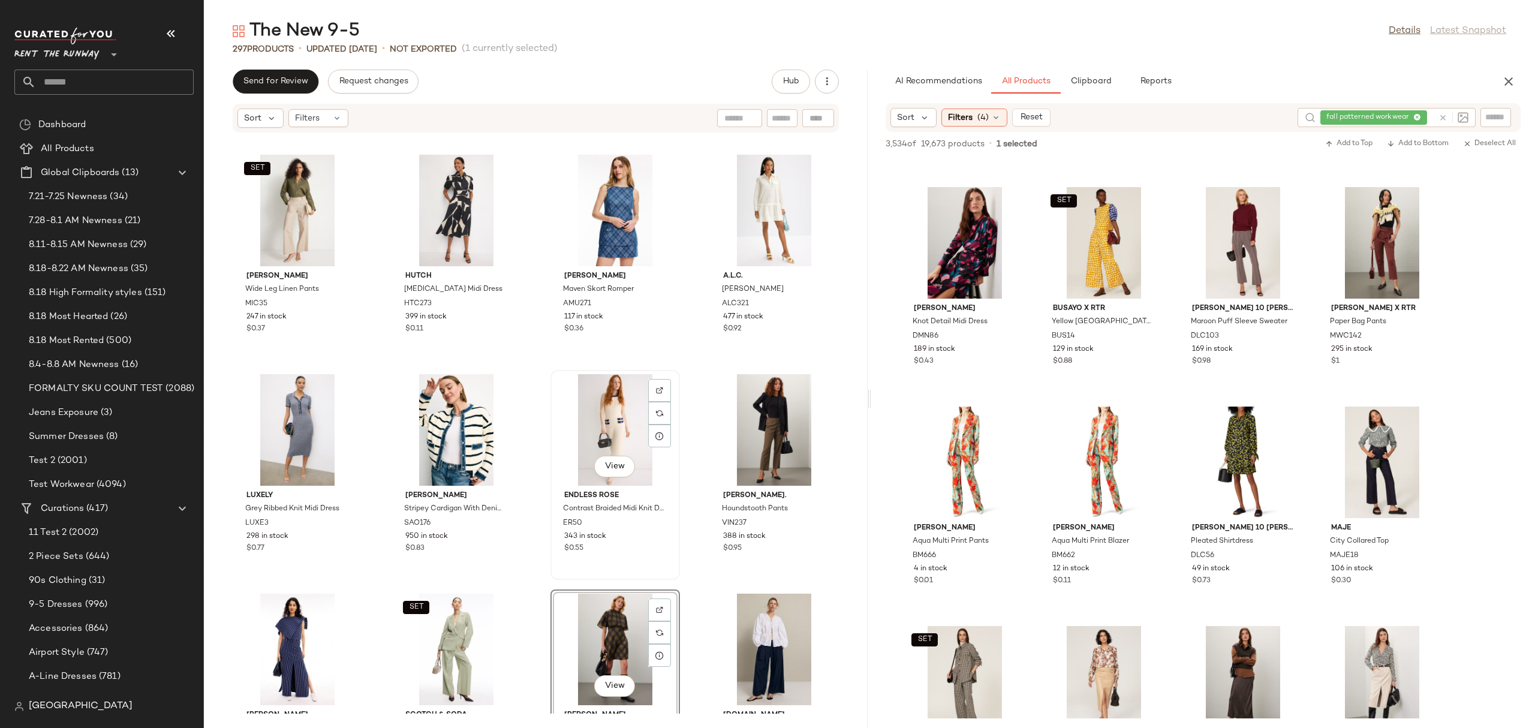
scroll to position [15882, 0]
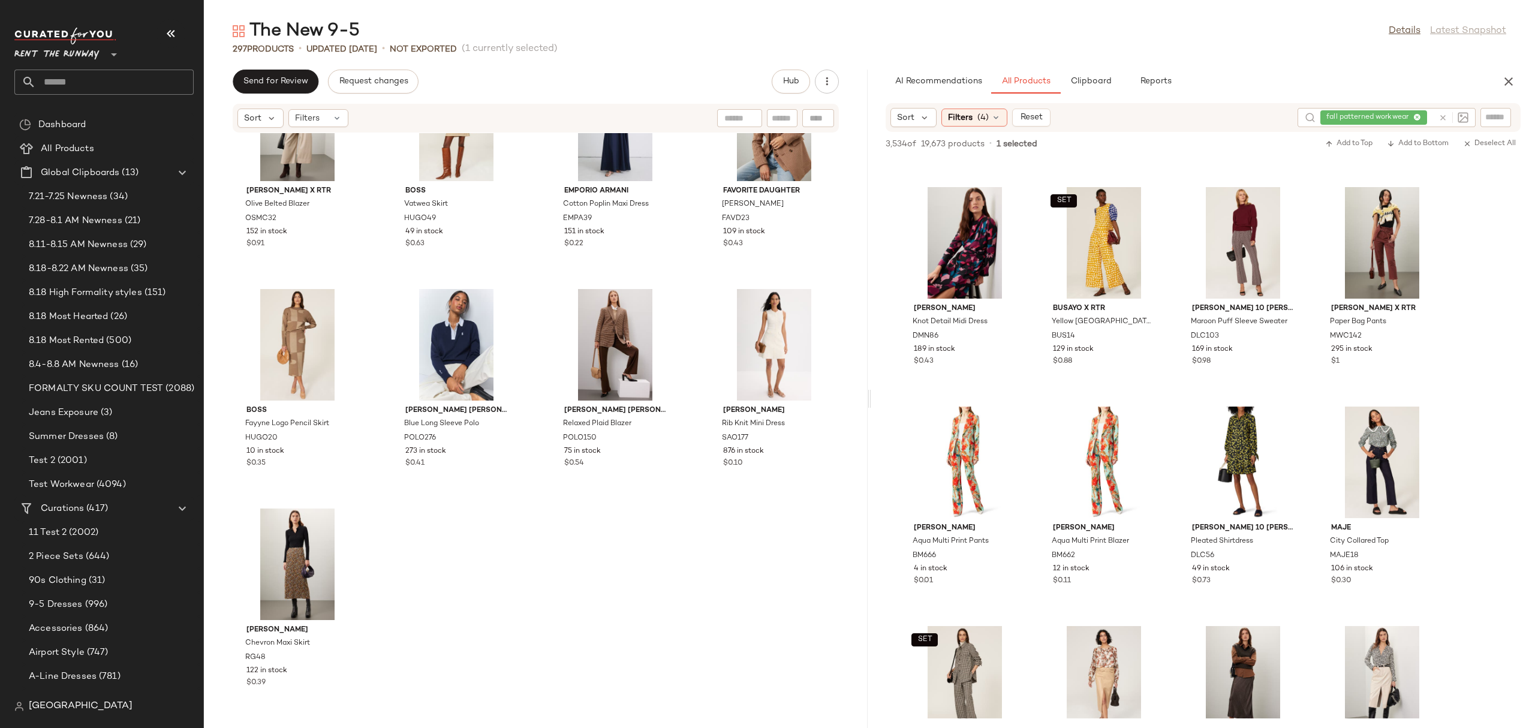
click at [631, 542] on div "[PERSON_NAME] [PERSON_NAME] Dress PR165 29 in stock $0.08 SET Scotch & Soda Dra…" at bounding box center [536, 423] width 664 height 580
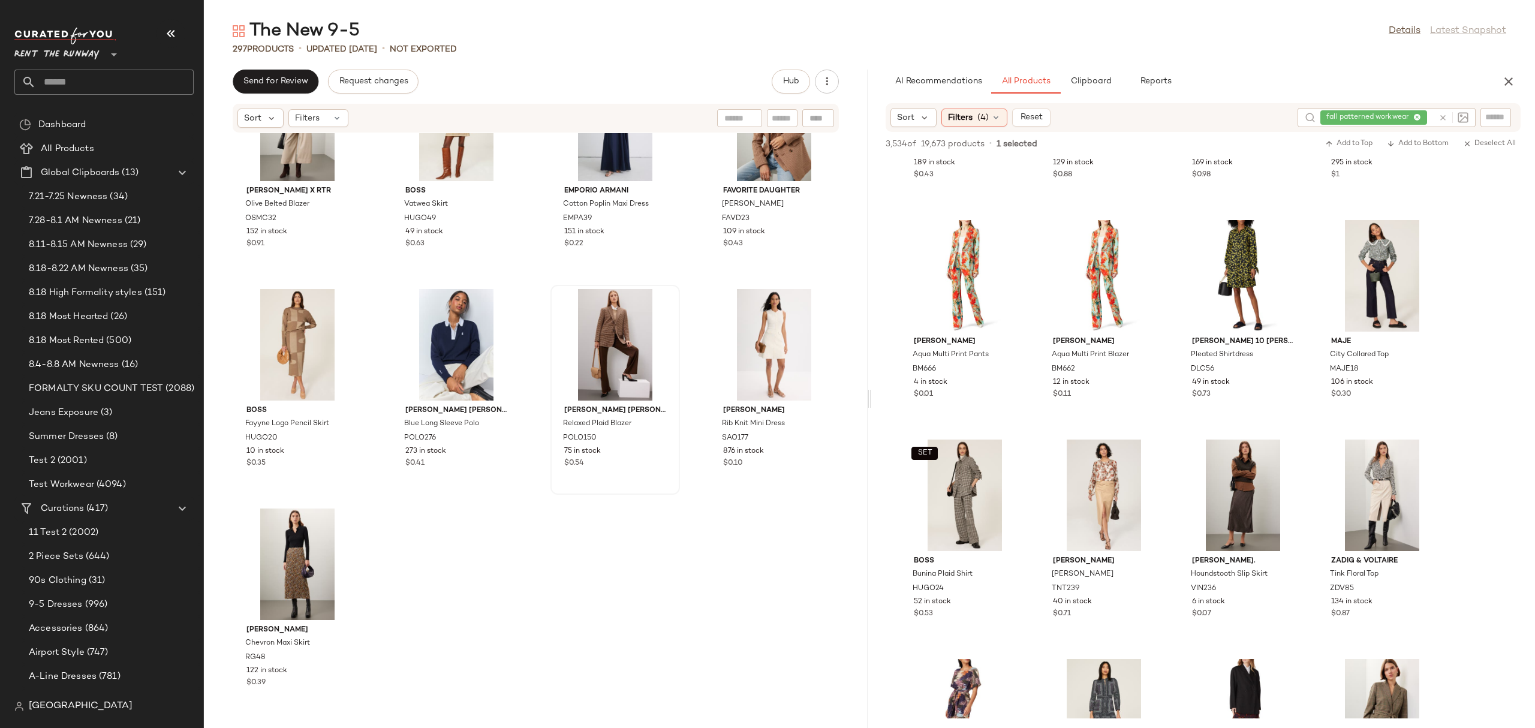
scroll to position [6157, 0]
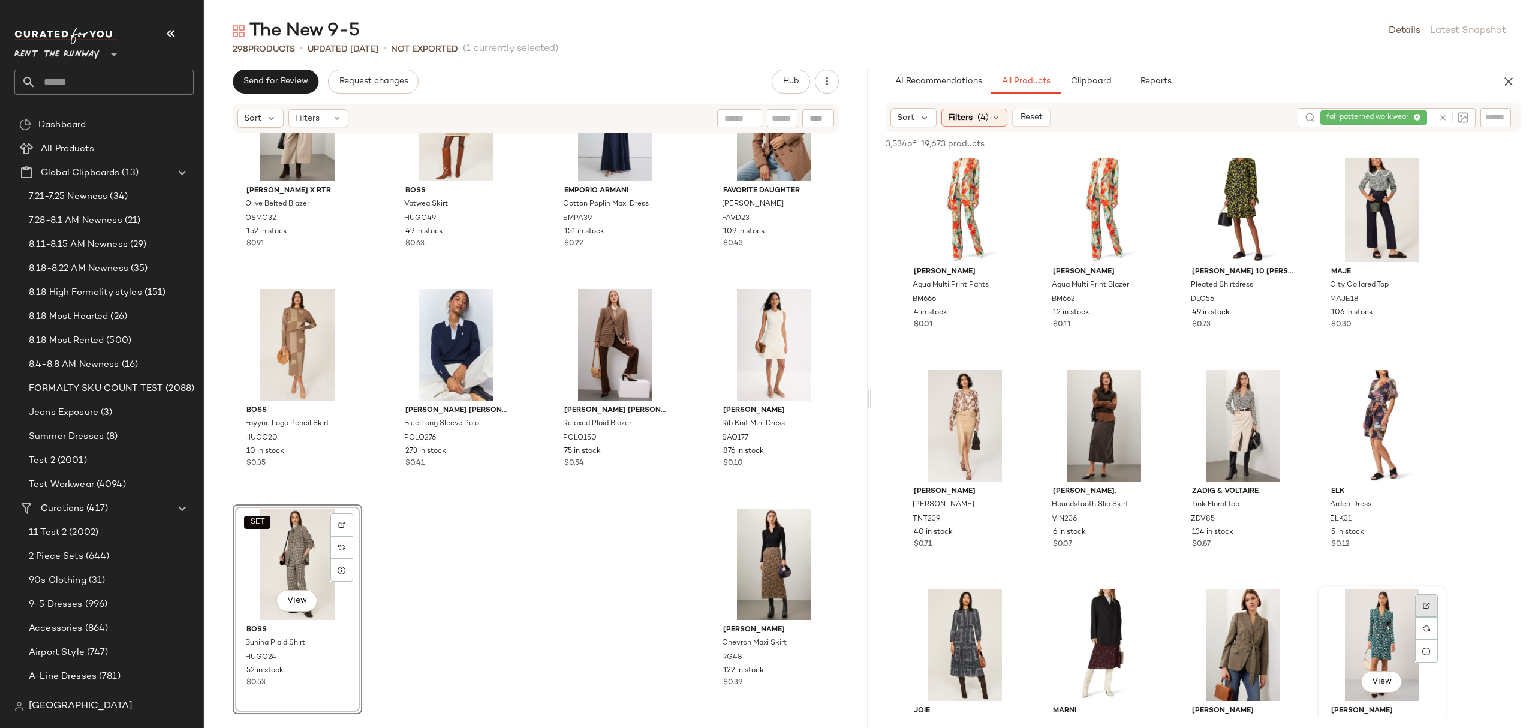
click at [1228, 555] on div at bounding box center [1426, 628] width 23 height 23
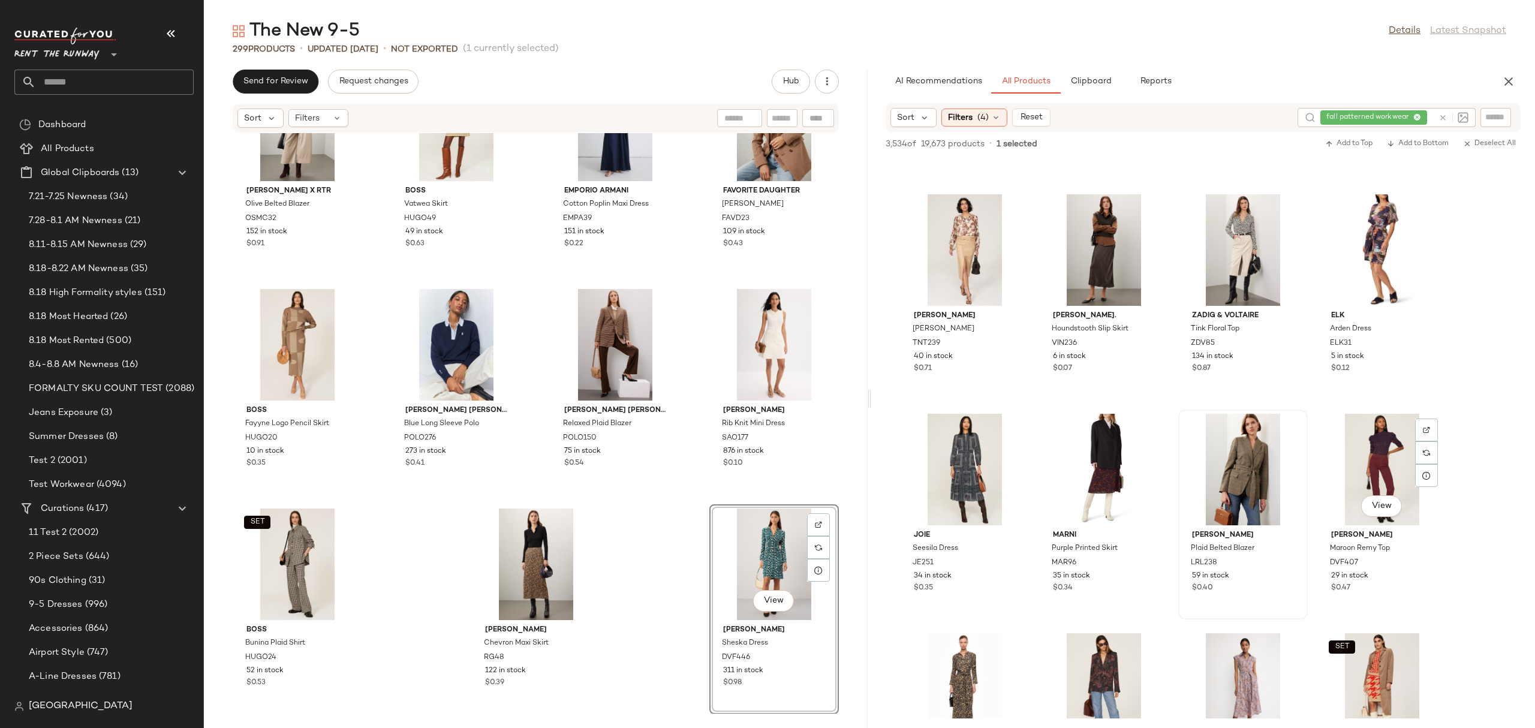
scroll to position [6388, 0]
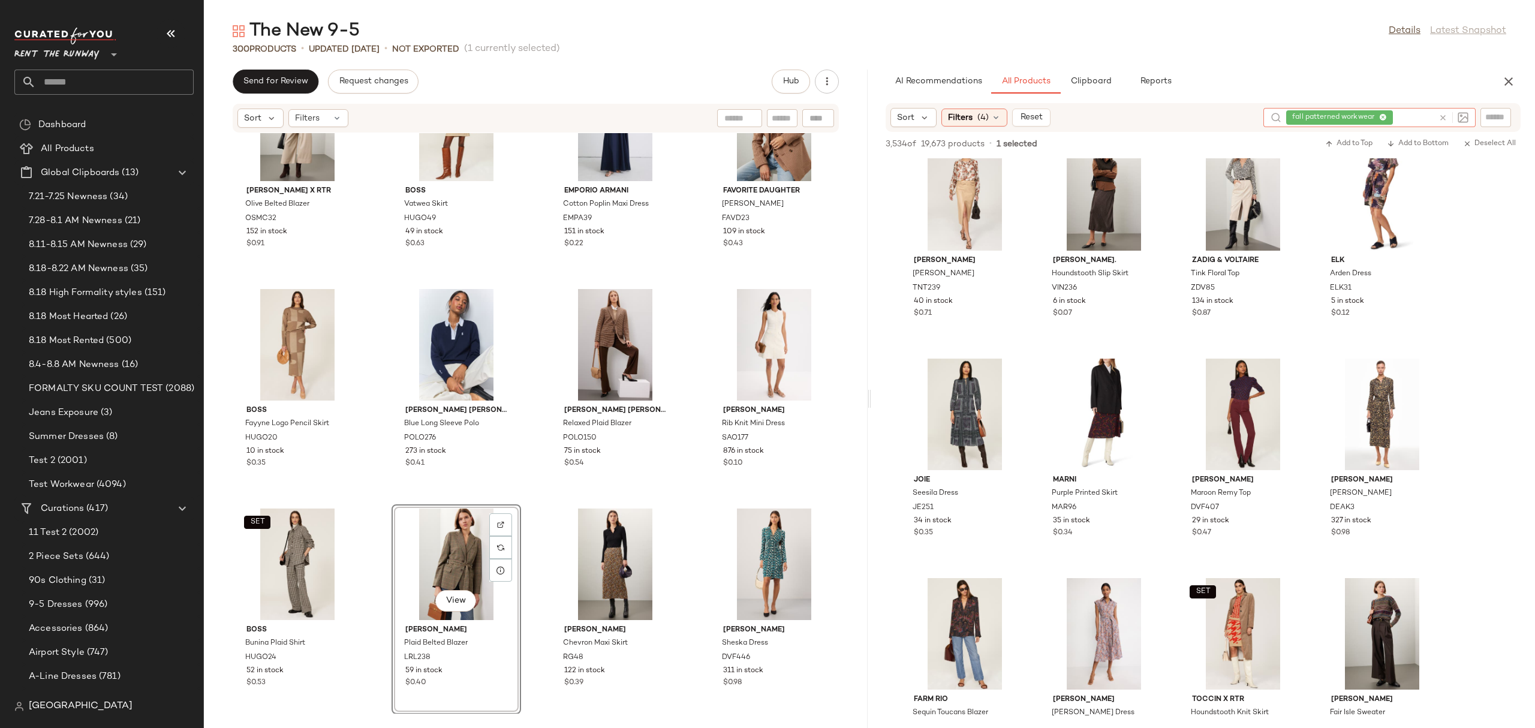
click at [1228, 122] on div at bounding box center [1454, 117] width 30 height 11
click at [1228, 116] on icon at bounding box center [1443, 117] width 9 height 9
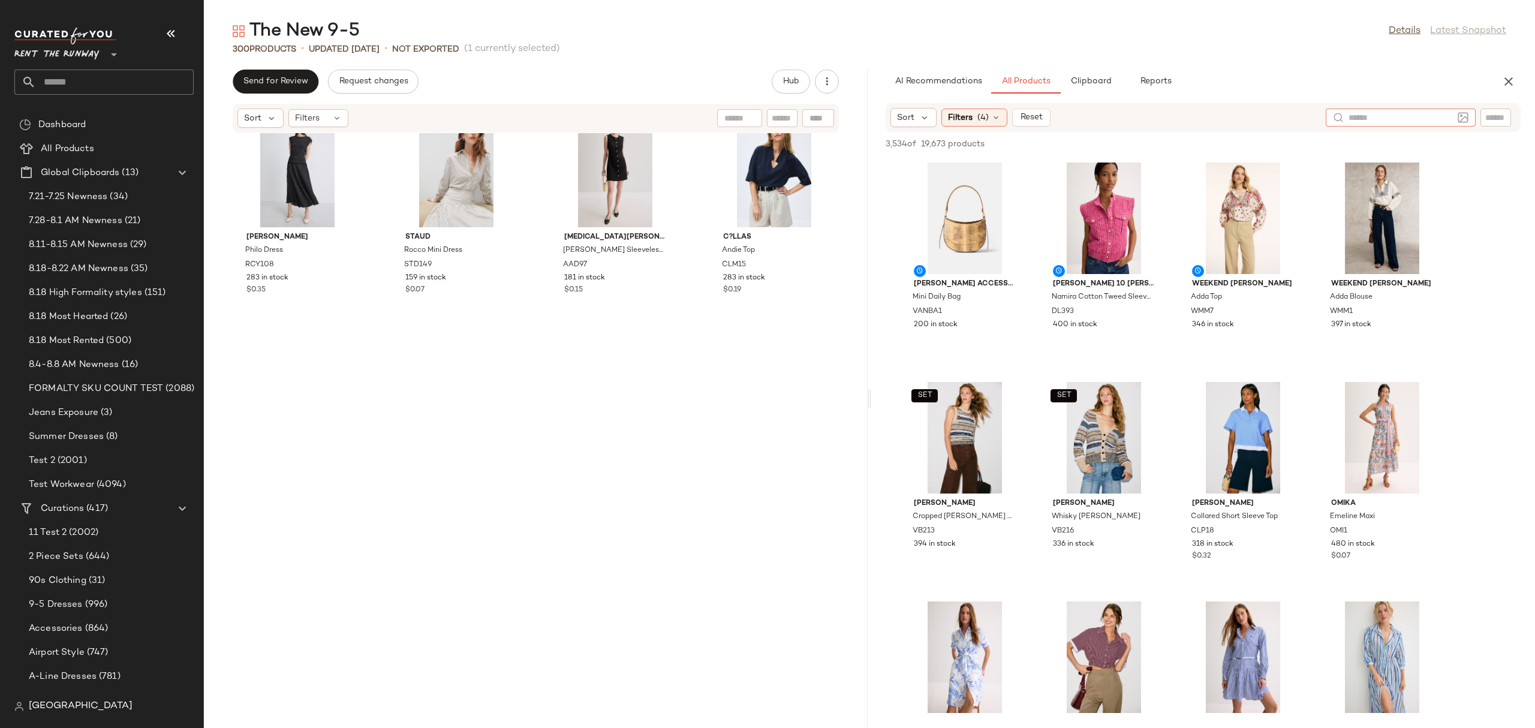
scroll to position [13635, 0]
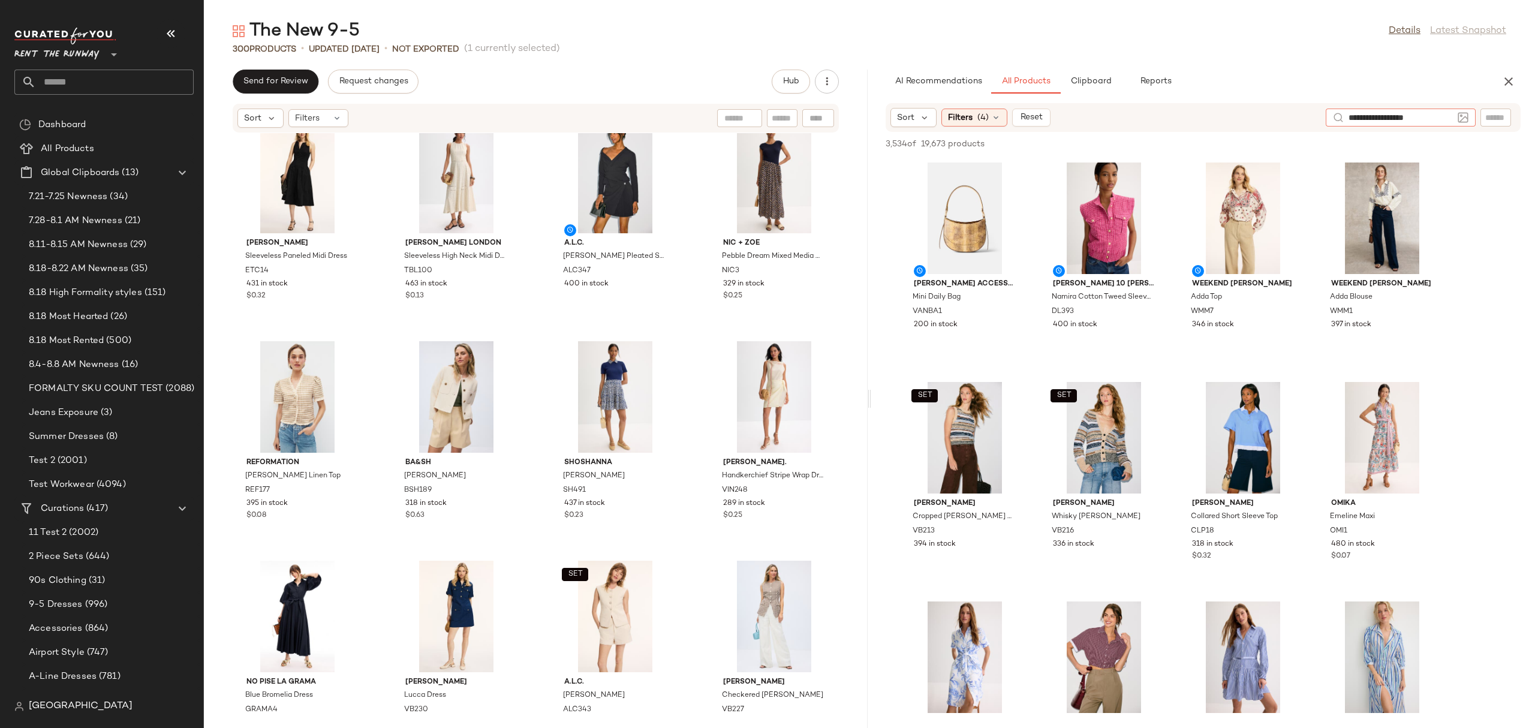
type input "**********"
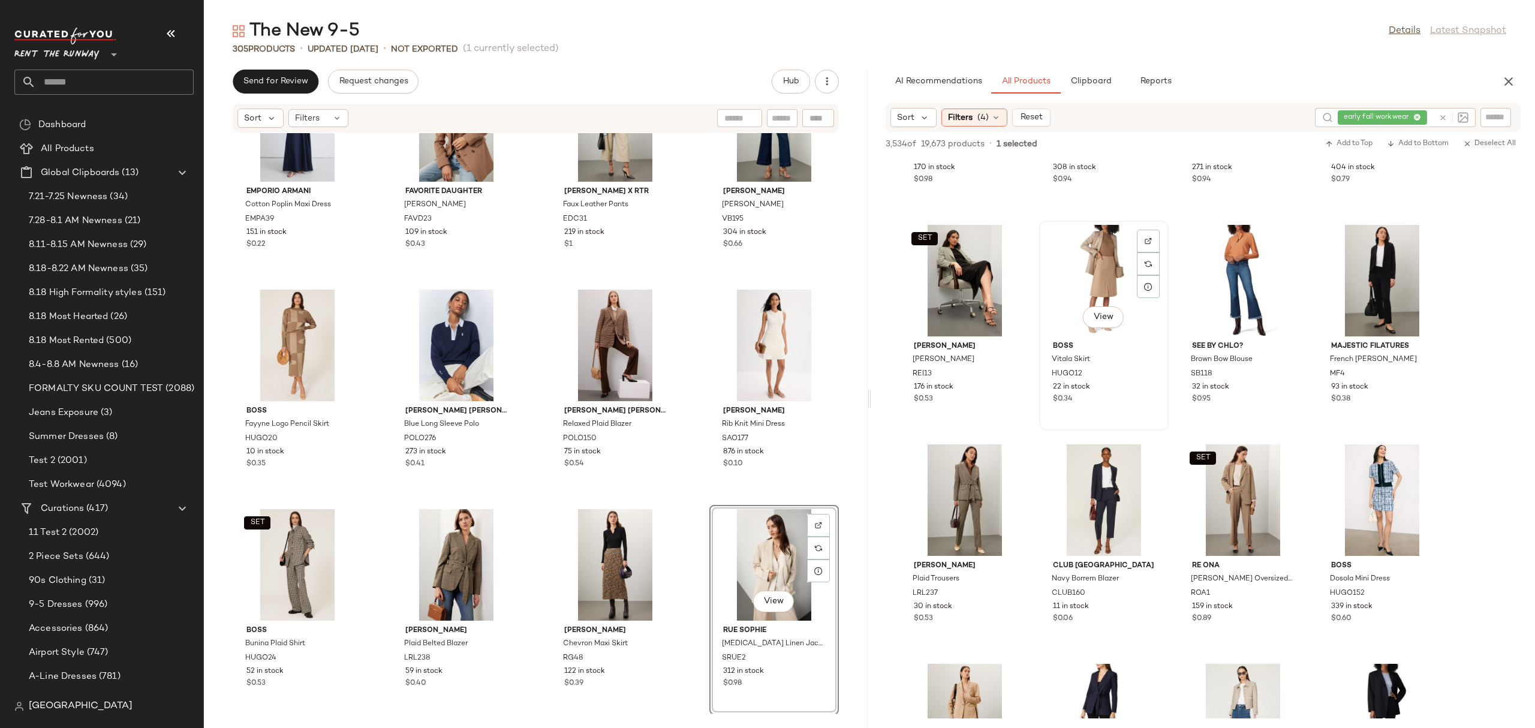
scroll to position [834, 0]
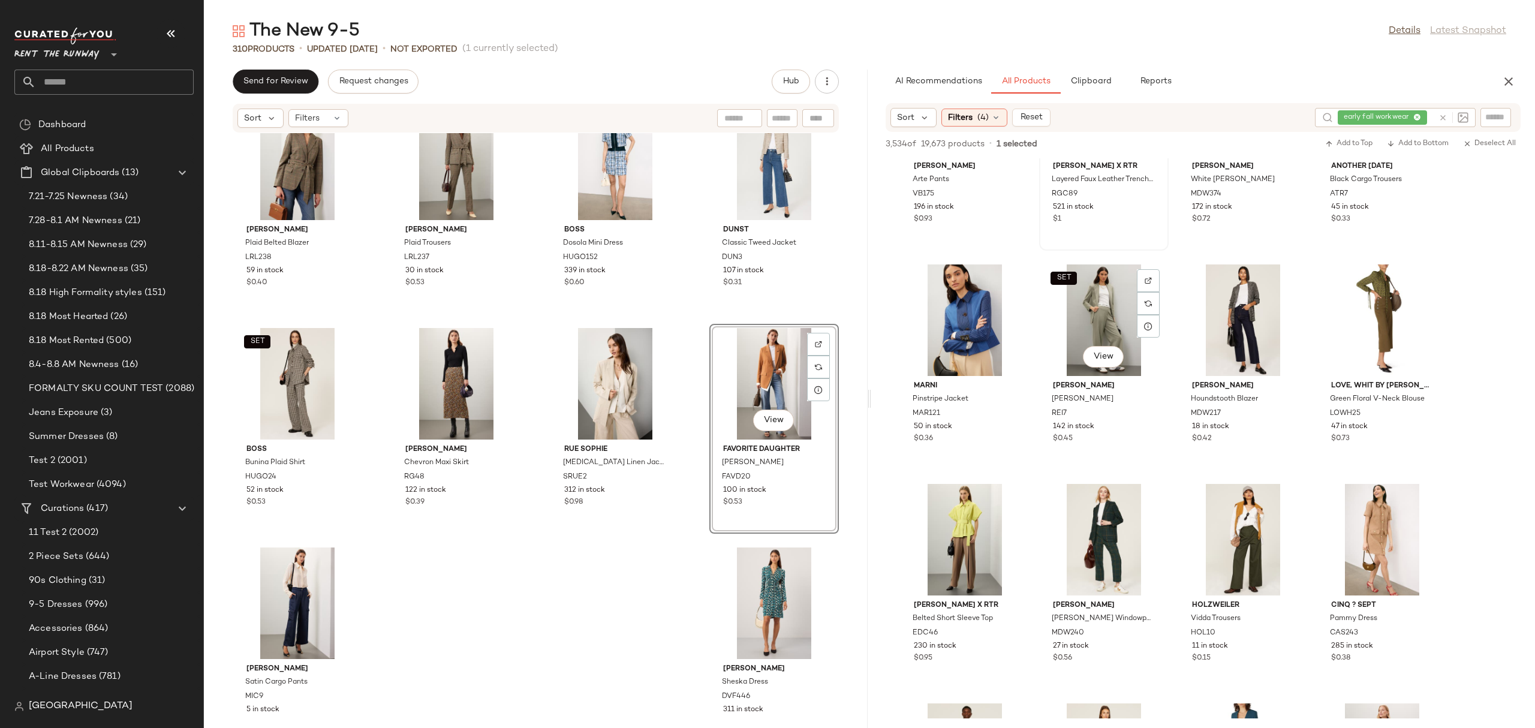
scroll to position [2329, 0]
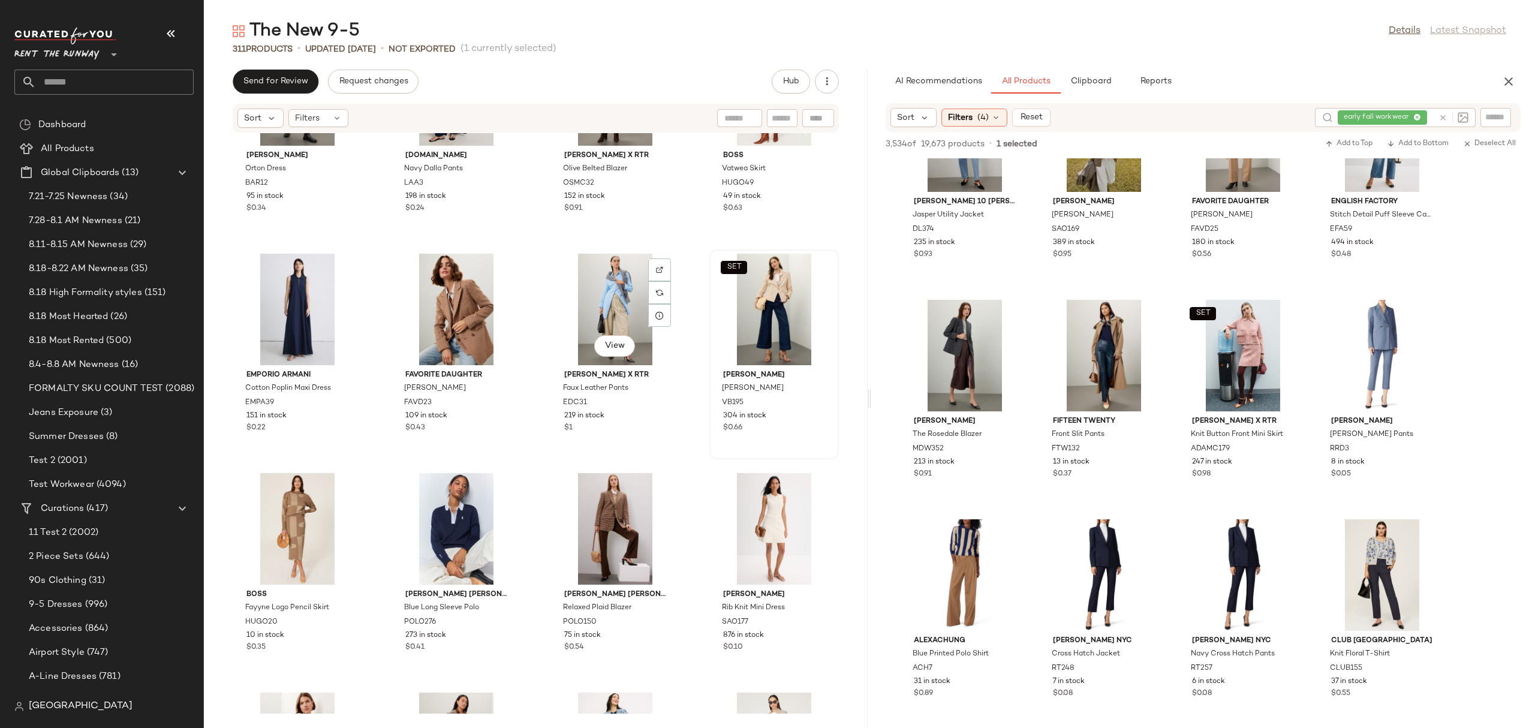
scroll to position [15814, 0]
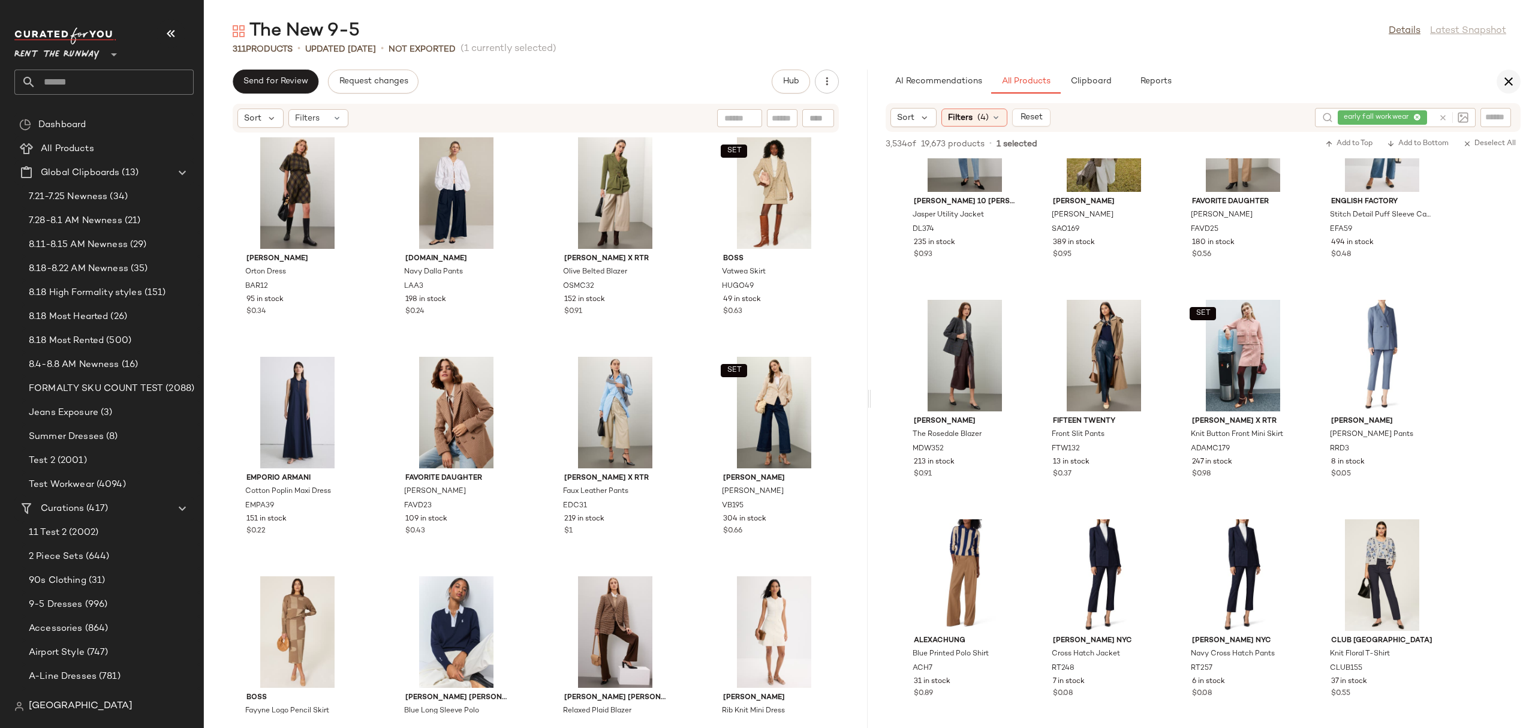
click at [1228, 77] on icon "button" at bounding box center [1509, 81] width 14 height 14
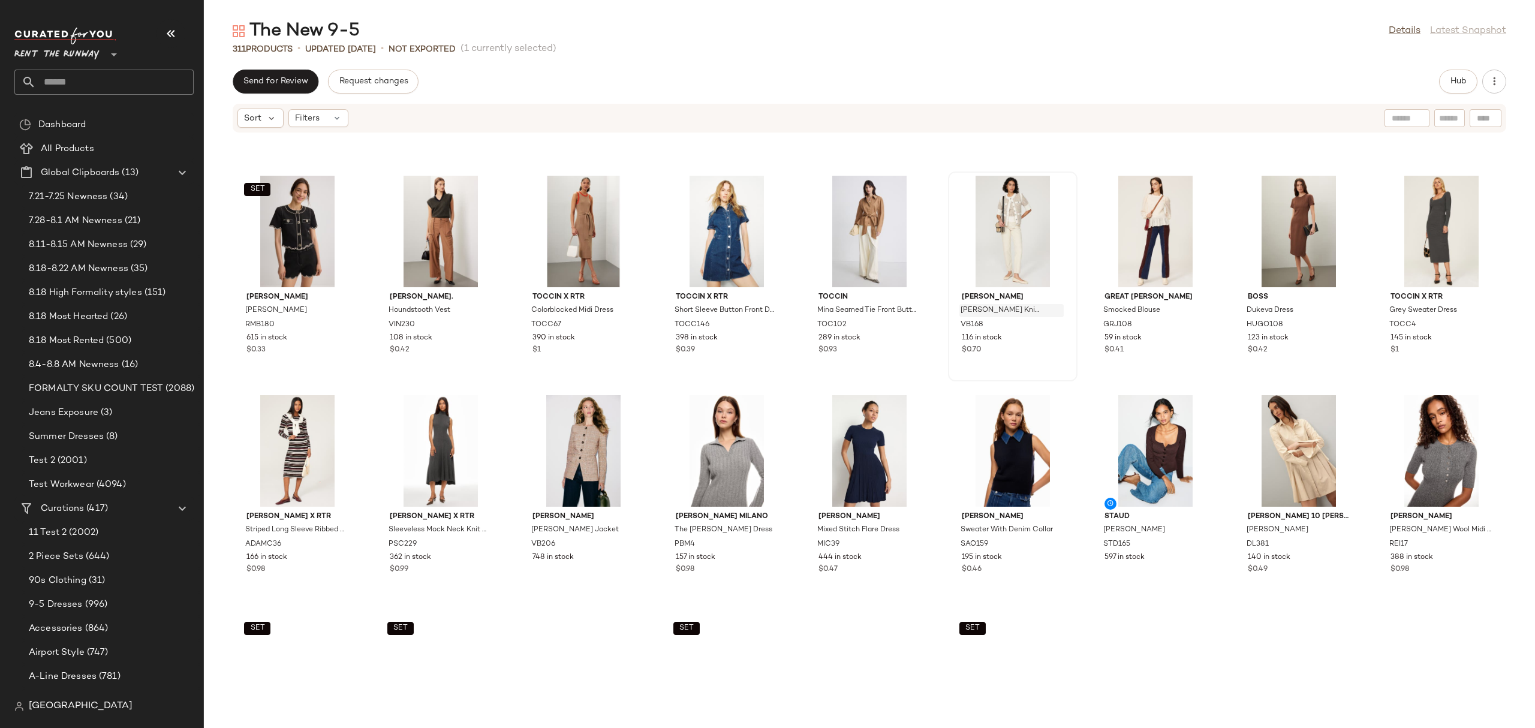
scroll to position [2172, 0]
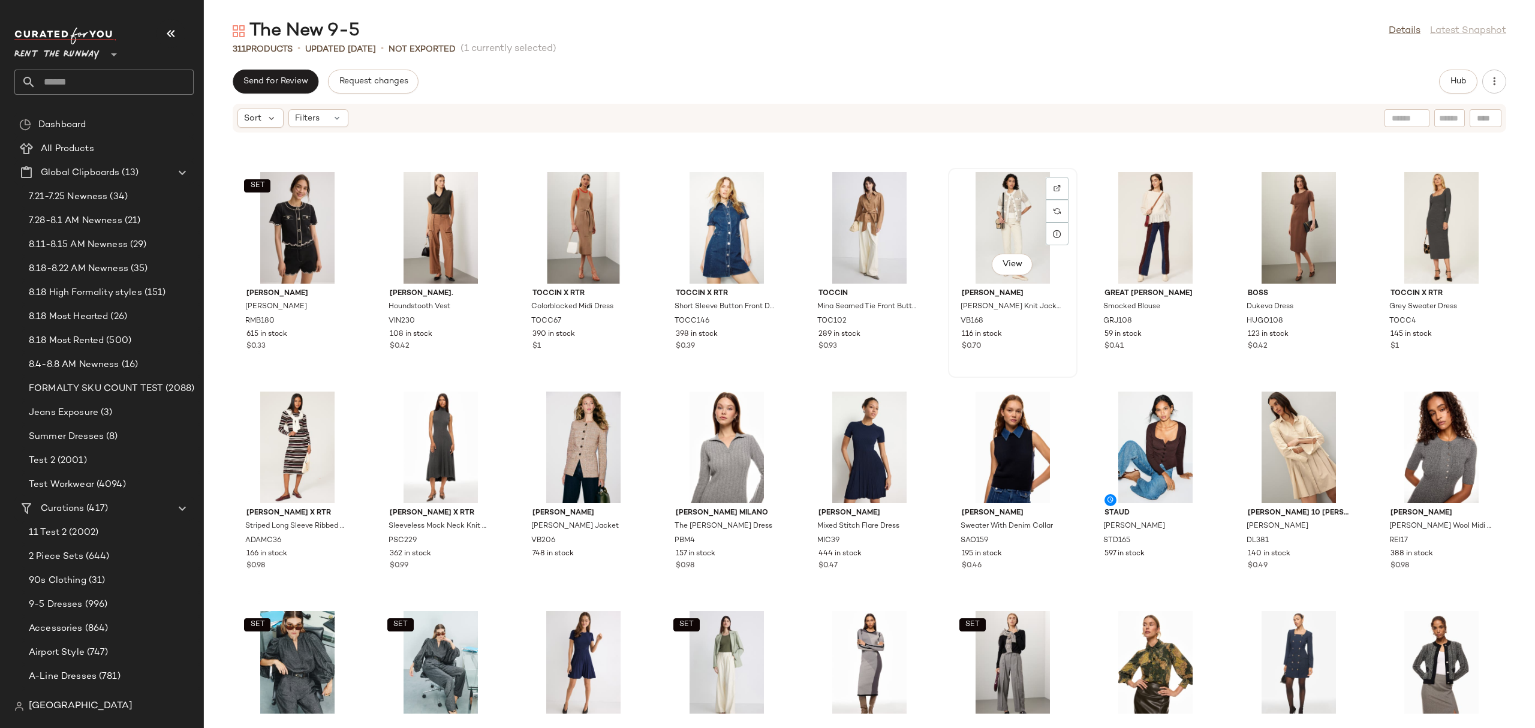
click at [976, 206] on div "View" at bounding box center [1012, 228] width 121 height 112
click at [1228, 82] on button "Hub" at bounding box center [1458, 82] width 38 height 24
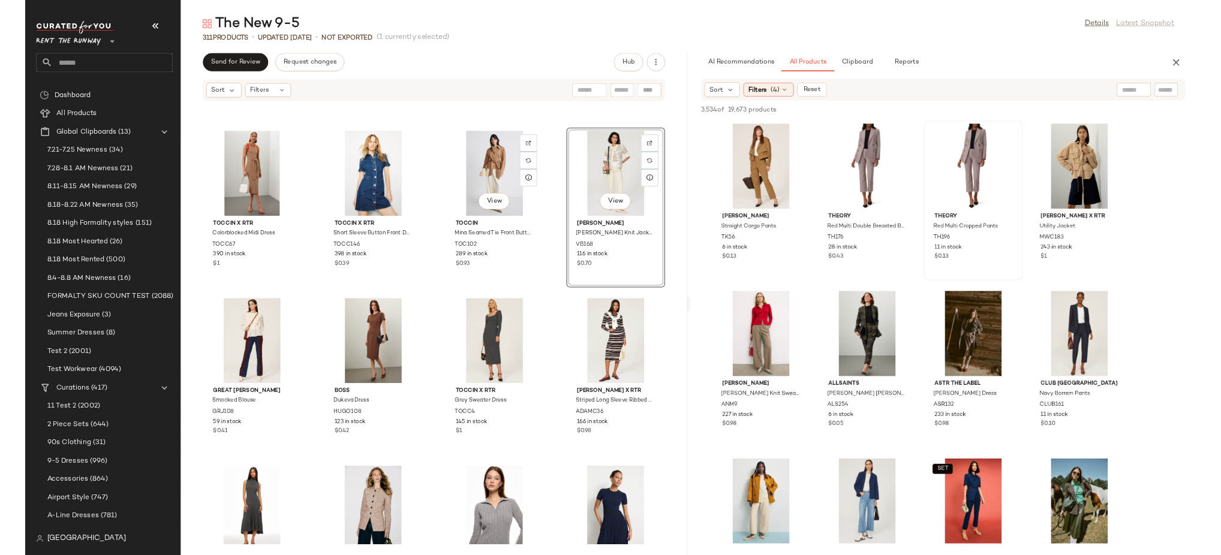
scroll to position [5023, 0]
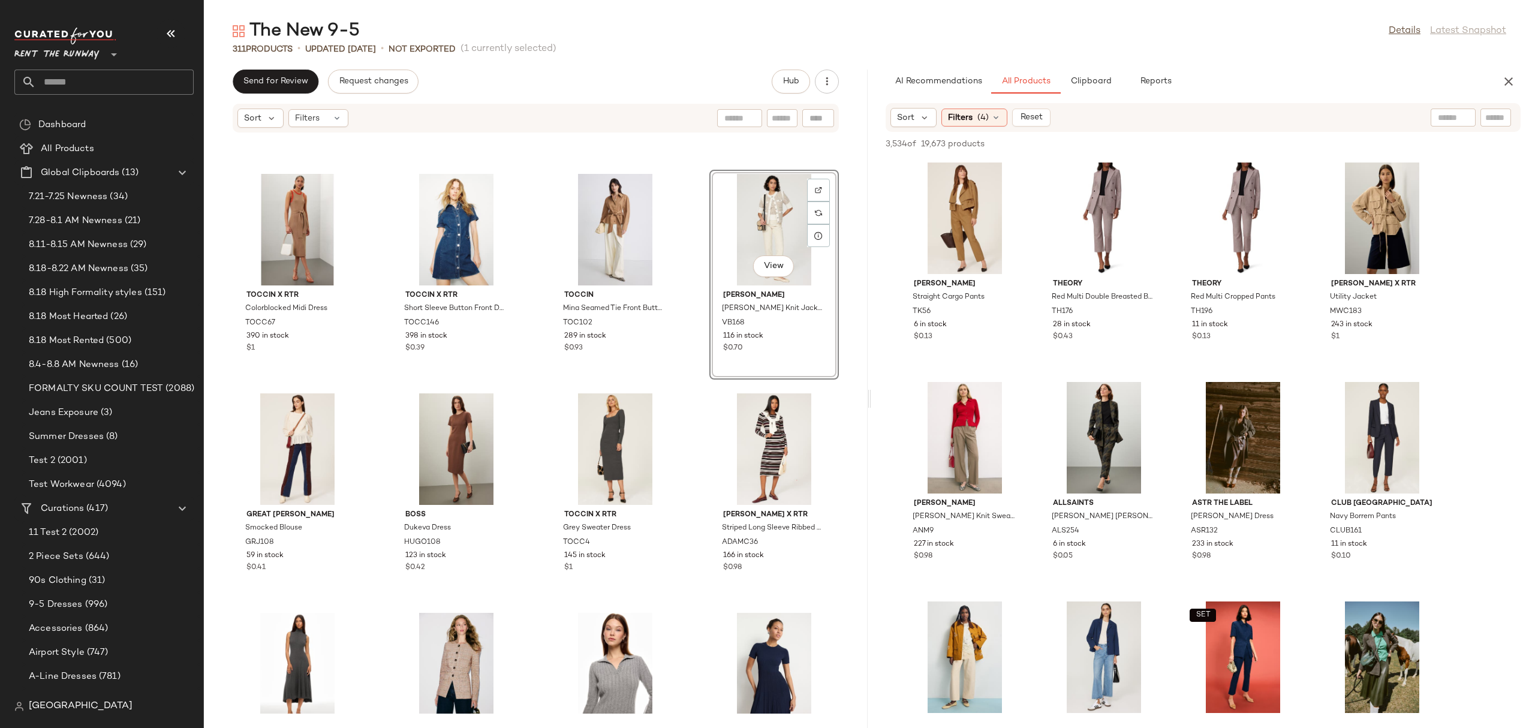
click at [1228, 109] on div at bounding box center [1453, 118] width 45 height 18
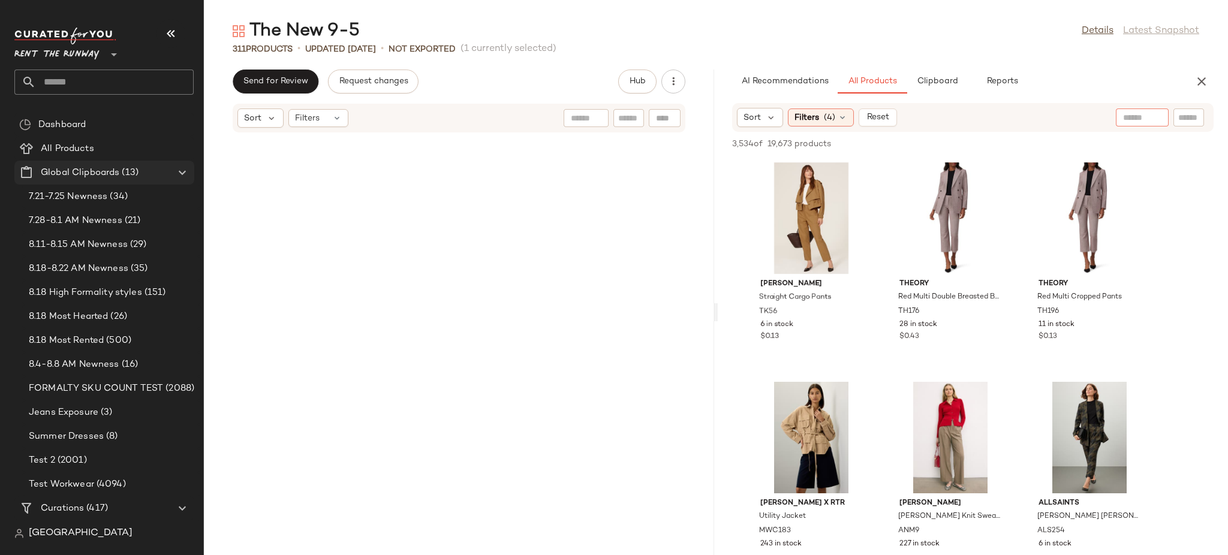
scroll to position [6804, 0]
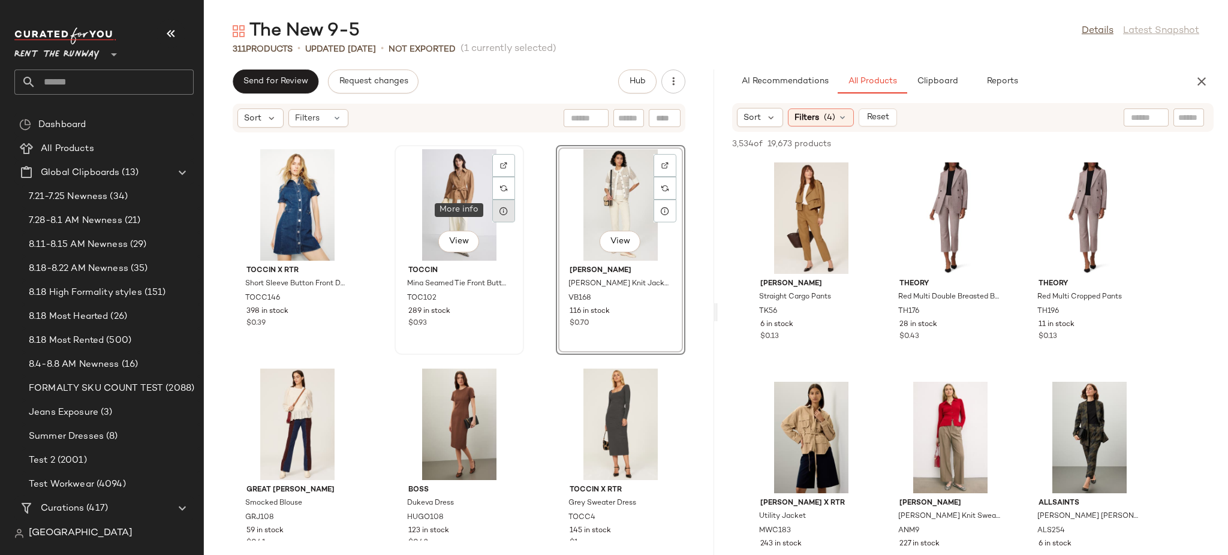
click at [508, 215] on div at bounding box center [503, 211] width 23 height 23
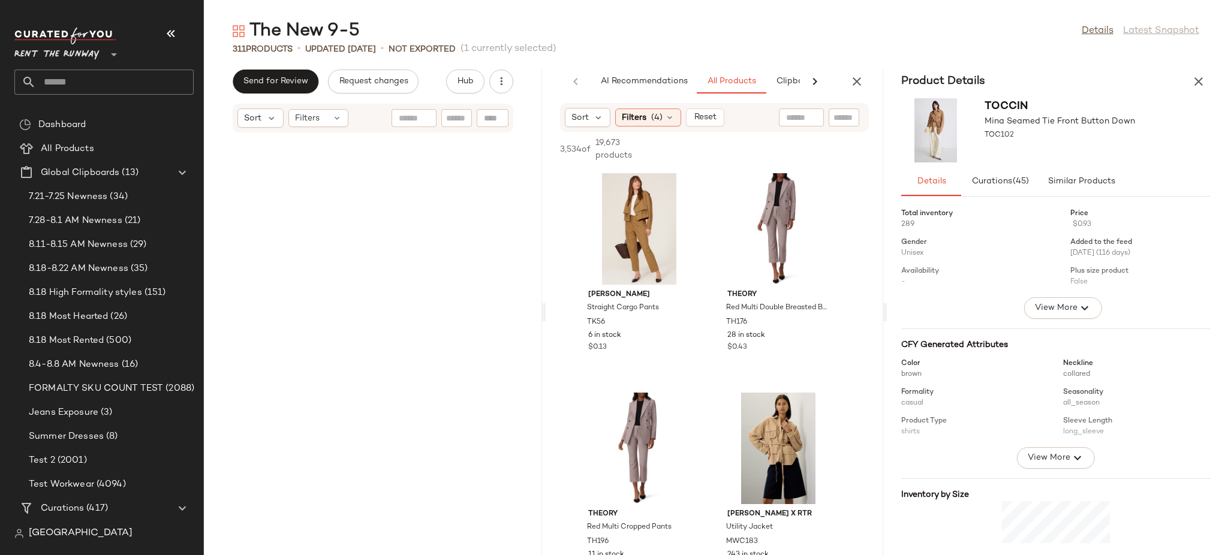
scroll to position [10315, 0]
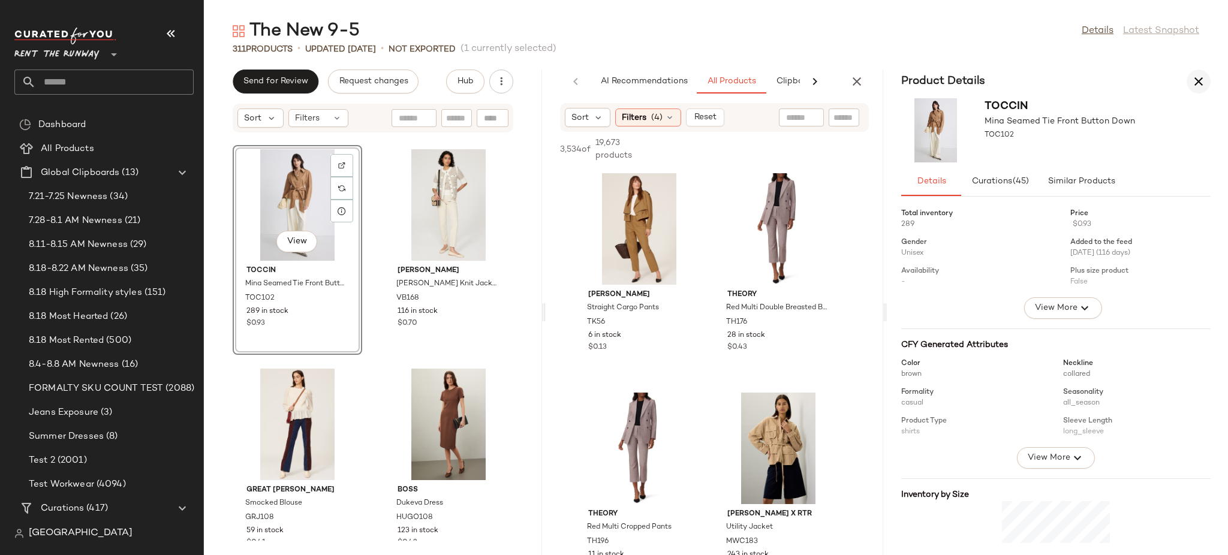
click at [1196, 86] on icon "button" at bounding box center [1199, 81] width 14 height 14
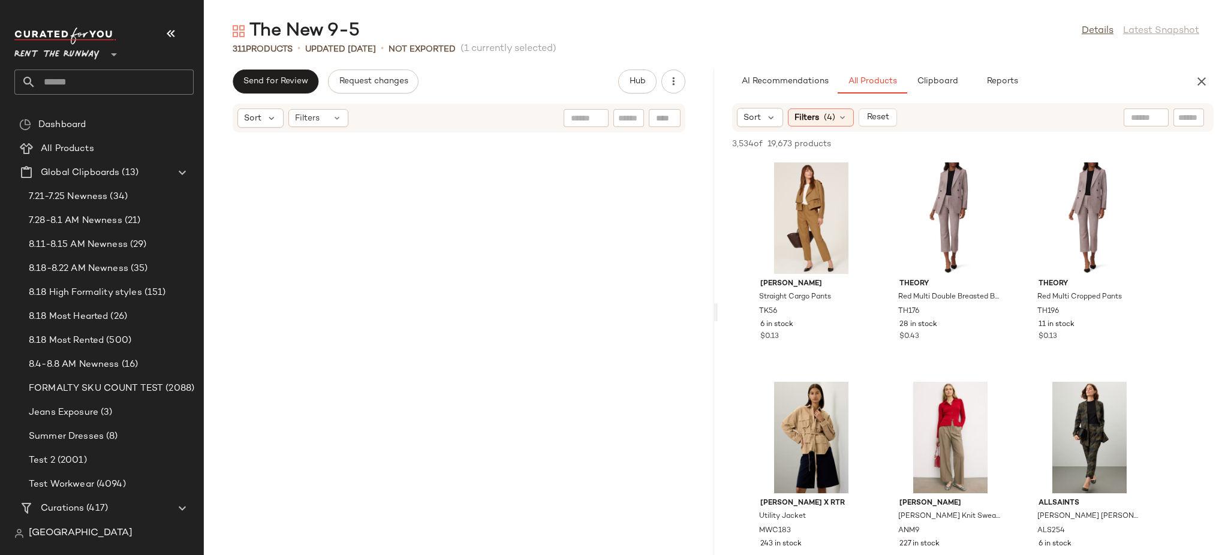
scroll to position [6804, 0]
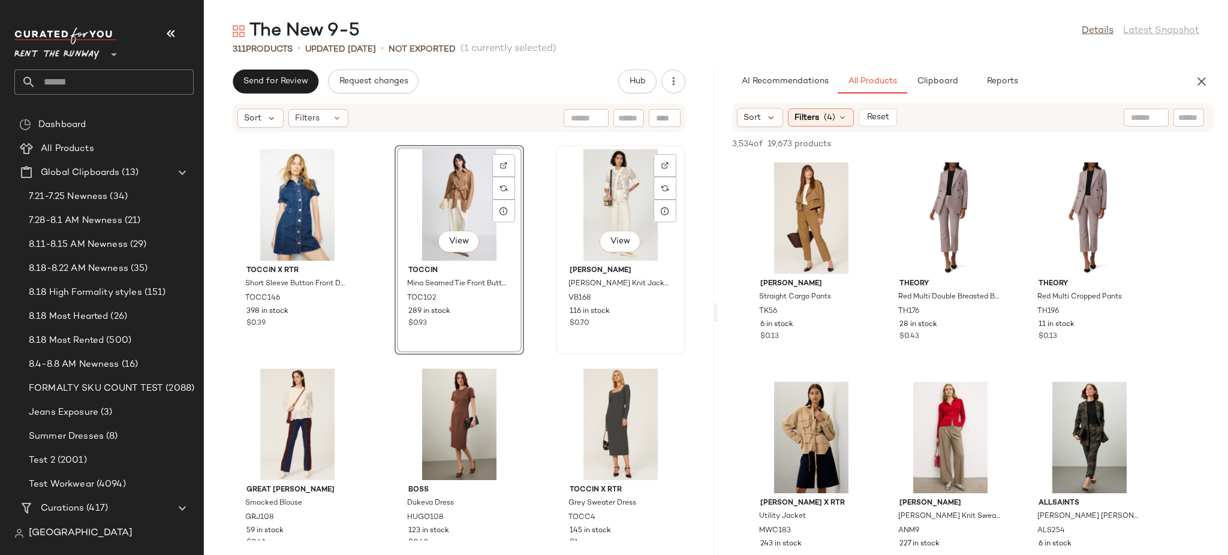
click at [607, 204] on div "View" at bounding box center [620, 205] width 121 height 112
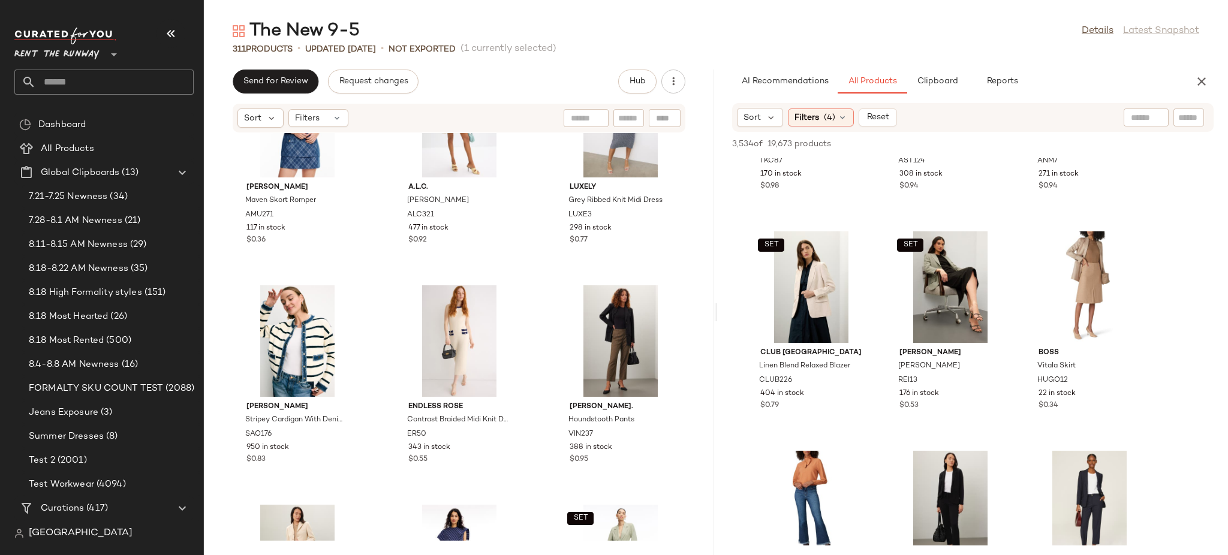
scroll to position [22419, 0]
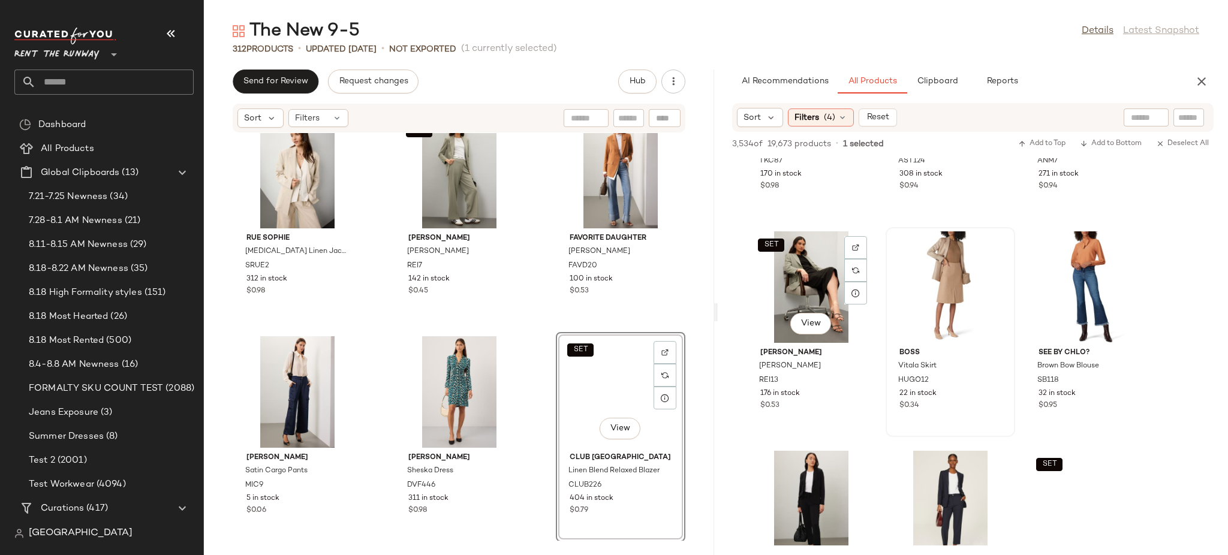
drag, startPoint x: 903, startPoint y: 280, endPoint x: 892, endPoint y: 286, distance: 12.9
click at [901, 282] on div at bounding box center [950, 287] width 121 height 112
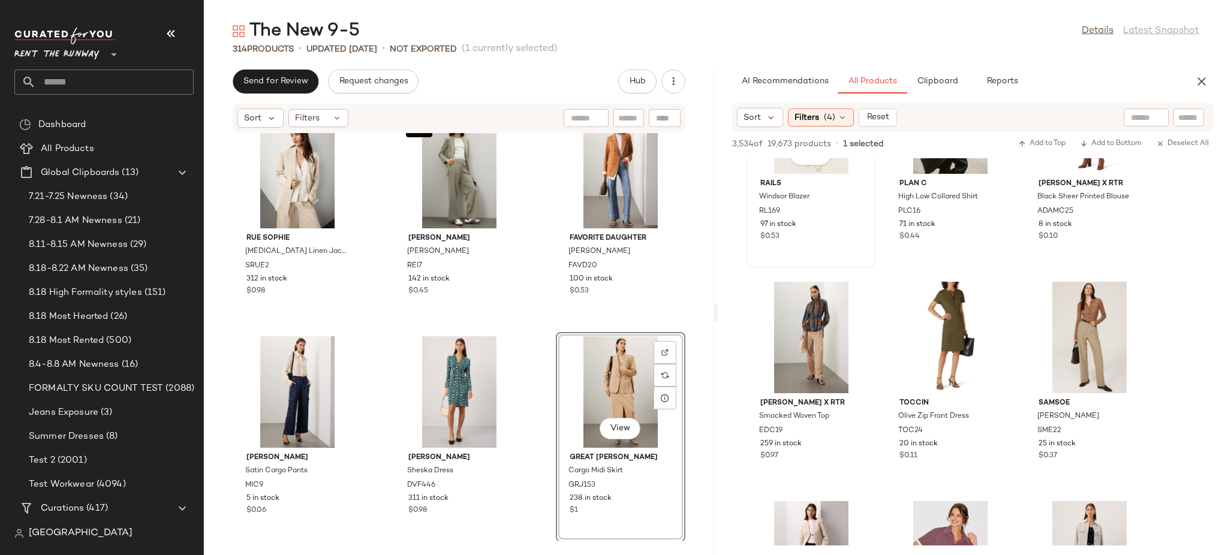
scroll to position [1861, 0]
